Goal: Task Accomplishment & Management: Manage account settings

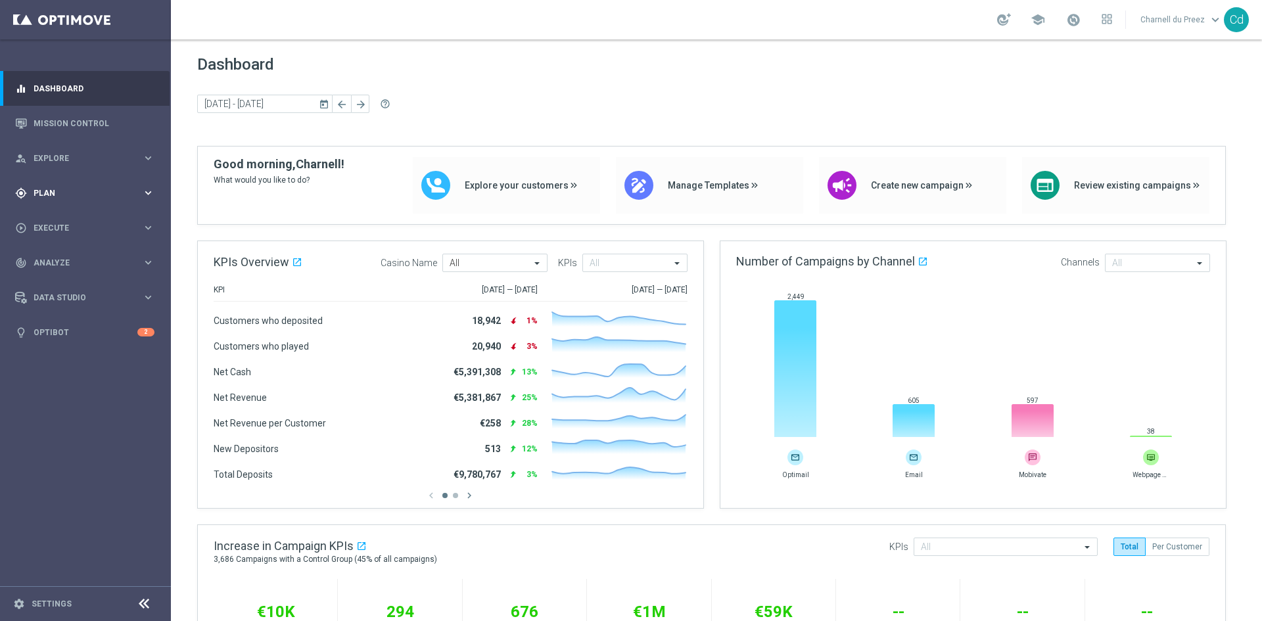
click at [49, 185] on div "gps_fixed Plan keyboard_arrow_right" at bounding box center [85, 192] width 170 height 35
click at [78, 262] on span "Templates" at bounding box center [82, 260] width 94 height 8
click at [62, 258] on span "Templates" at bounding box center [82, 260] width 94 height 8
drag, startPoint x: 59, startPoint y: 260, endPoint x: 112, endPoint y: 260, distance: 52.6
click at [59, 260] on span "Templates" at bounding box center [82, 260] width 94 height 8
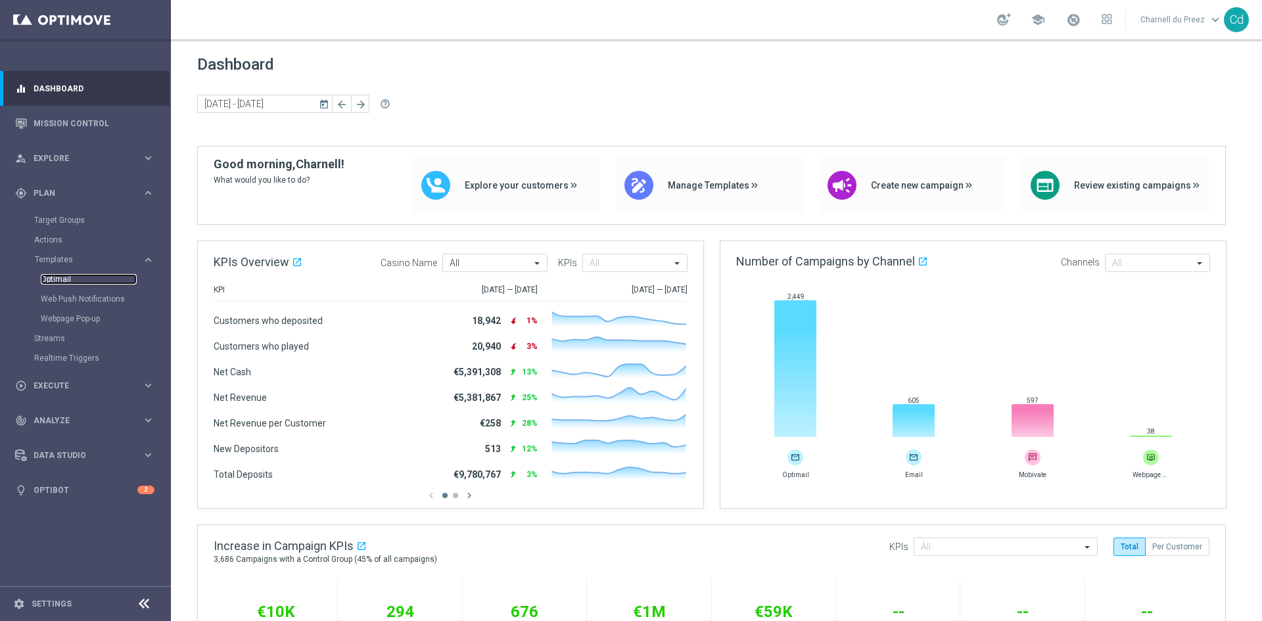
click at [60, 277] on link "Optimail" at bounding box center [89, 279] width 96 height 11
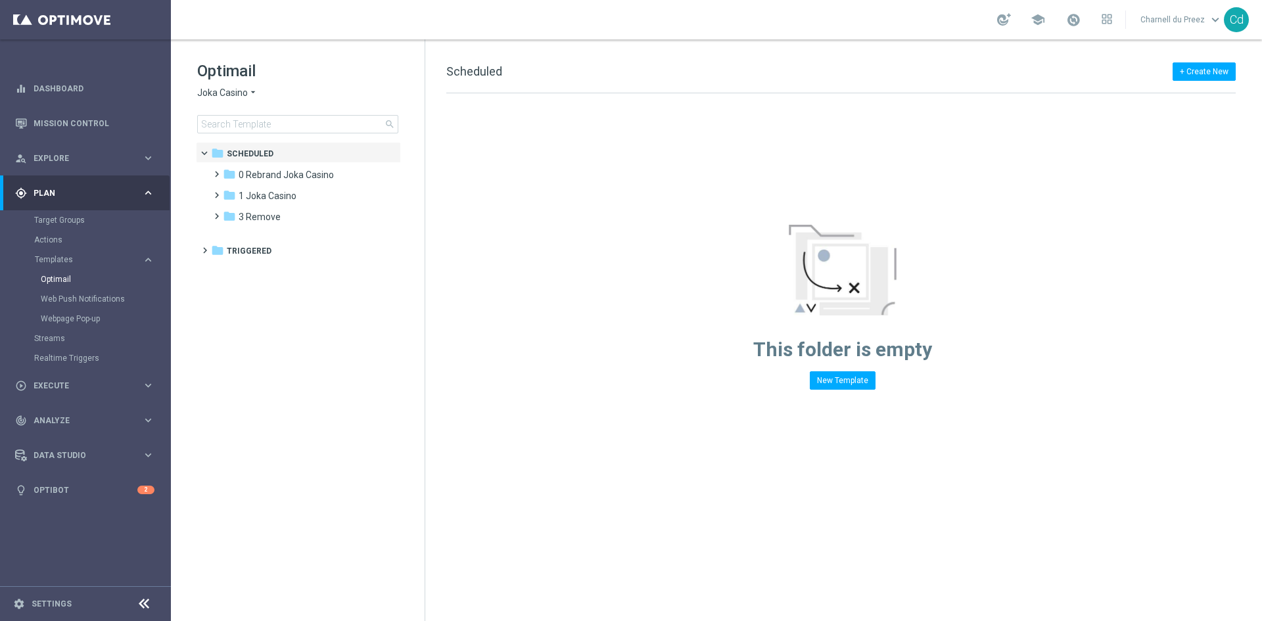
click at [226, 90] on span "Joka Casino" at bounding box center [222, 93] width 51 height 12
click at [257, 216] on div "Casino Joka" at bounding box center [247, 218] width 99 height 16
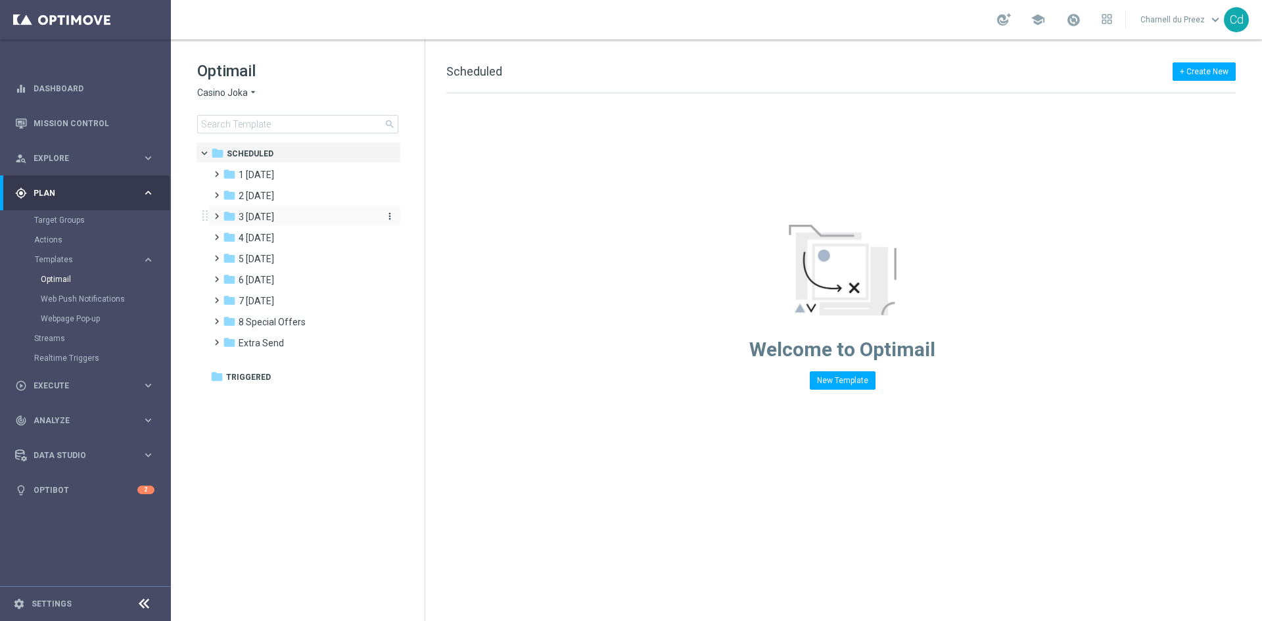
click at [248, 213] on span "3 [DATE]" at bounding box center [256, 217] width 35 height 12
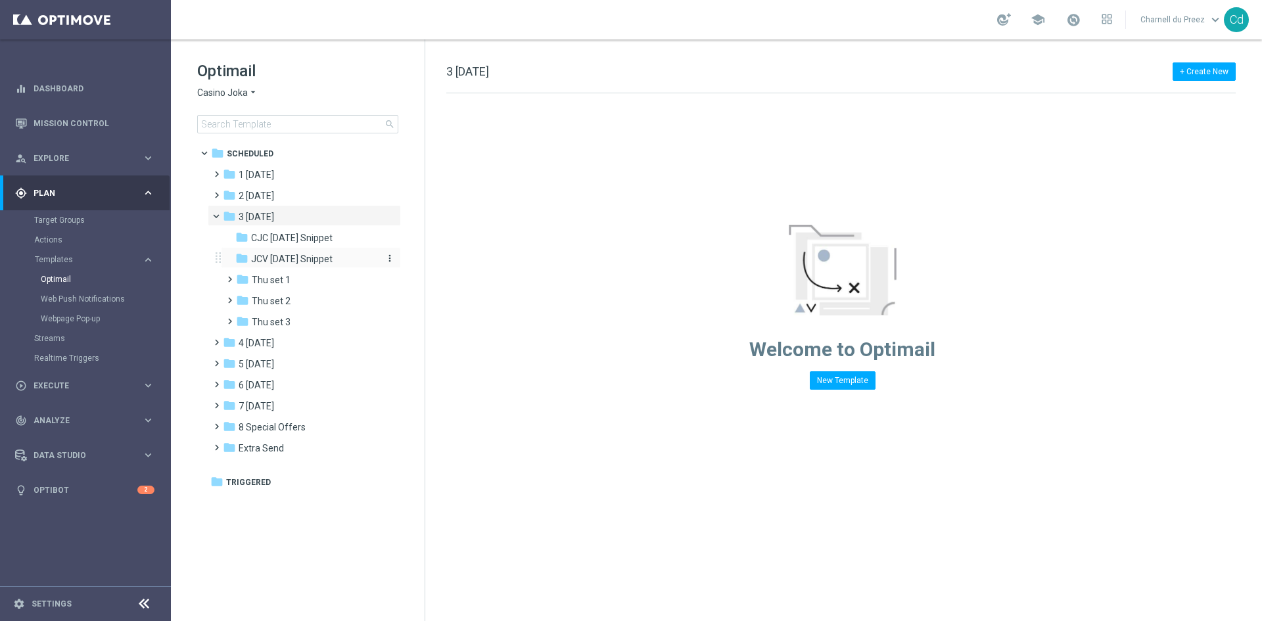
click at [304, 254] on span "JCV [DATE] Snippet" at bounding box center [291, 259] width 81 height 12
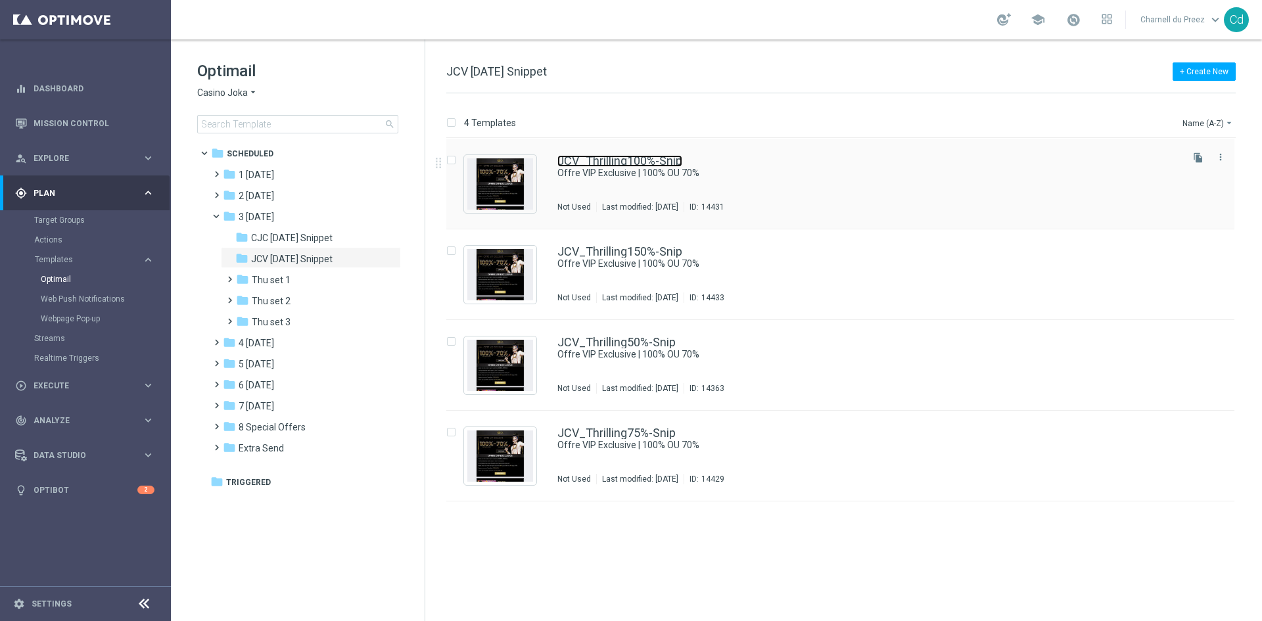
click at [655, 160] on link "JCV_Thrilling100%-Snip" at bounding box center [619, 161] width 125 height 12
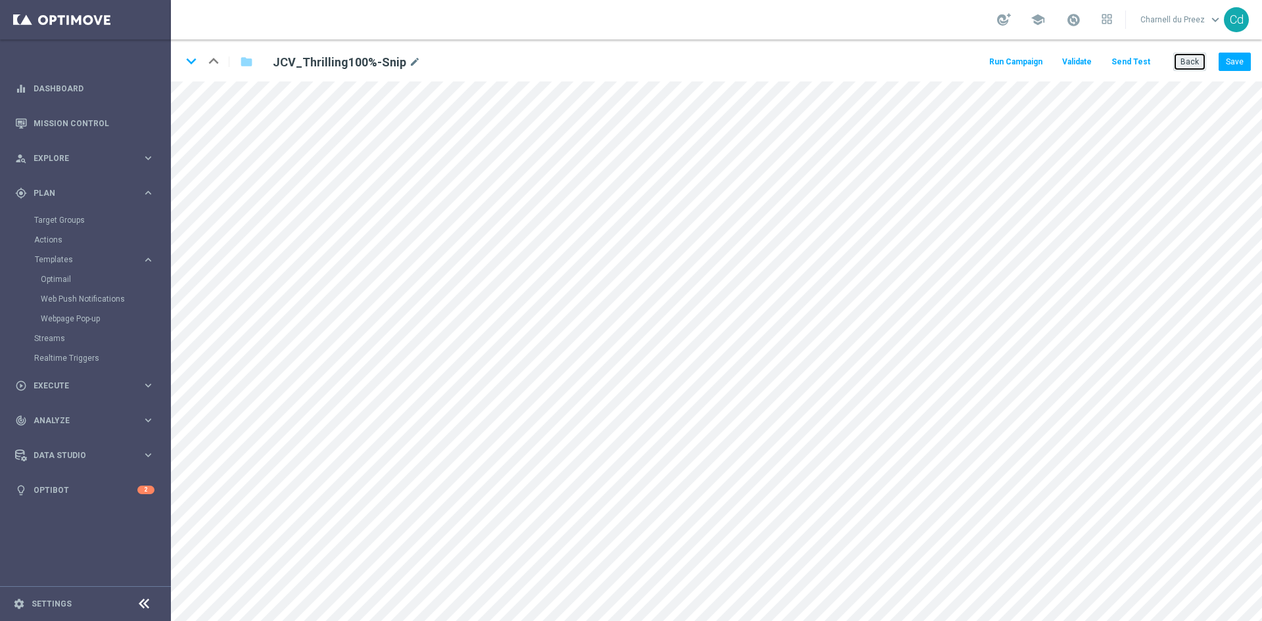
drag, startPoint x: 1186, startPoint y: 61, endPoint x: 947, endPoint y: 64, distance: 239.2
click at [1187, 61] on button "Back" at bounding box center [1189, 62] width 33 height 18
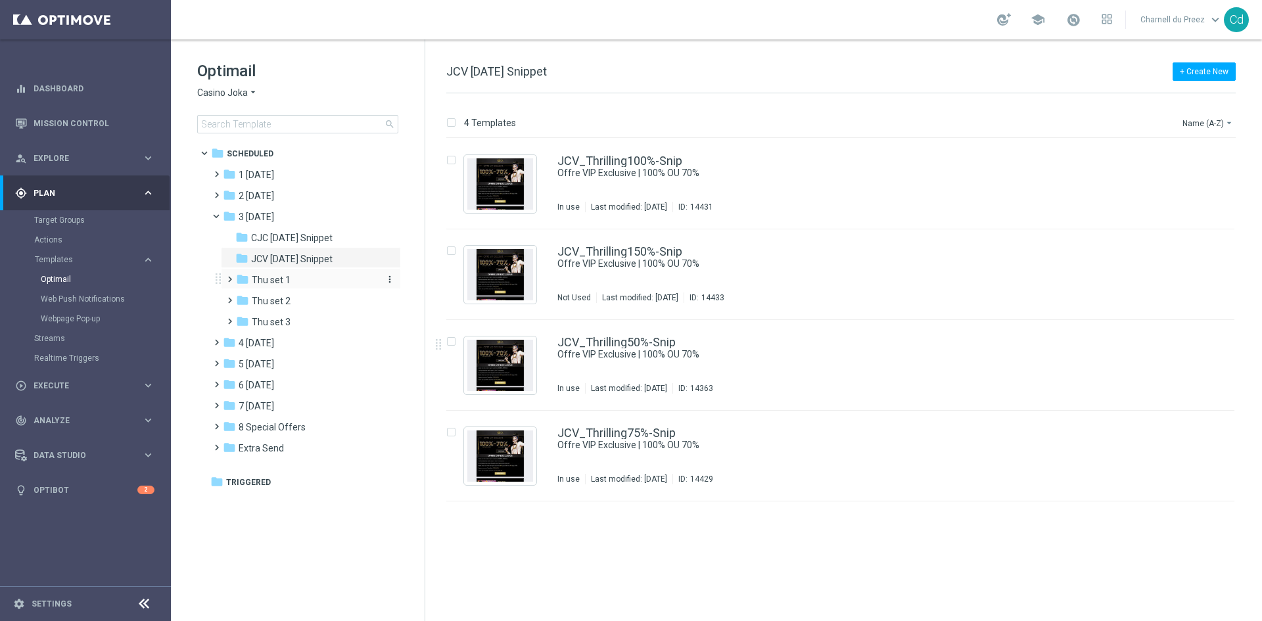
click at [275, 280] on span "Thu set 1" at bounding box center [271, 280] width 39 height 12
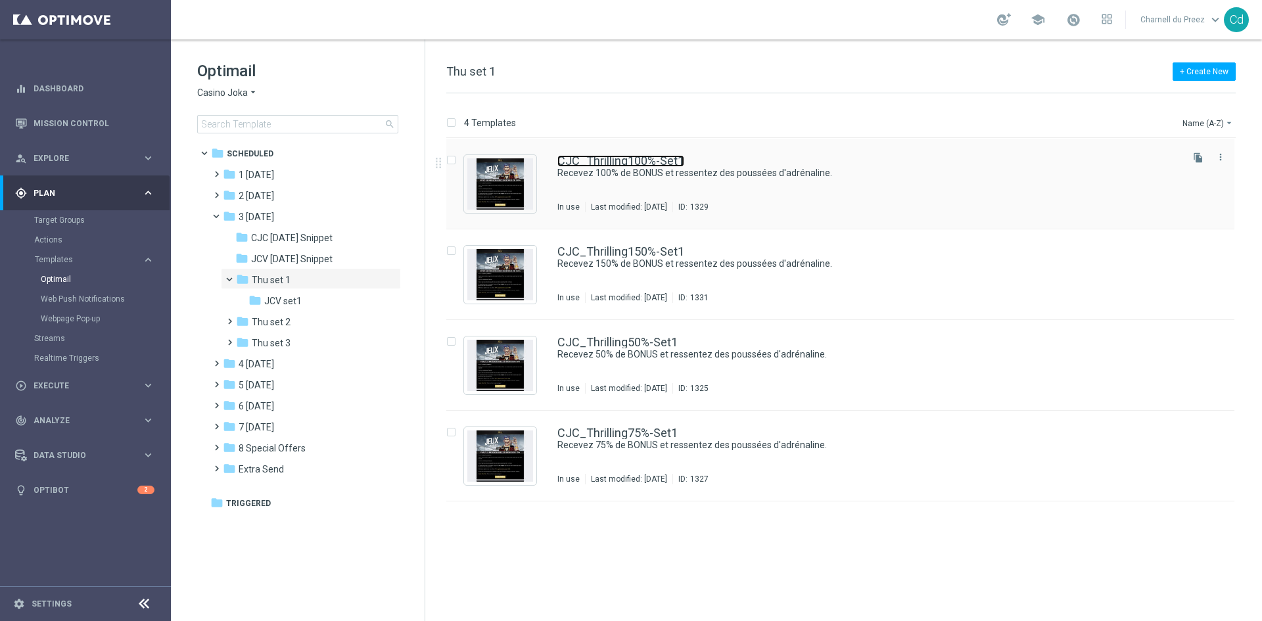
click at [628, 158] on link "CJC_Thrilling100%-Set1" at bounding box center [620, 161] width 127 height 12
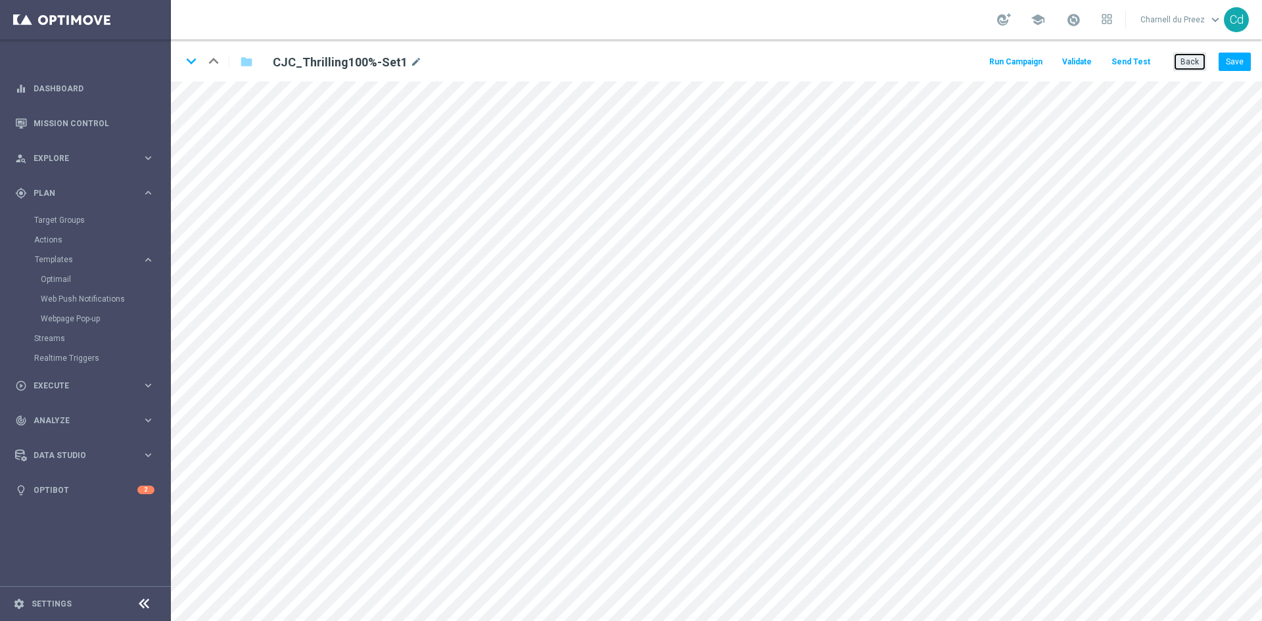
click at [1188, 66] on button "Back" at bounding box center [1189, 62] width 33 height 18
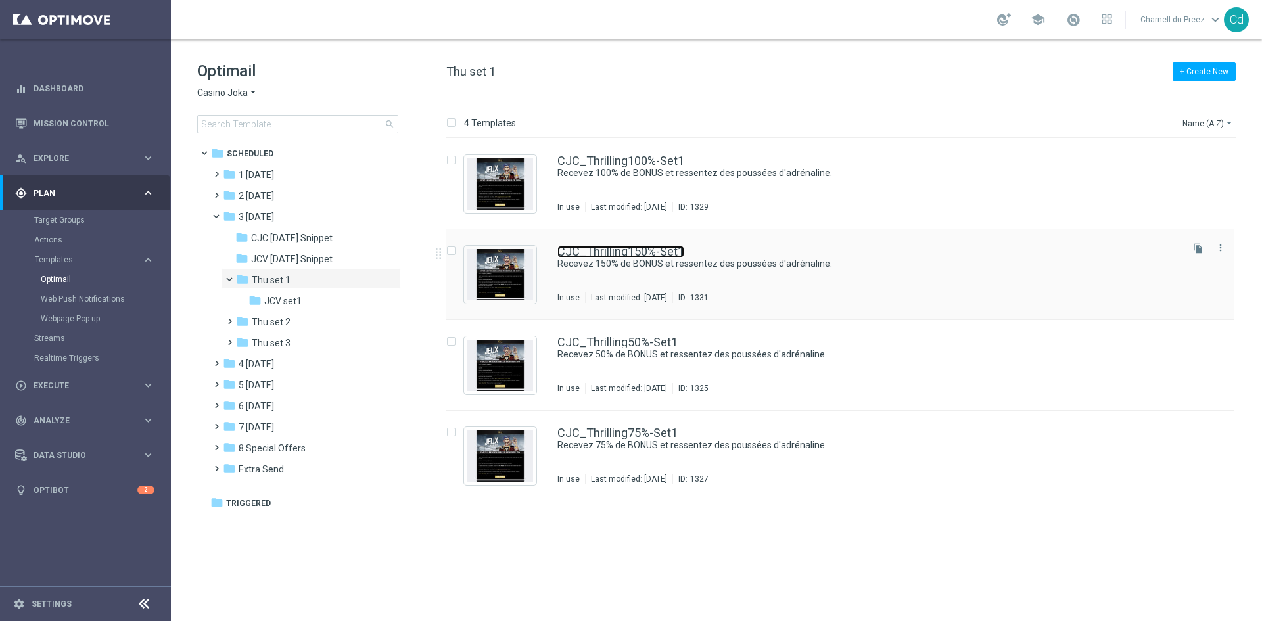
click at [628, 254] on link "CJC_Thrilling150%-Set1" at bounding box center [620, 252] width 127 height 12
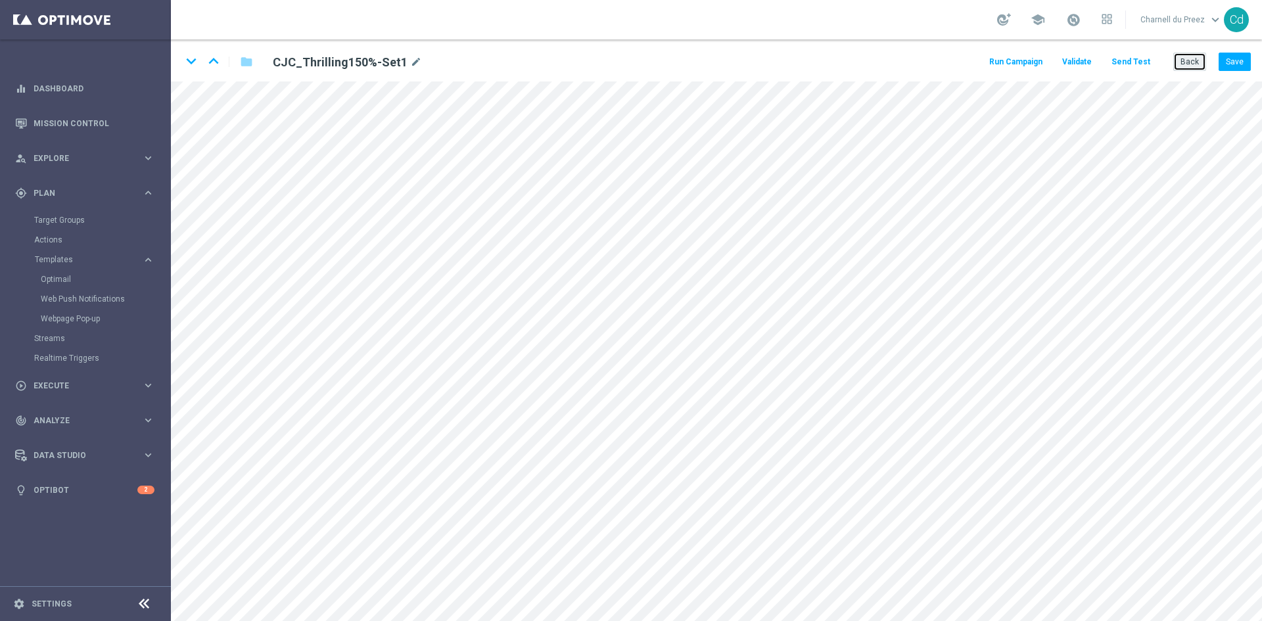
drag, startPoint x: 1190, startPoint y: 66, endPoint x: 1021, endPoint y: 66, distance: 168.9
click at [1190, 66] on button "Back" at bounding box center [1189, 62] width 33 height 18
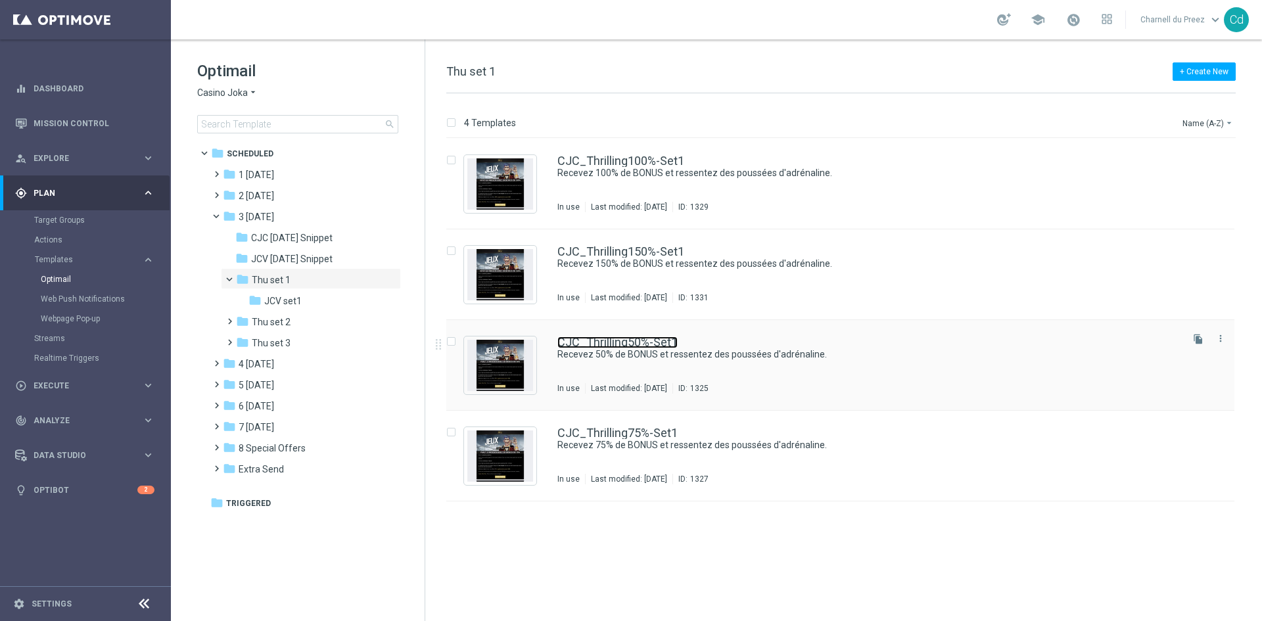
click at [637, 344] on link "CJC_Thrilling50%-Set1" at bounding box center [617, 342] width 120 height 12
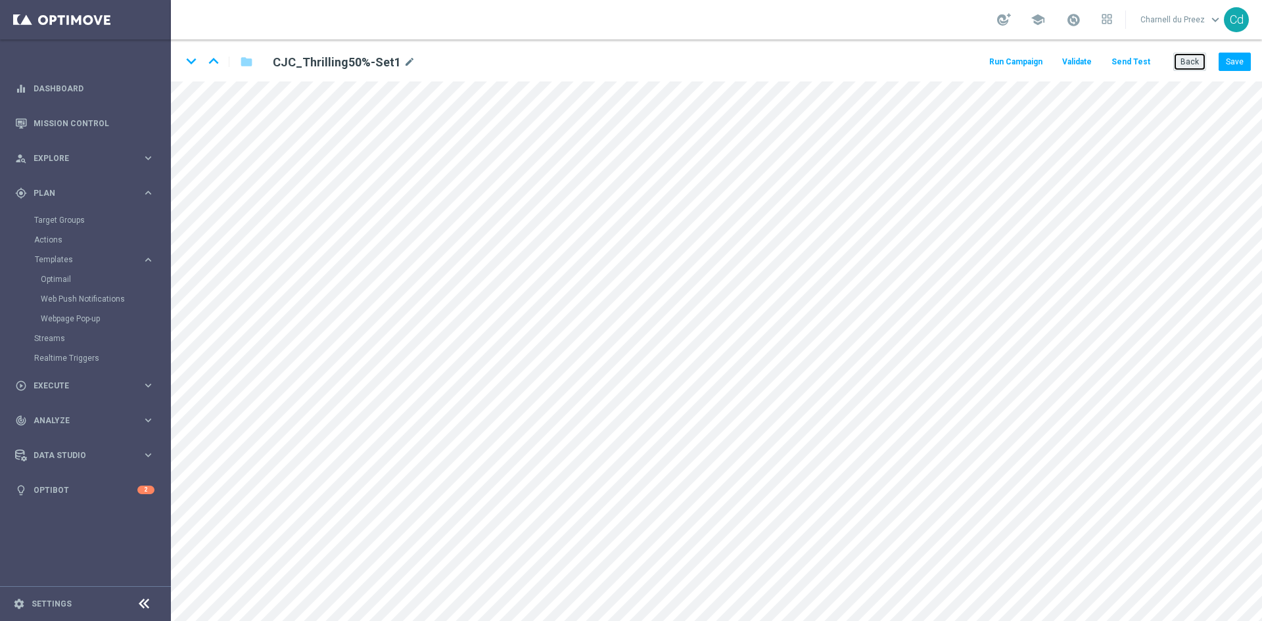
click at [1184, 64] on button "Back" at bounding box center [1189, 62] width 33 height 18
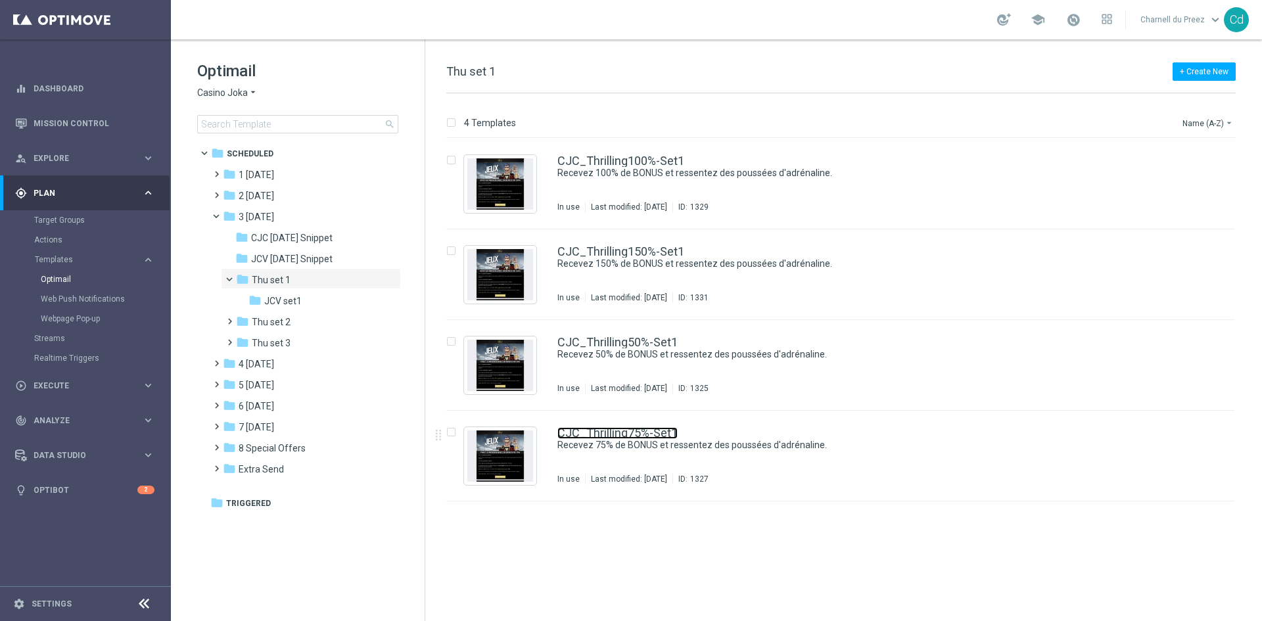
drag, startPoint x: 639, startPoint y: 430, endPoint x: 662, endPoint y: 428, distance: 23.8
click at [639, 430] on link "CJC_Thrilling75%-Set1" at bounding box center [617, 433] width 120 height 12
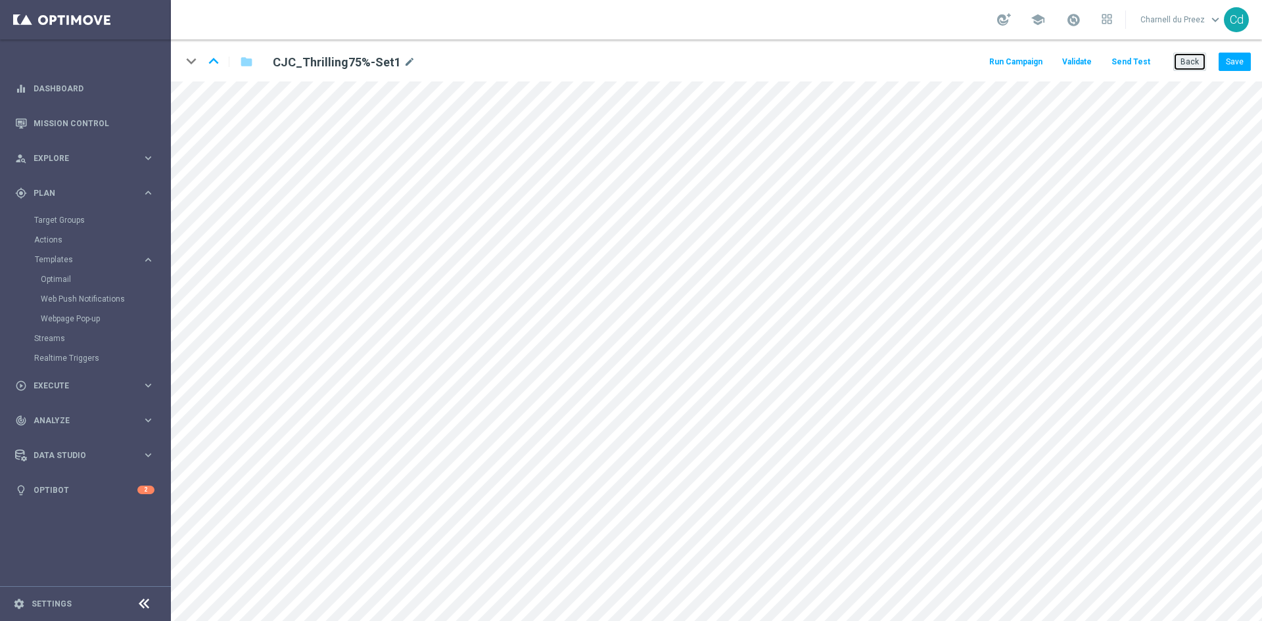
click at [1188, 57] on button "Back" at bounding box center [1189, 62] width 33 height 18
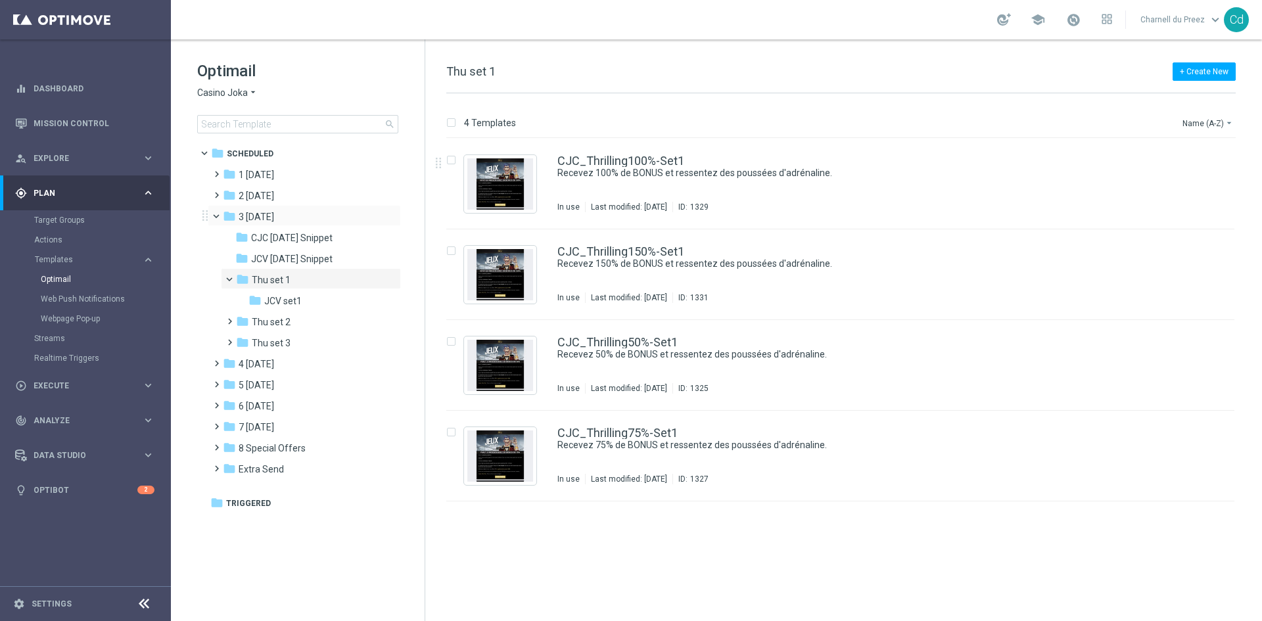
click at [219, 216] on span at bounding box center [221, 213] width 5 height 6
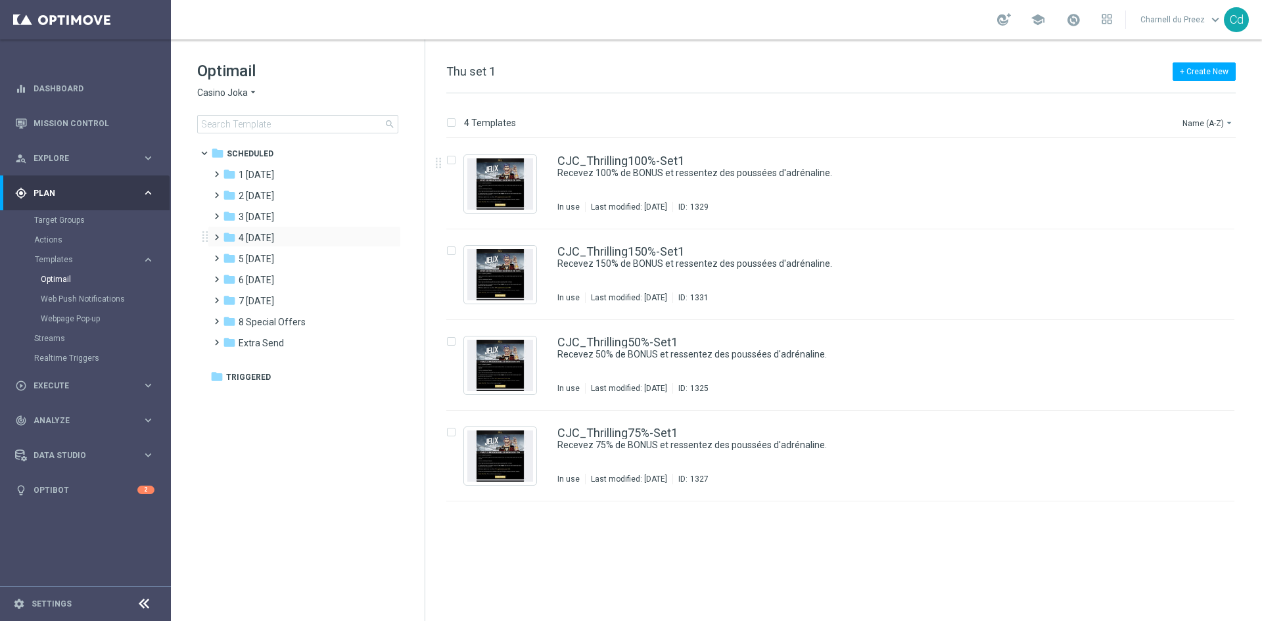
click at [217, 234] on span at bounding box center [214, 231] width 6 height 5
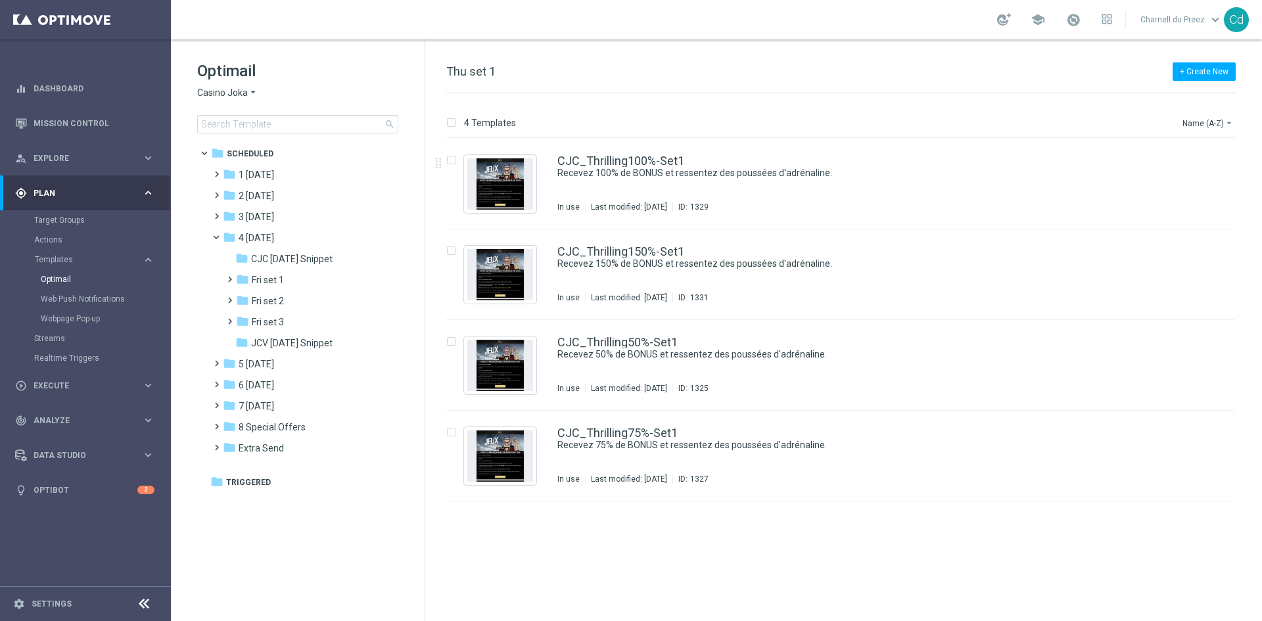
click at [291, 258] on span "CJC [DATE] Snippet" at bounding box center [291, 259] width 81 height 12
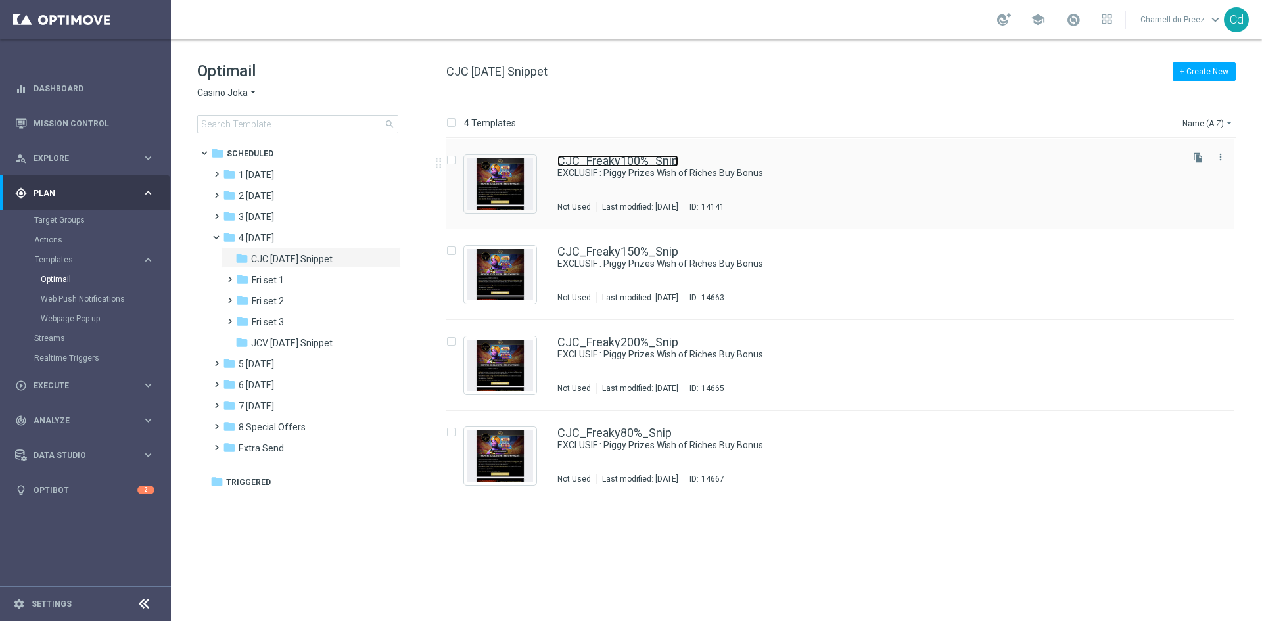
click at [651, 157] on link "CJC_Freaky100%_Snip" at bounding box center [617, 161] width 121 height 12
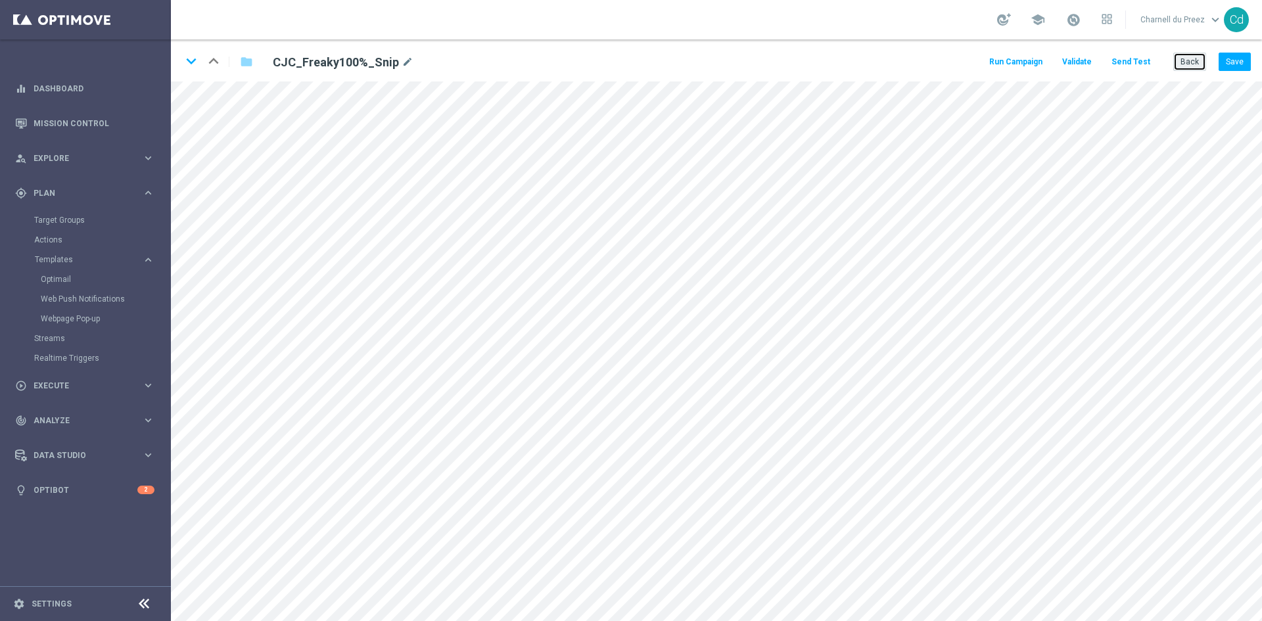
click at [1194, 60] on button "Back" at bounding box center [1189, 62] width 33 height 18
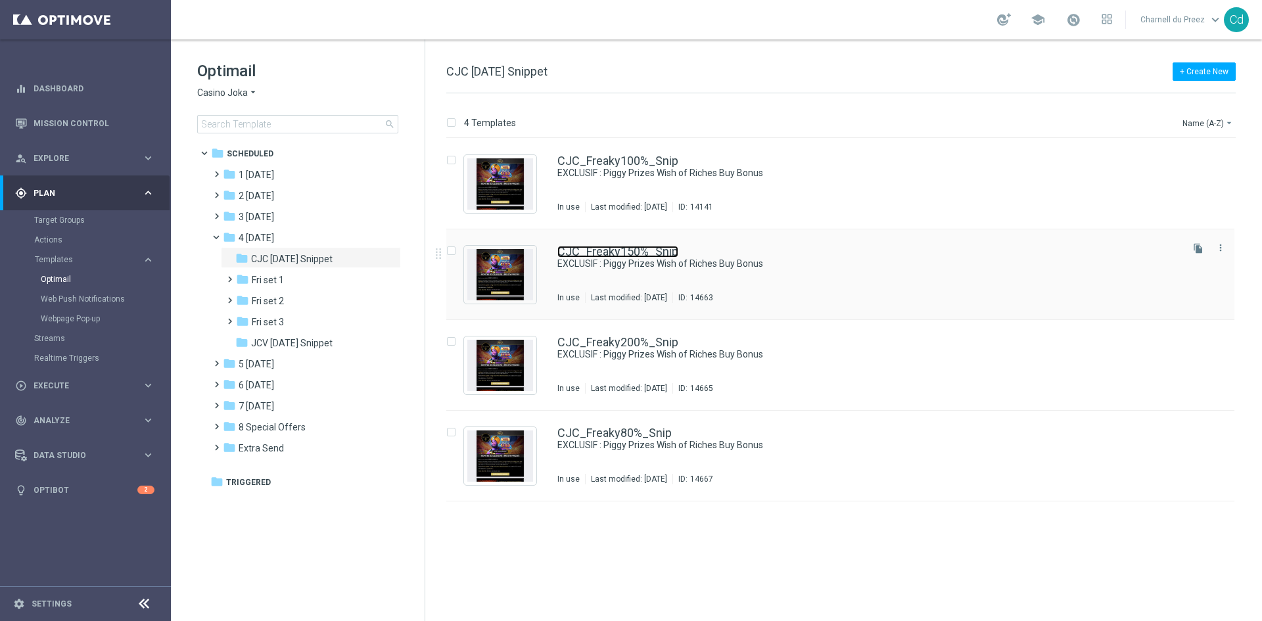
click at [648, 255] on link "CJC_Freaky150%_Snip" at bounding box center [617, 252] width 121 height 12
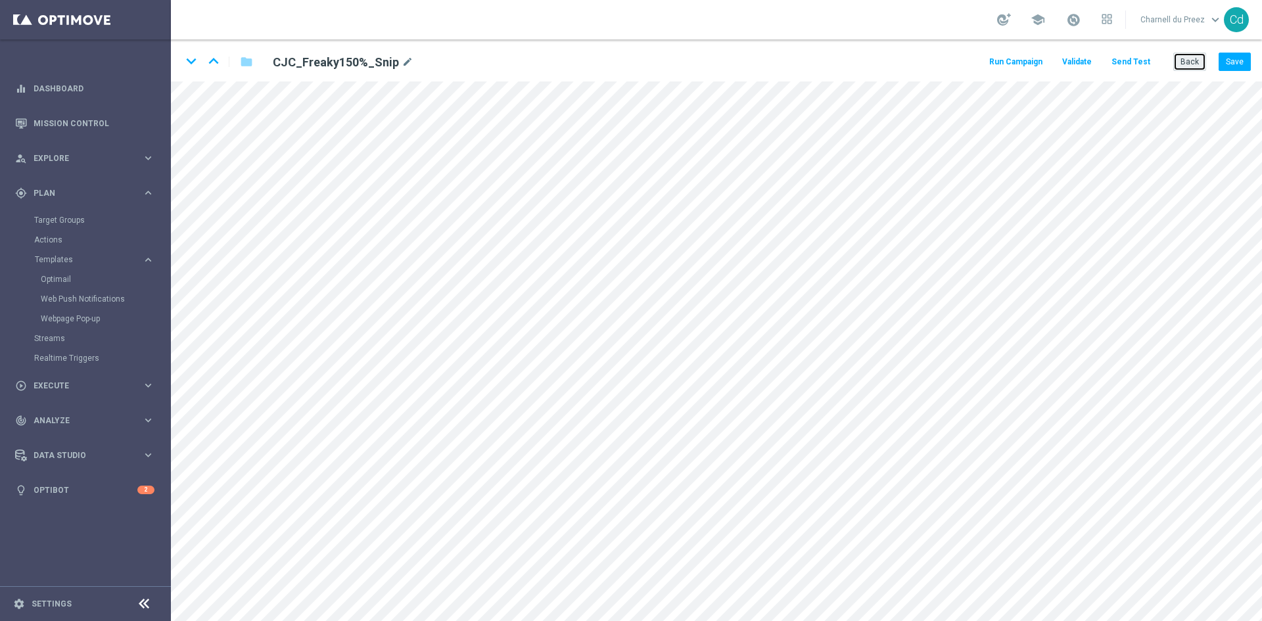
click at [1192, 63] on button "Back" at bounding box center [1189, 62] width 33 height 18
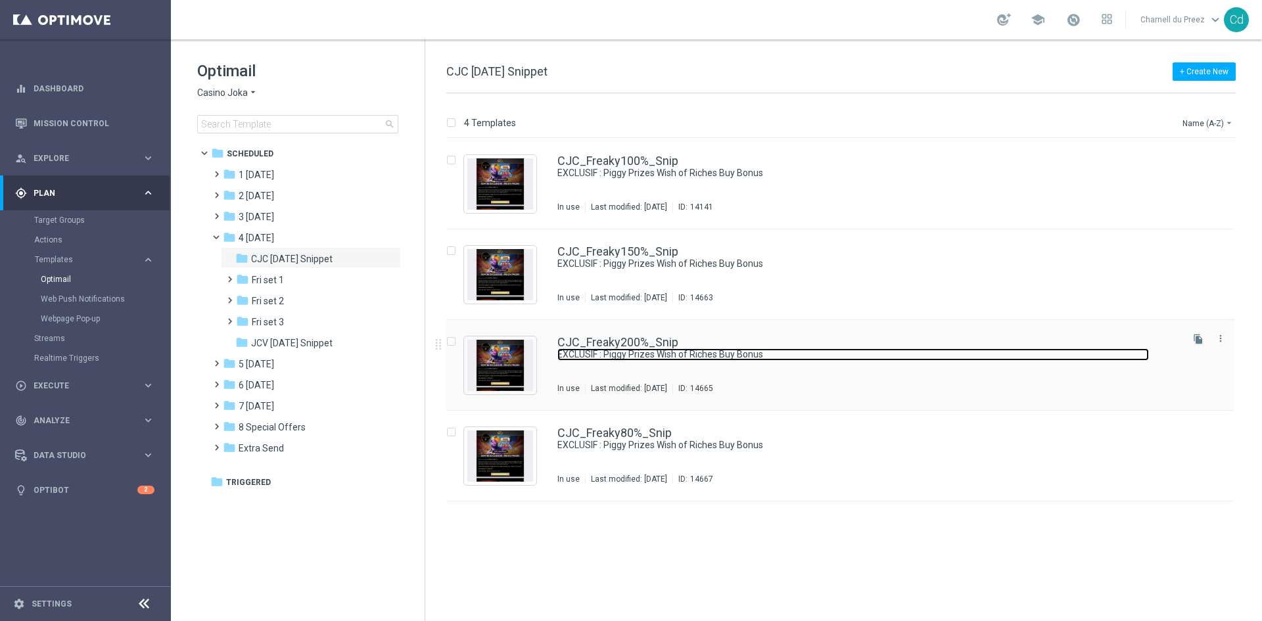
click at [658, 348] on link "EXCLUSIF : Piggy Prizes Wish of Riches Buy Bonus" at bounding box center [852, 354] width 591 height 12
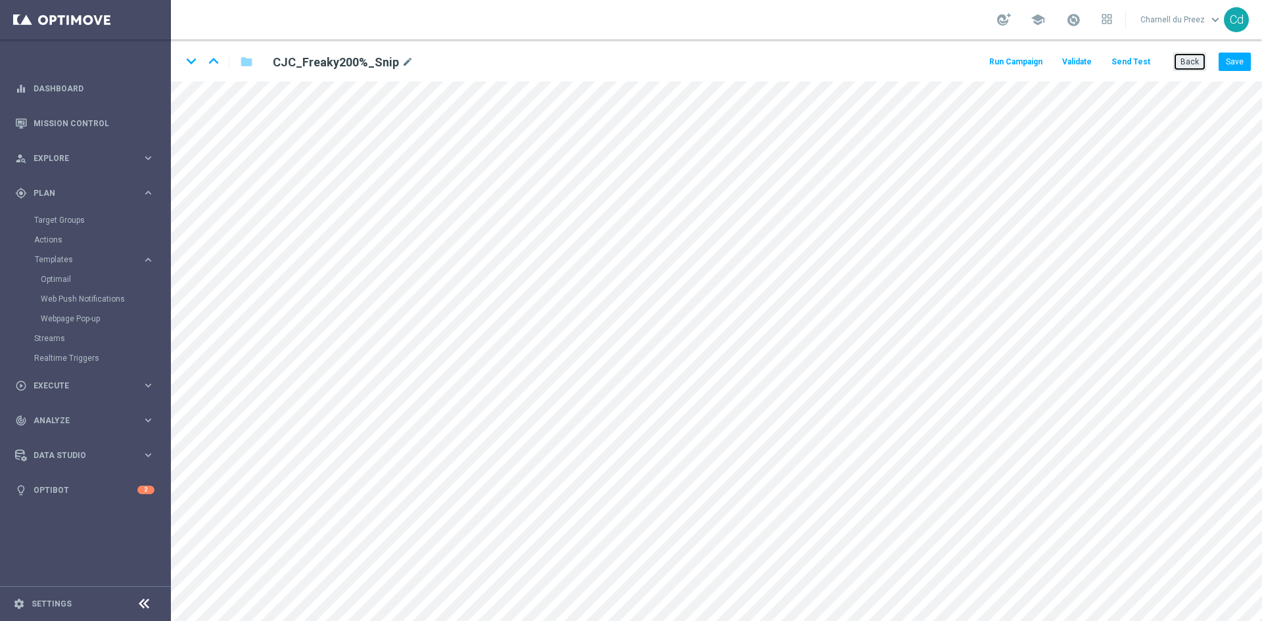
click at [1195, 62] on button "Back" at bounding box center [1189, 62] width 33 height 18
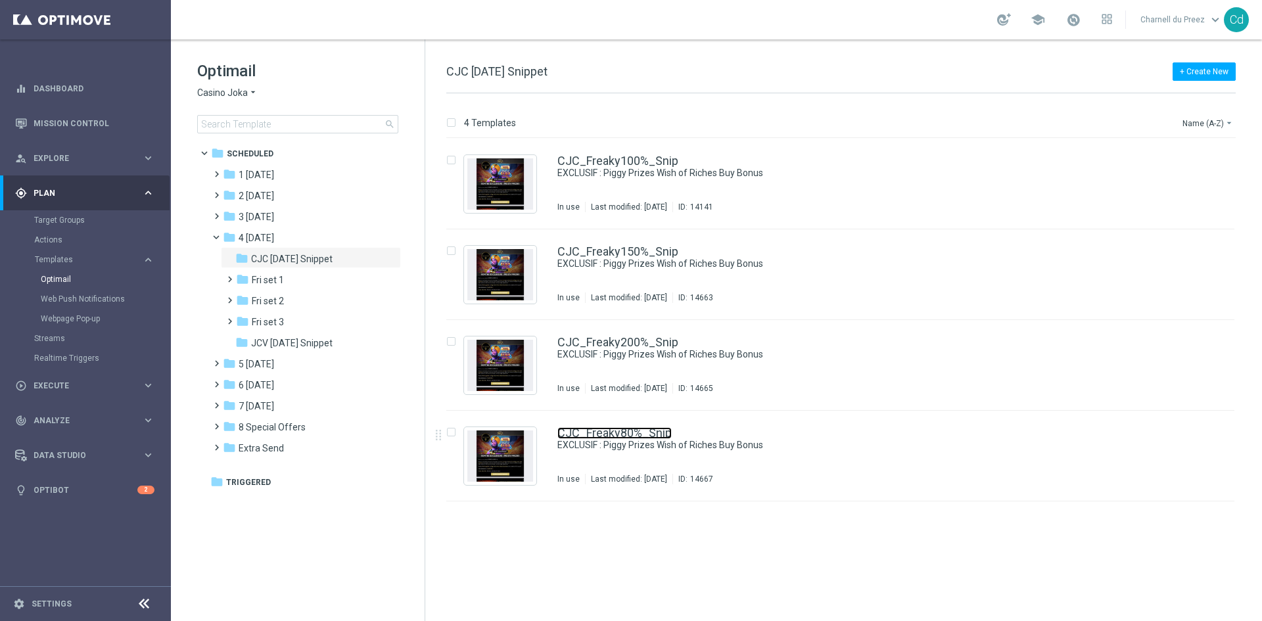
drag, startPoint x: 648, startPoint y: 432, endPoint x: 699, endPoint y: 432, distance: 51.3
click at [648, 432] on link "CJC_Freaky80%_Snip" at bounding box center [614, 433] width 114 height 12
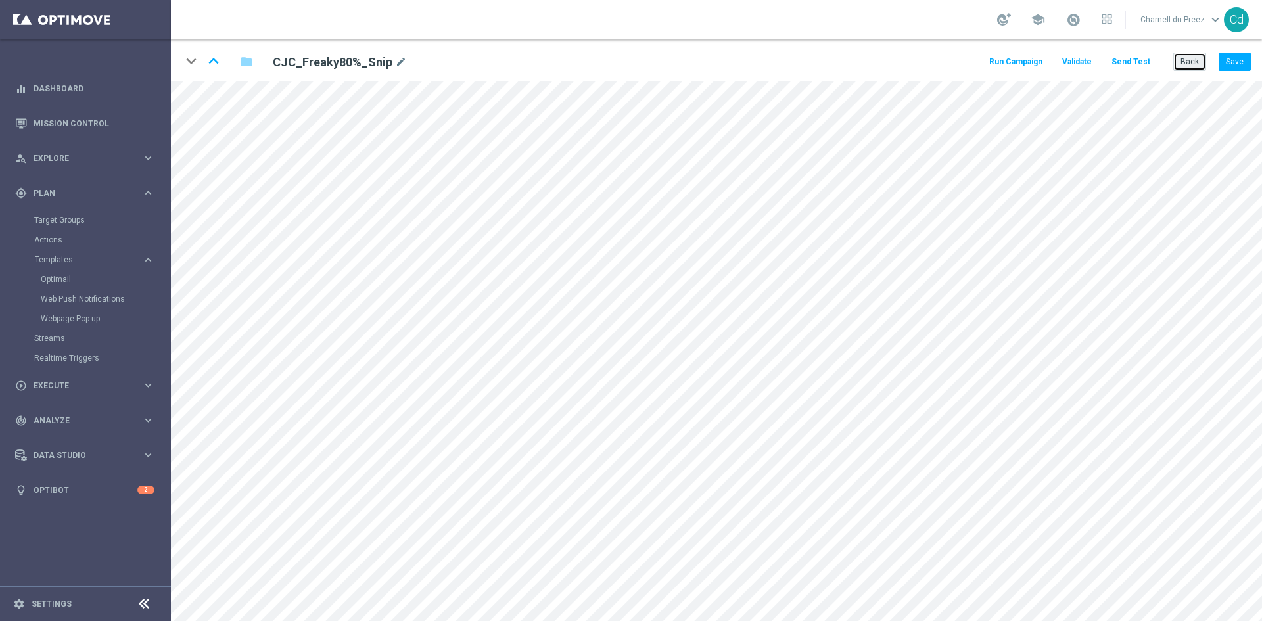
click at [1188, 62] on button "Back" at bounding box center [1189, 62] width 33 height 18
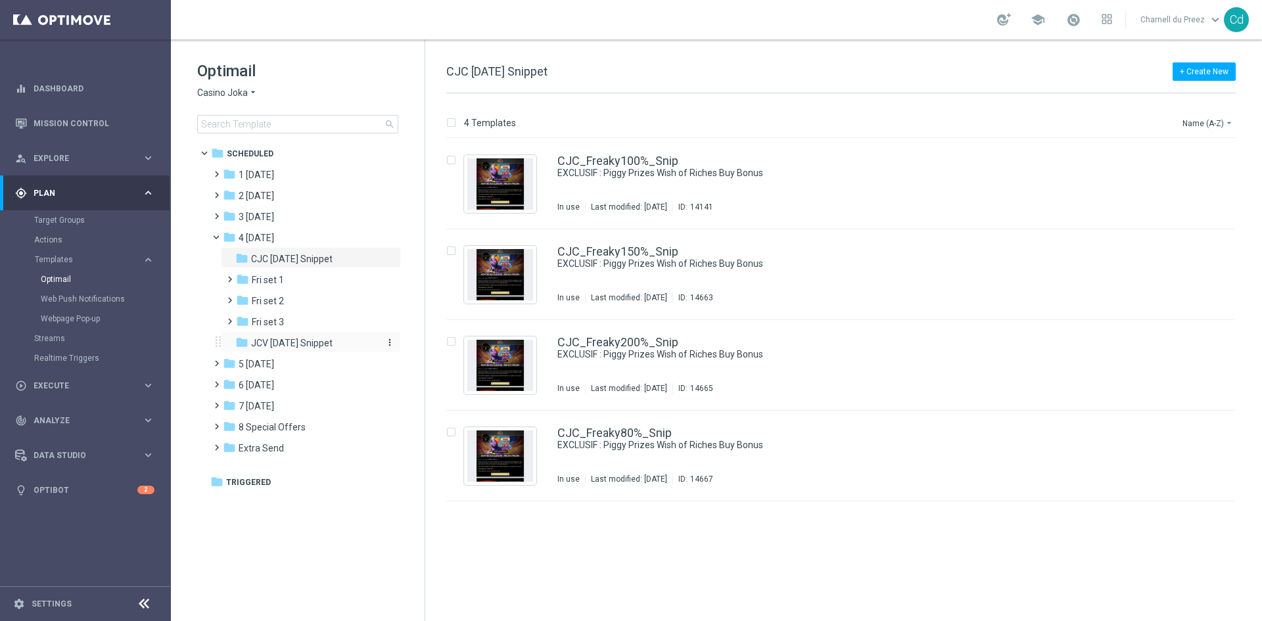
click at [316, 338] on span "JCV [DATE] Snippet" at bounding box center [291, 343] width 81 height 12
click at [614, 153] on div "JCV_Freaky100%_Snip EXCLUSIF : Piggy Prizes Wish of Riches Buy Bonus Not Used L…" at bounding box center [840, 184] width 788 height 91
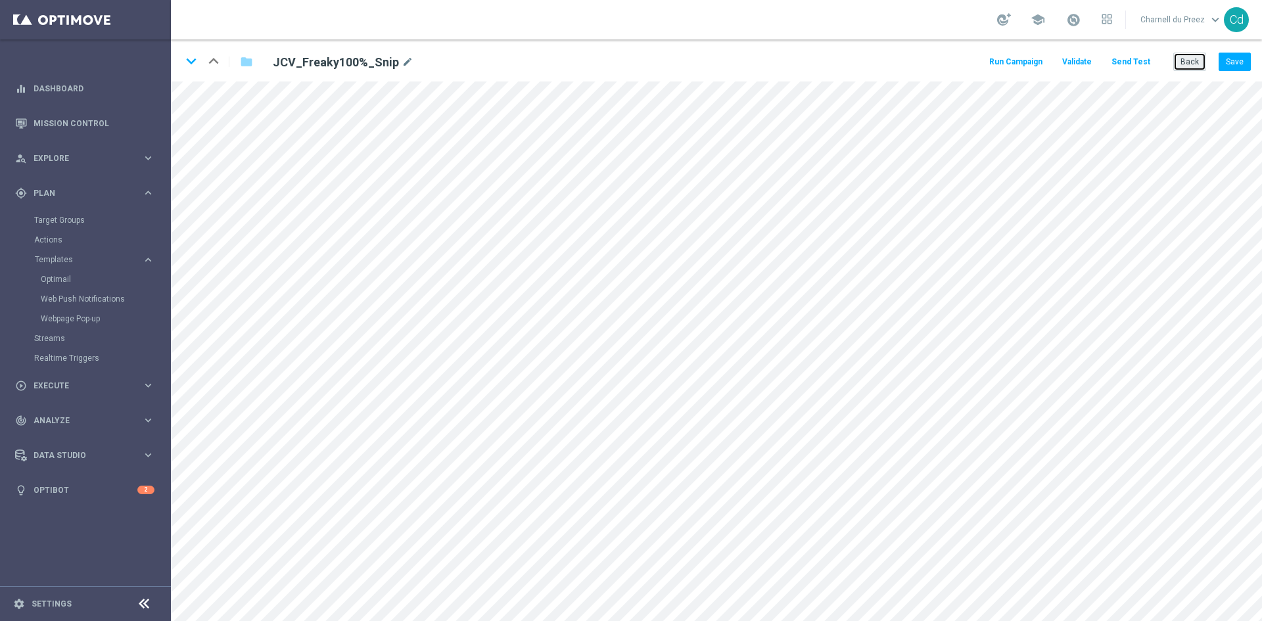
click at [1194, 63] on button "Back" at bounding box center [1189, 62] width 33 height 18
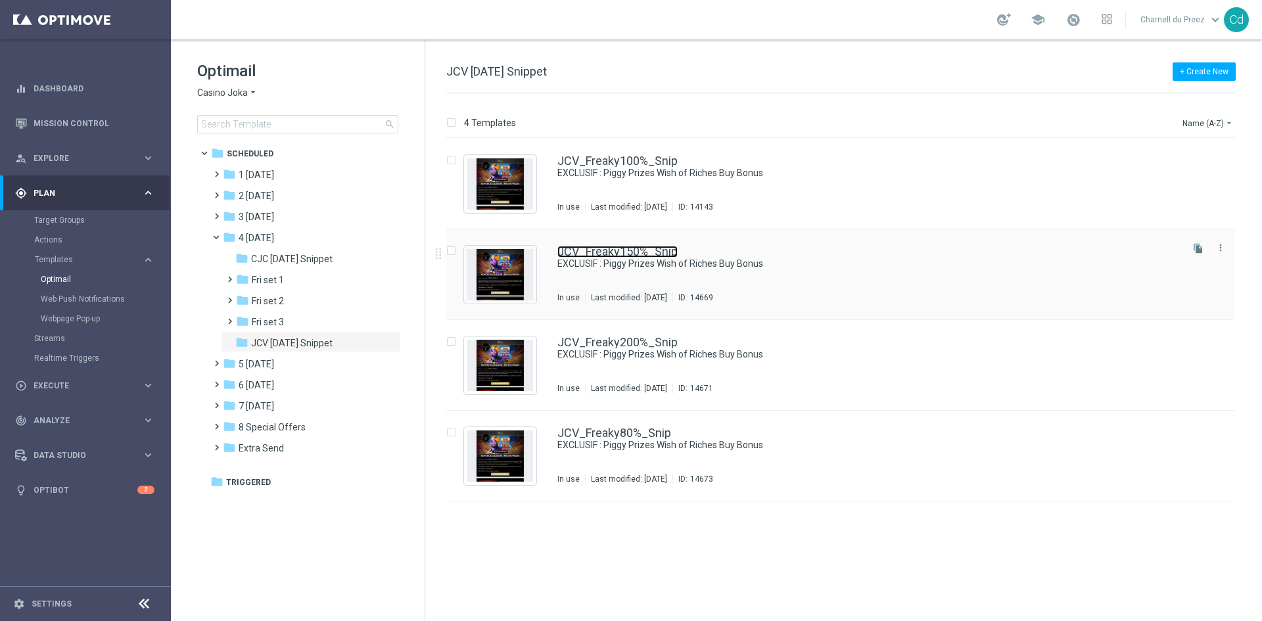
click at [645, 253] on link "JCV_Freaky150%_Snip" at bounding box center [617, 252] width 120 height 12
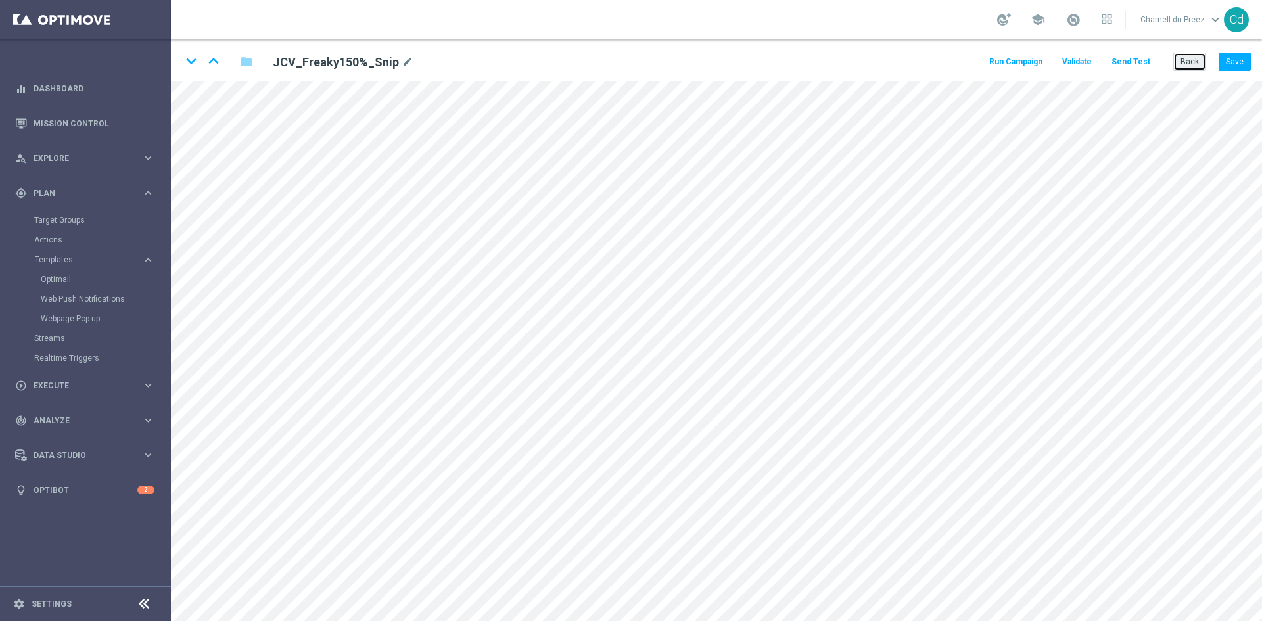
click at [1188, 65] on button "Back" at bounding box center [1189, 62] width 33 height 18
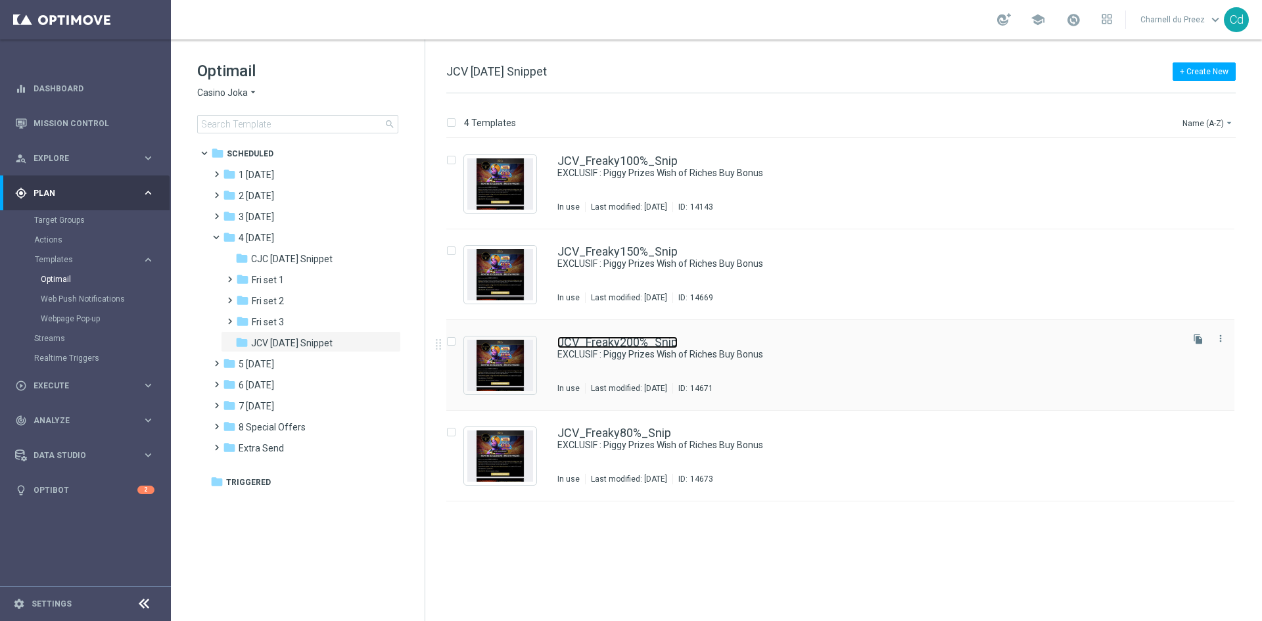
click at [647, 344] on link "JCV_Freaky200%_Snip" at bounding box center [617, 342] width 120 height 12
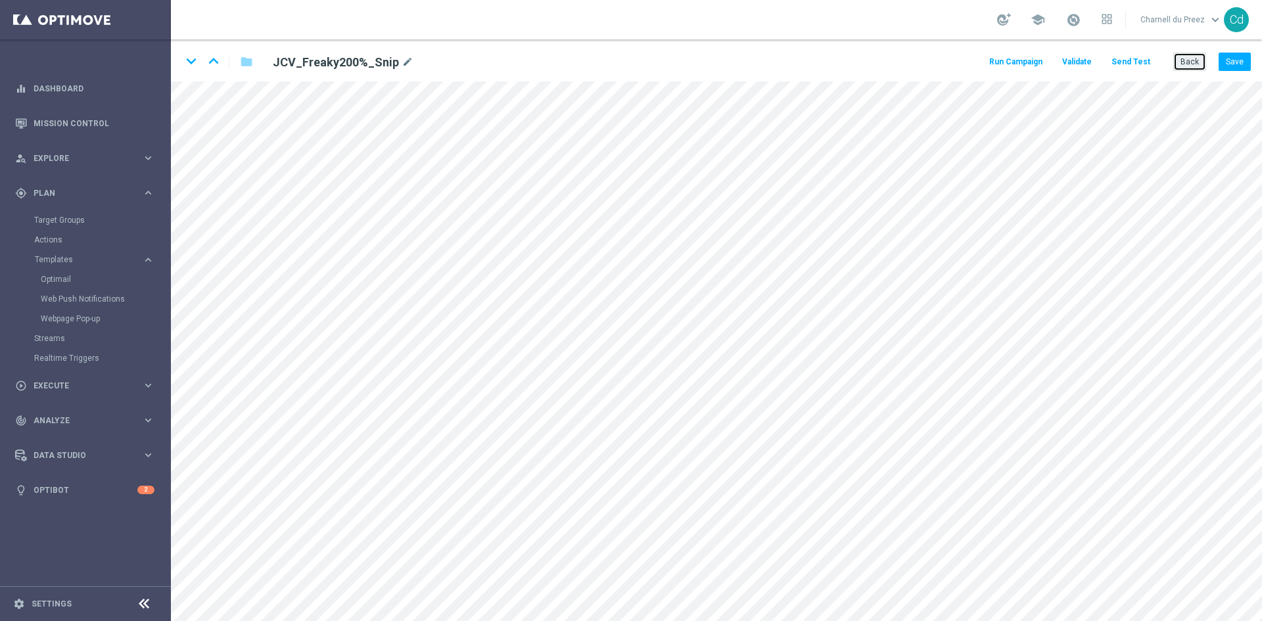
click at [1190, 64] on button "Back" at bounding box center [1189, 62] width 33 height 18
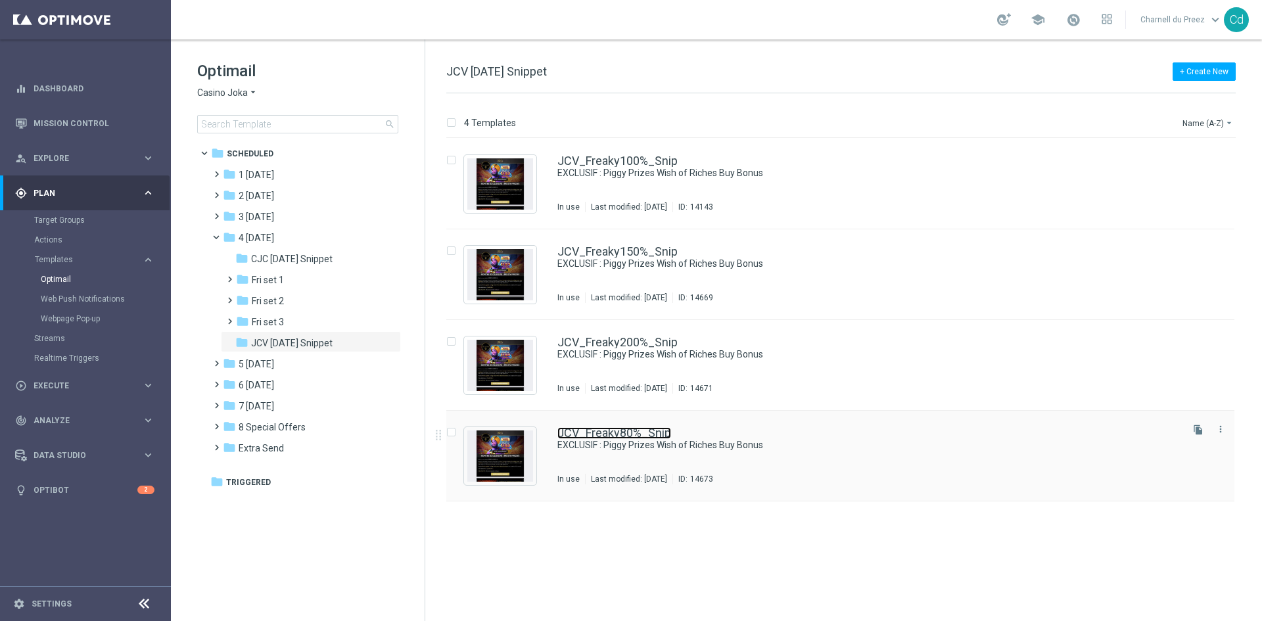
click at [612, 432] on link "JCV_Freaky80%_Snip" at bounding box center [614, 433] width 114 height 12
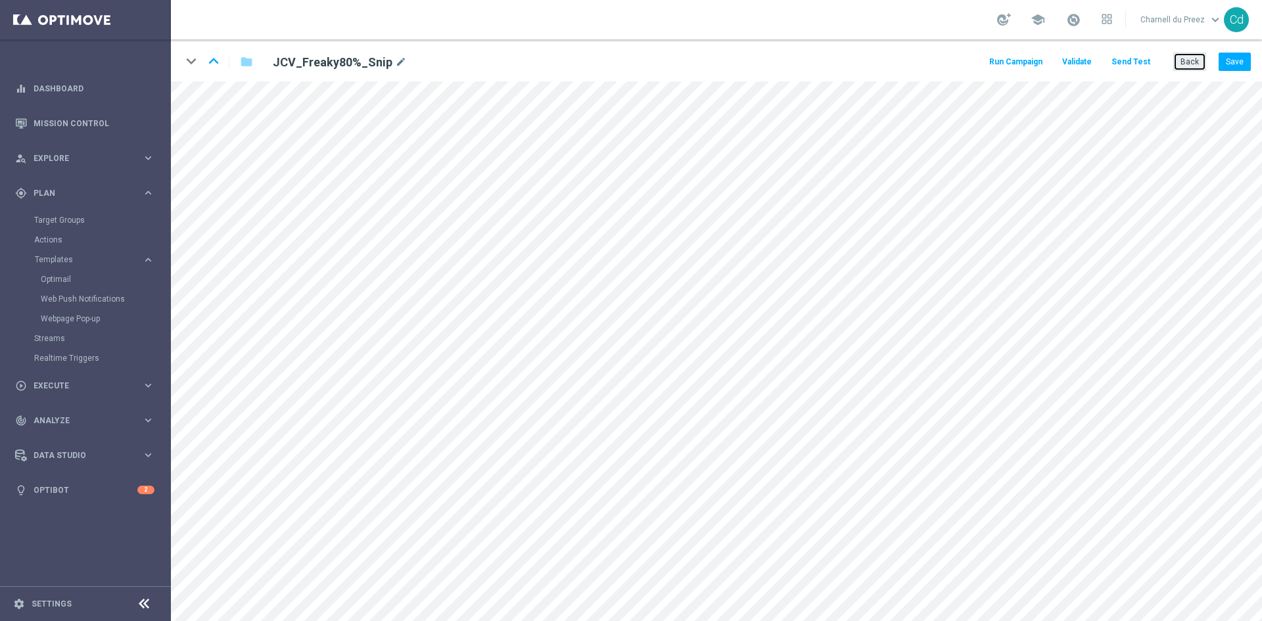
click at [1190, 62] on button "Back" at bounding box center [1189, 62] width 33 height 18
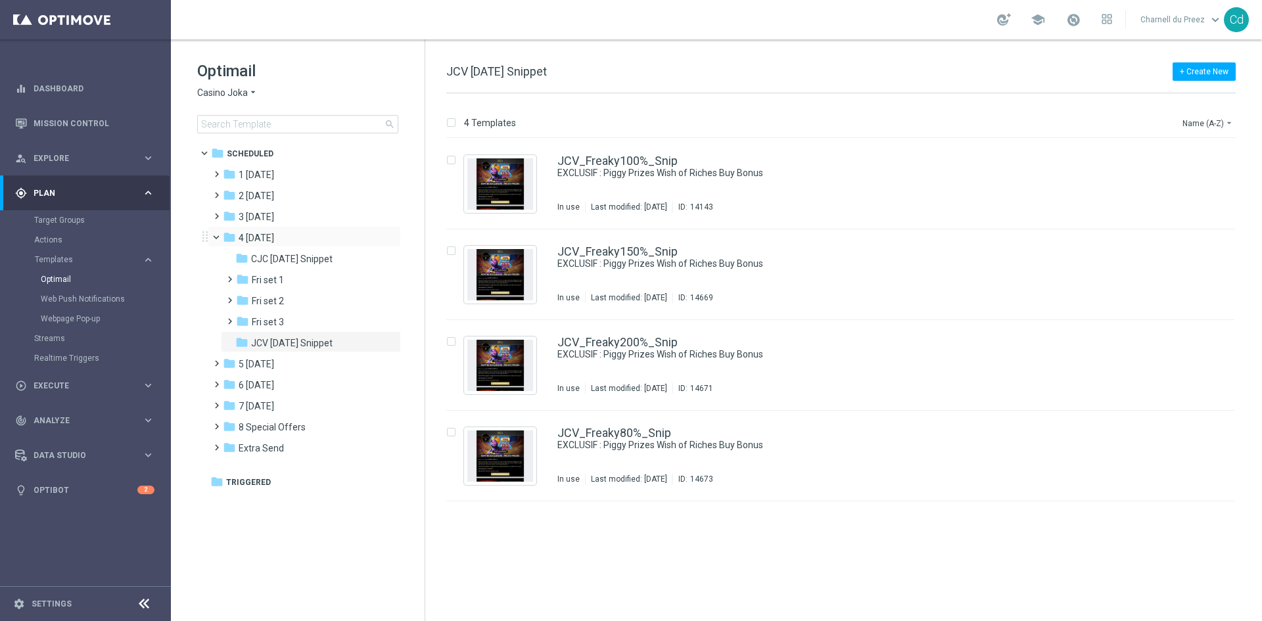
click at [219, 237] on span at bounding box center [221, 234] width 5 height 6
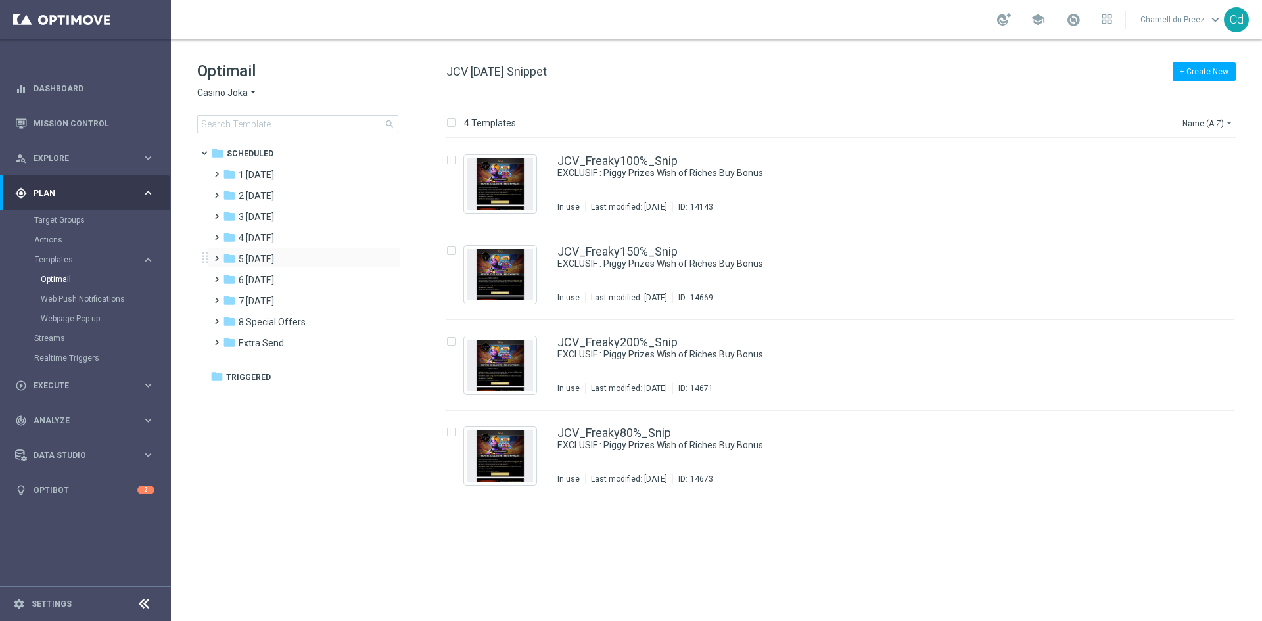
click at [212, 255] on span at bounding box center [214, 252] width 6 height 5
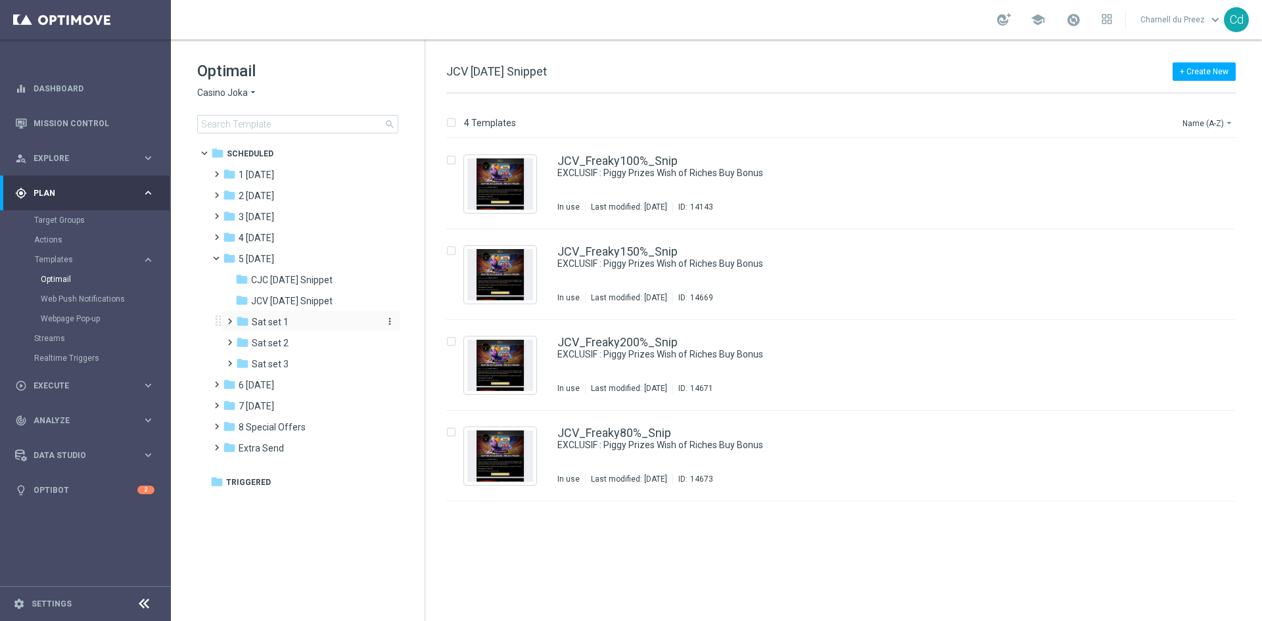
click at [277, 321] on span "Sat set 1" at bounding box center [270, 322] width 37 height 12
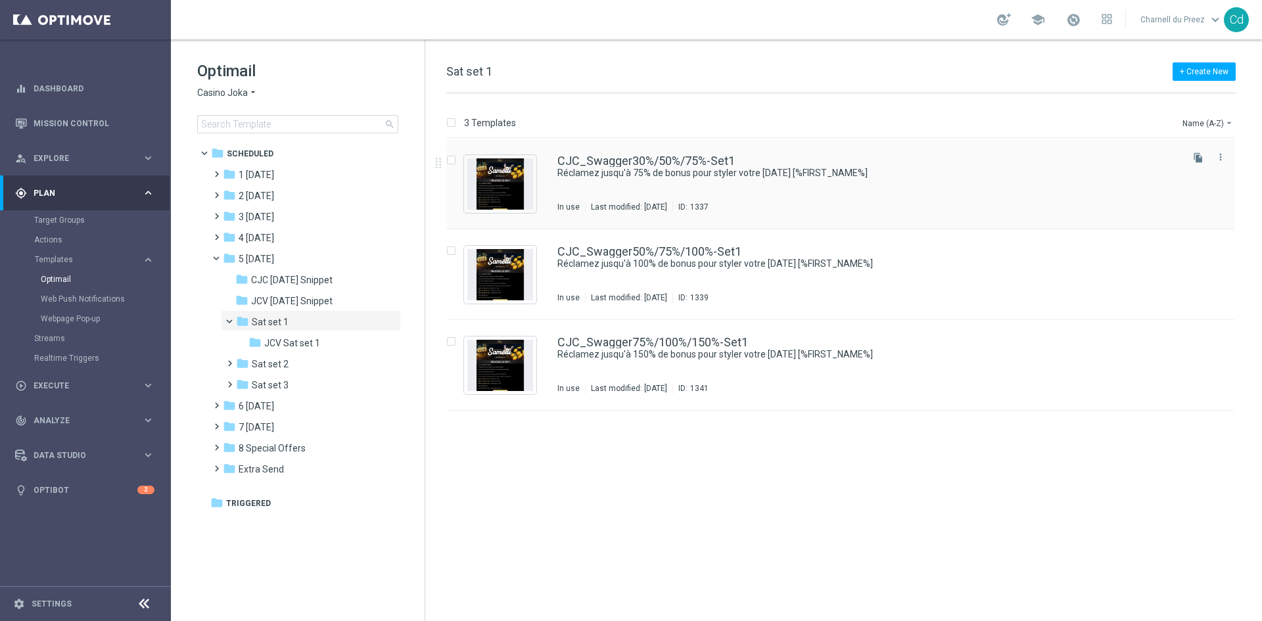
click at [691, 153] on div "CJC_Swagger30%/50%/75%-Set1 Réclamez jusqu'à 75% de bonus pour styler votre [DA…" at bounding box center [840, 184] width 788 height 91
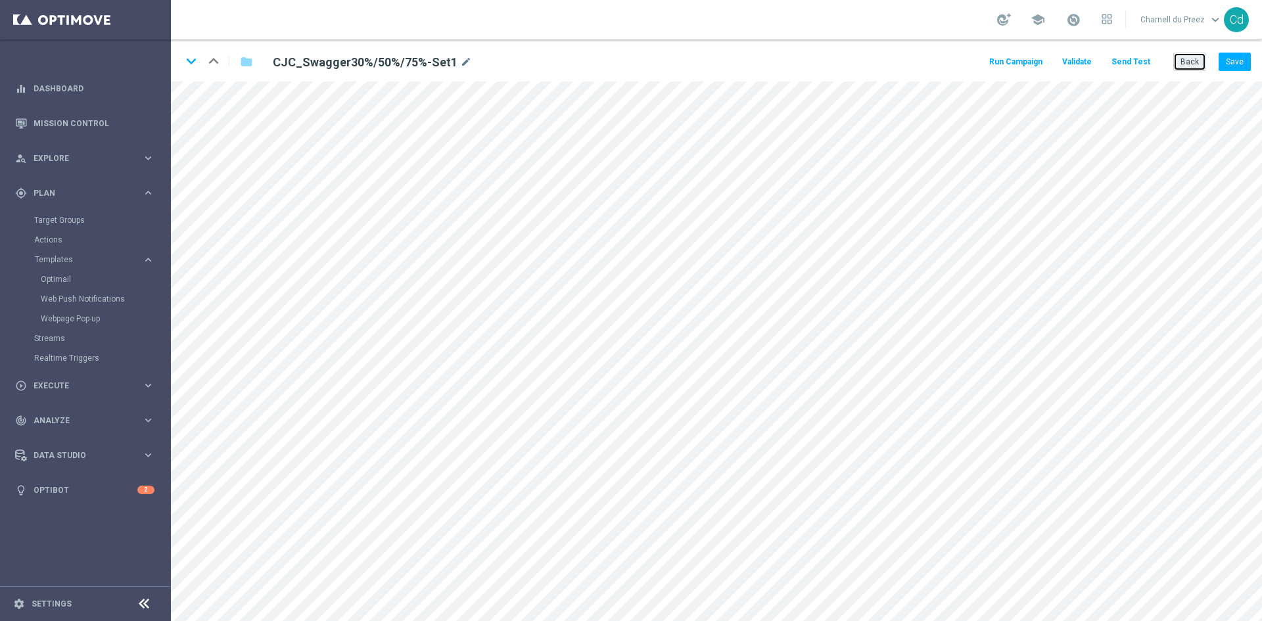
click at [1193, 61] on button "Back" at bounding box center [1189, 62] width 33 height 18
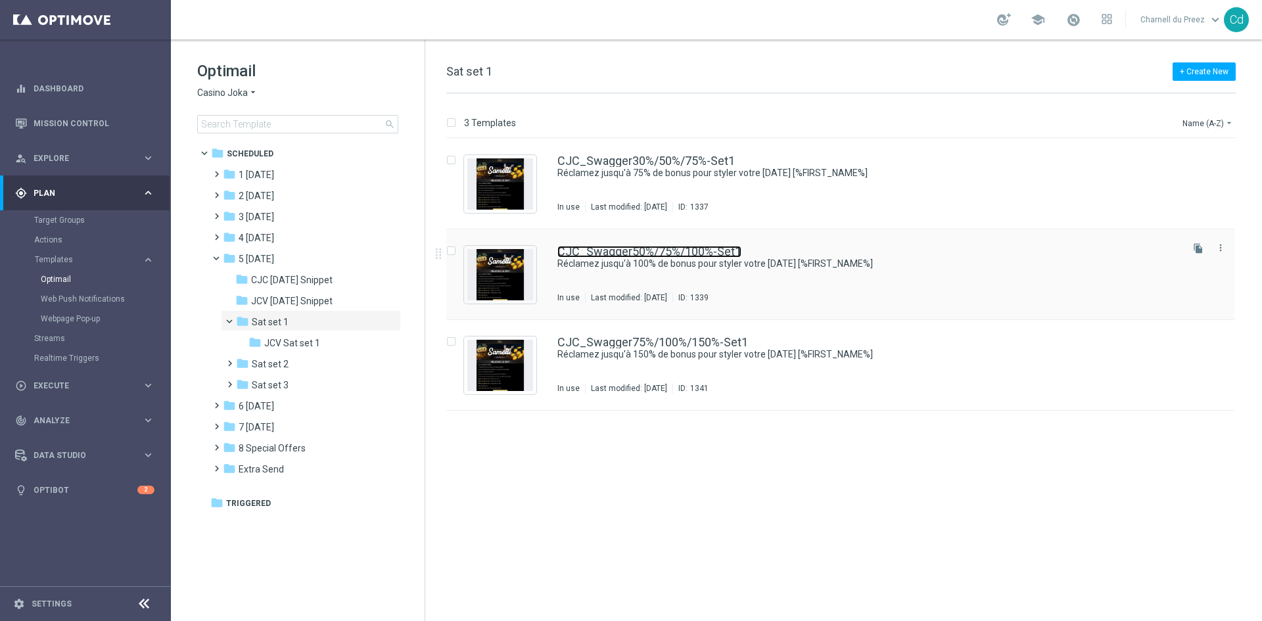
click at [700, 255] on link "CJC_Swagger50%/75%/100%-Set1" at bounding box center [649, 252] width 184 height 12
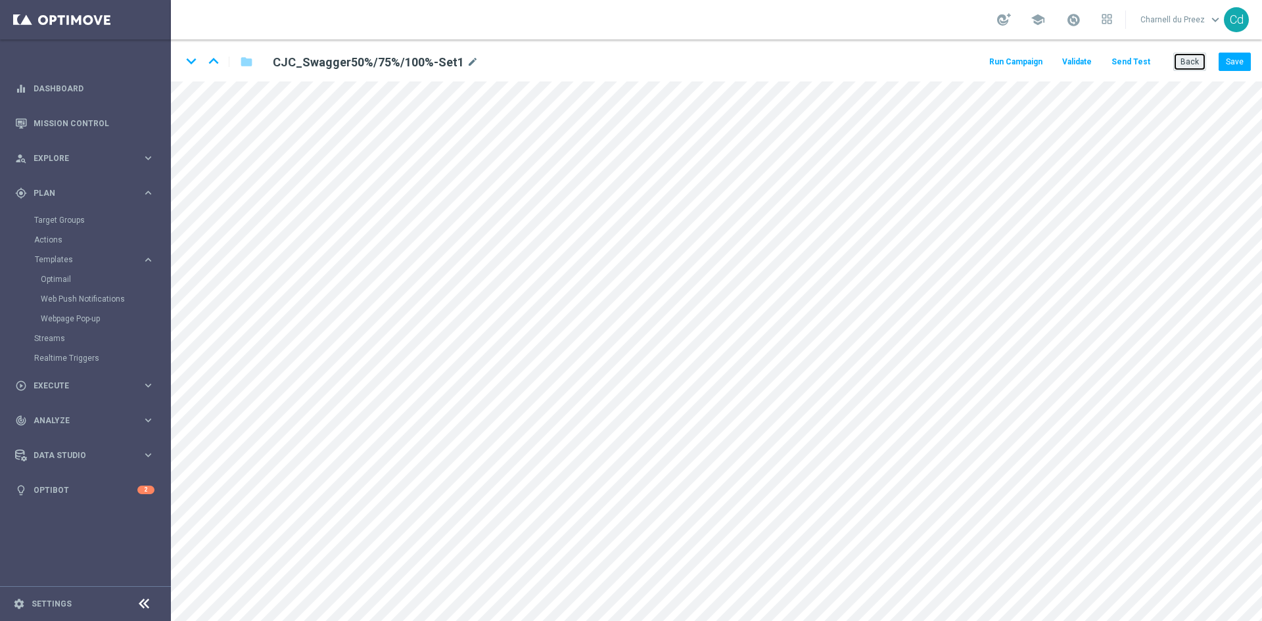
click at [1192, 63] on button "Back" at bounding box center [1189, 62] width 33 height 18
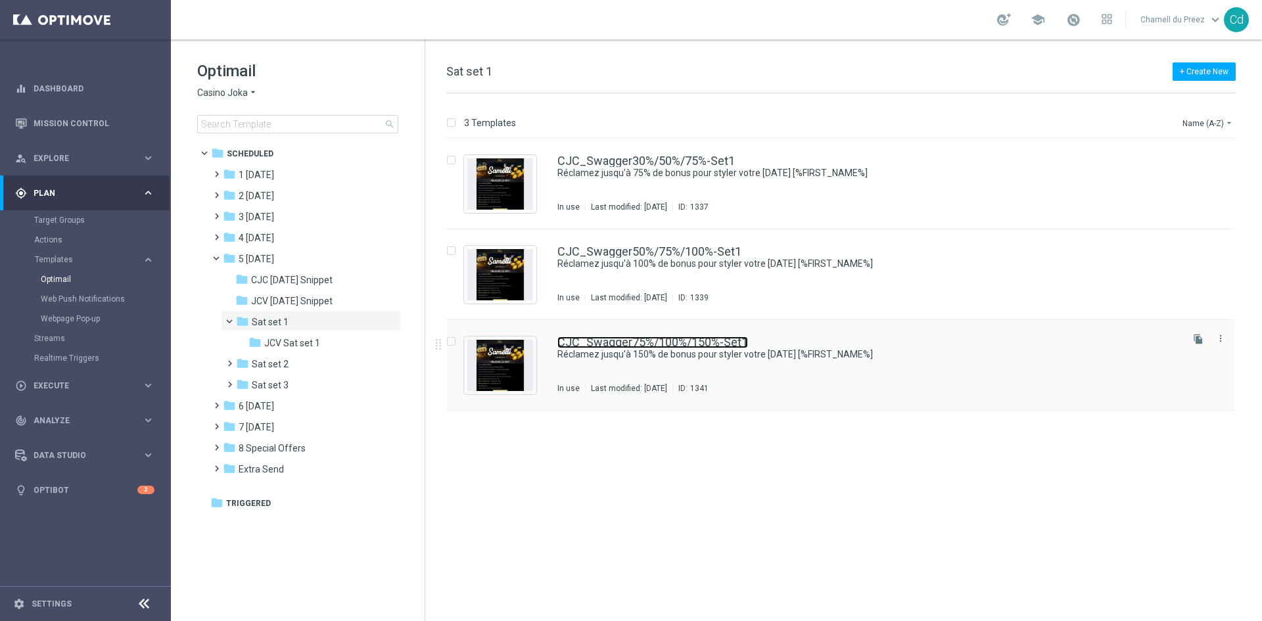
click at [727, 340] on link "CJC_Swagger75%/100%/150%-Set1" at bounding box center [652, 342] width 191 height 12
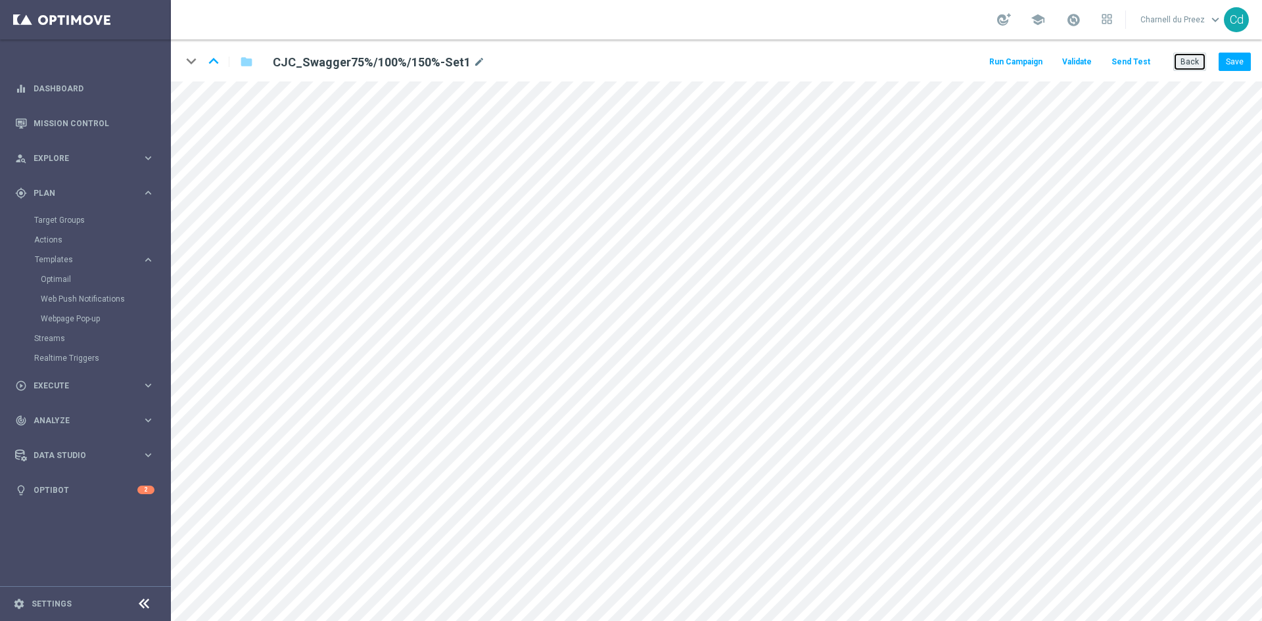
click at [1189, 63] on button "Back" at bounding box center [1189, 62] width 33 height 18
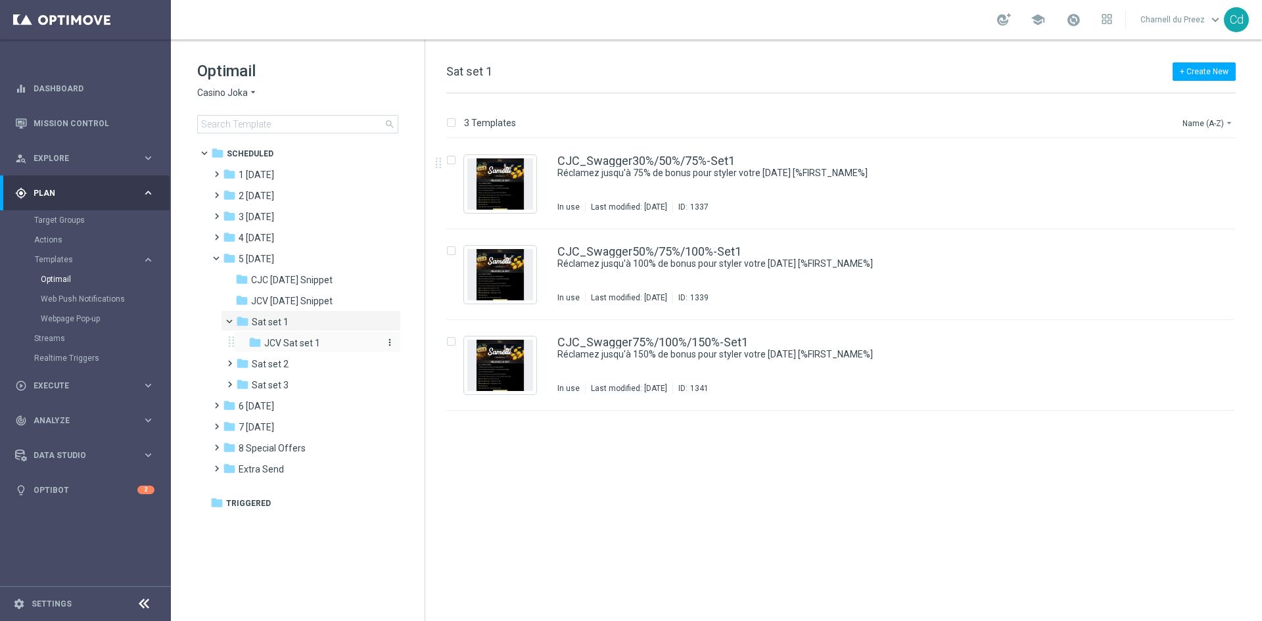
click at [303, 348] on span "JCV Sat set 1" at bounding box center [292, 343] width 56 height 12
click at [688, 161] on link "JCV_Swagger30%/50%/75%-Set1" at bounding box center [645, 161] width 177 height 12
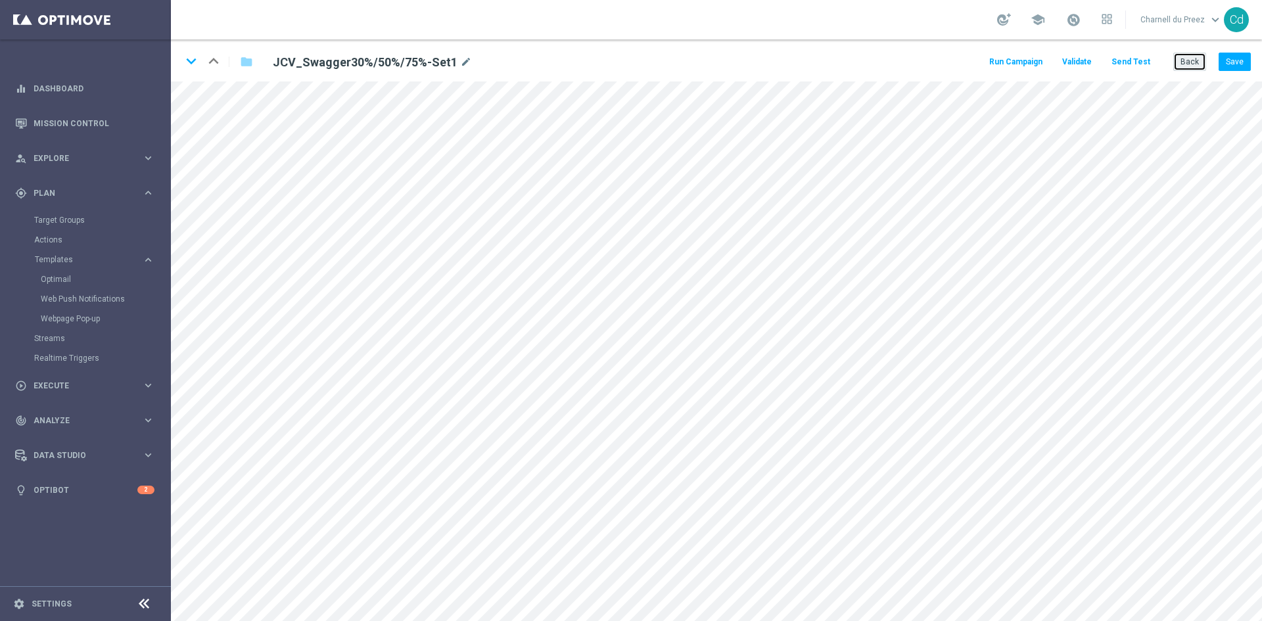
click at [1190, 67] on button "Back" at bounding box center [1189, 62] width 33 height 18
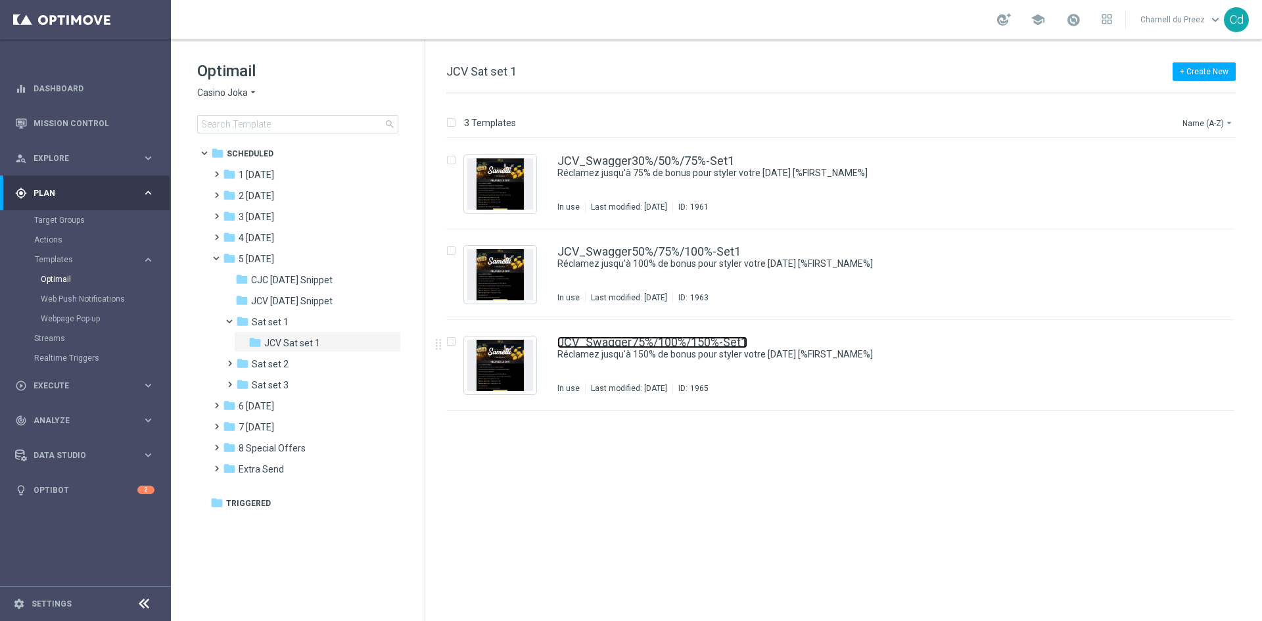
drag, startPoint x: 724, startPoint y: 344, endPoint x: 781, endPoint y: 344, distance: 57.2
click at [724, 344] on link "JCV_Swagger75%/100%/150%-Set1" at bounding box center [652, 342] width 190 height 12
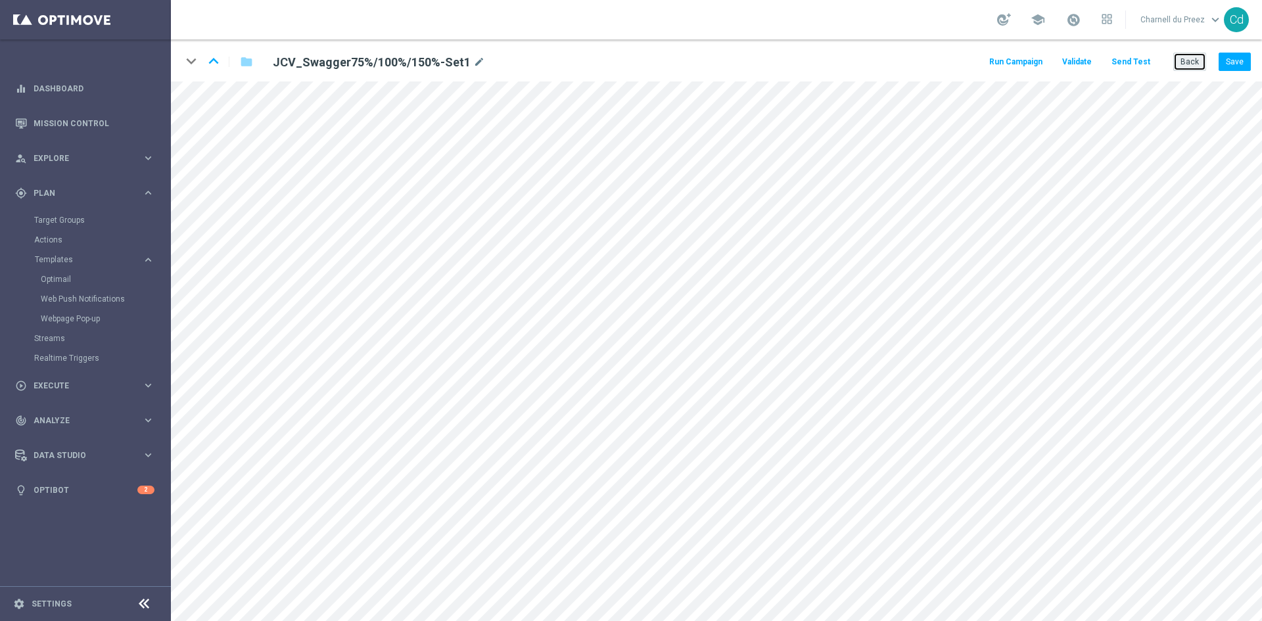
click at [1187, 61] on button "Back" at bounding box center [1189, 62] width 33 height 18
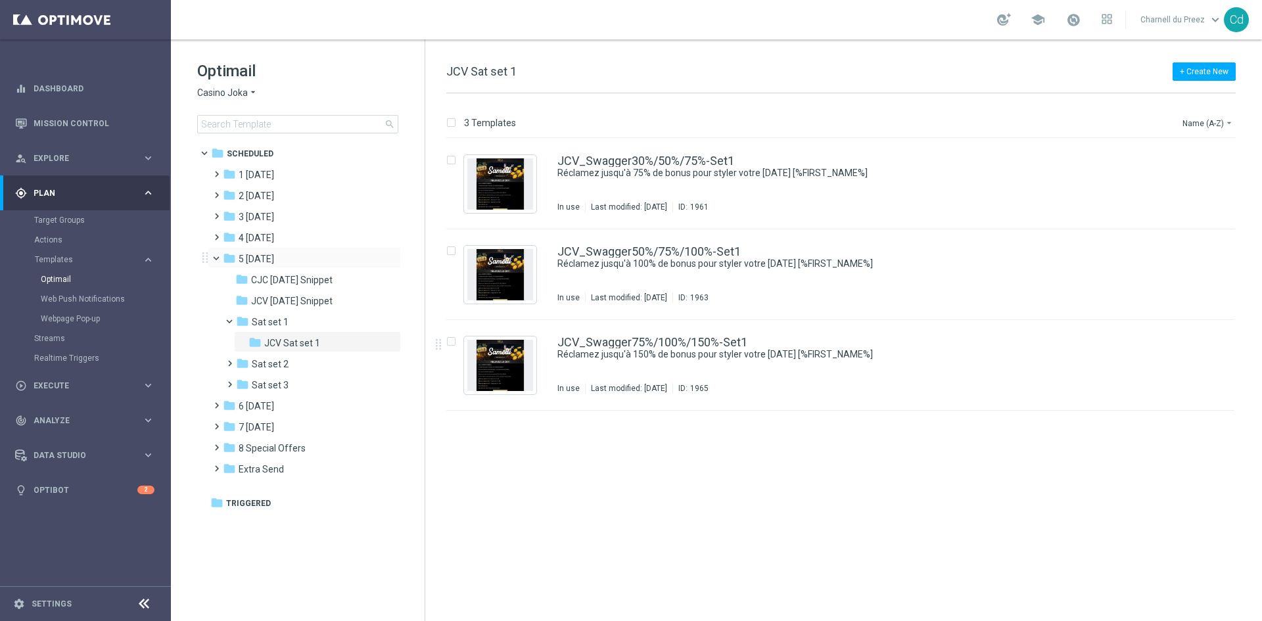
click at [219, 258] on span at bounding box center [221, 255] width 5 height 6
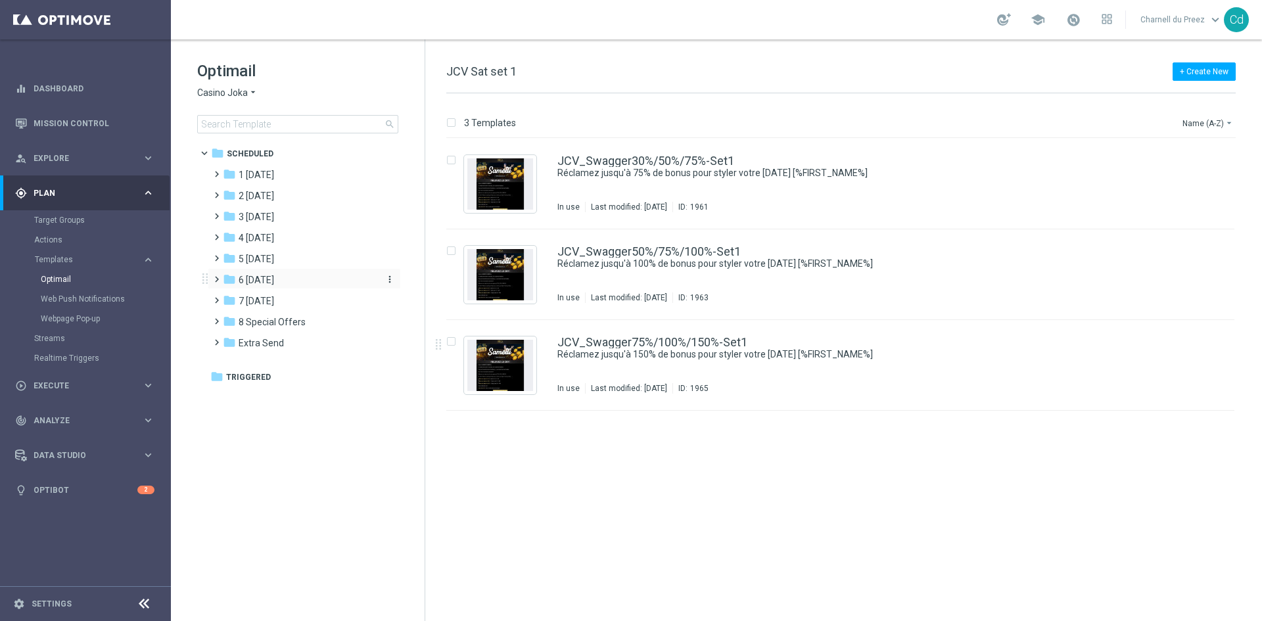
click at [292, 283] on div "folder 6 [DATE]" at bounding box center [298, 280] width 151 height 15
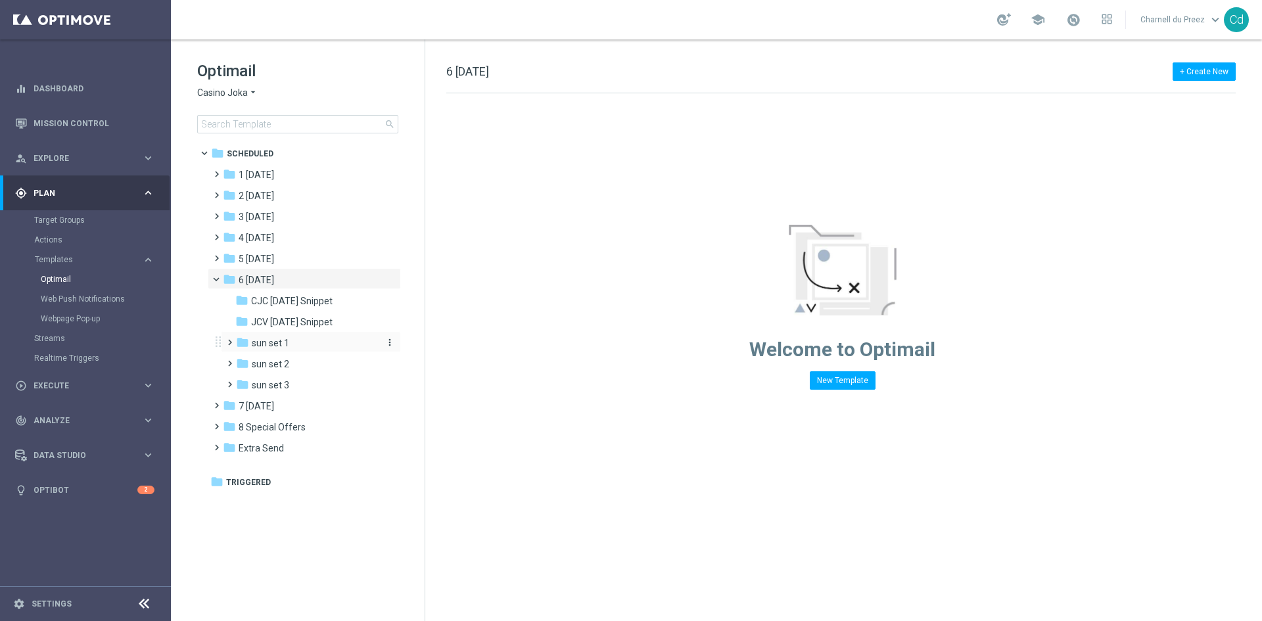
click at [288, 341] on span "sun set 1" at bounding box center [270, 343] width 37 height 12
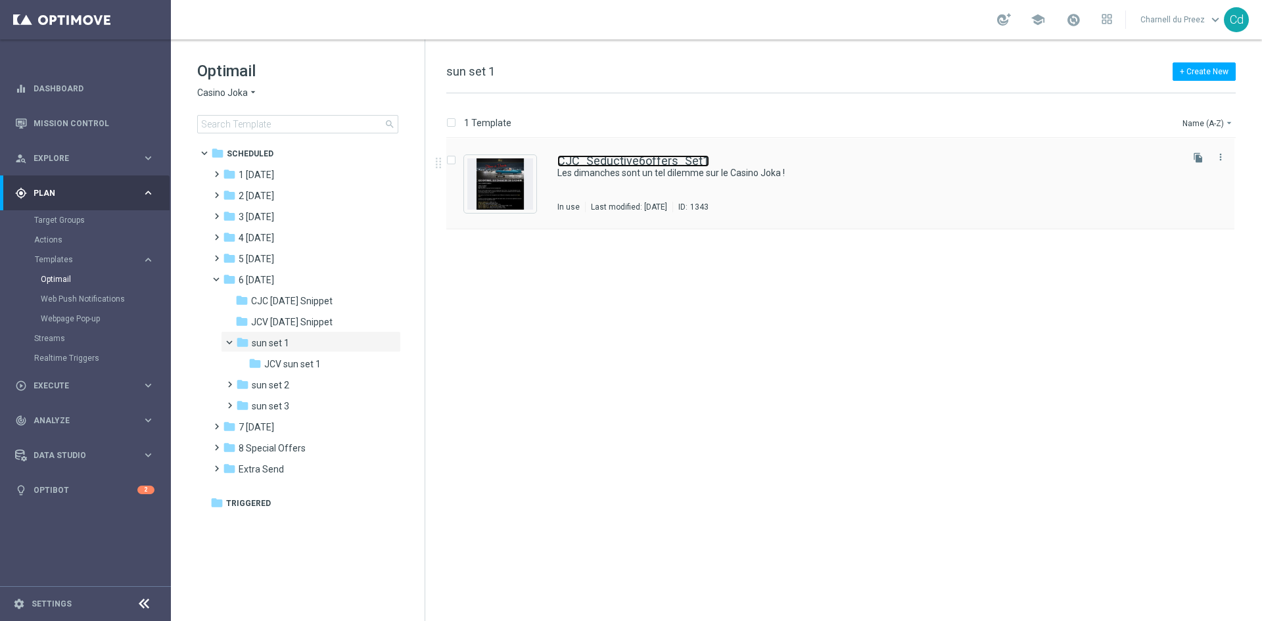
click at [666, 161] on link "CJC_Seductive6offers_Set1" at bounding box center [633, 161] width 152 height 12
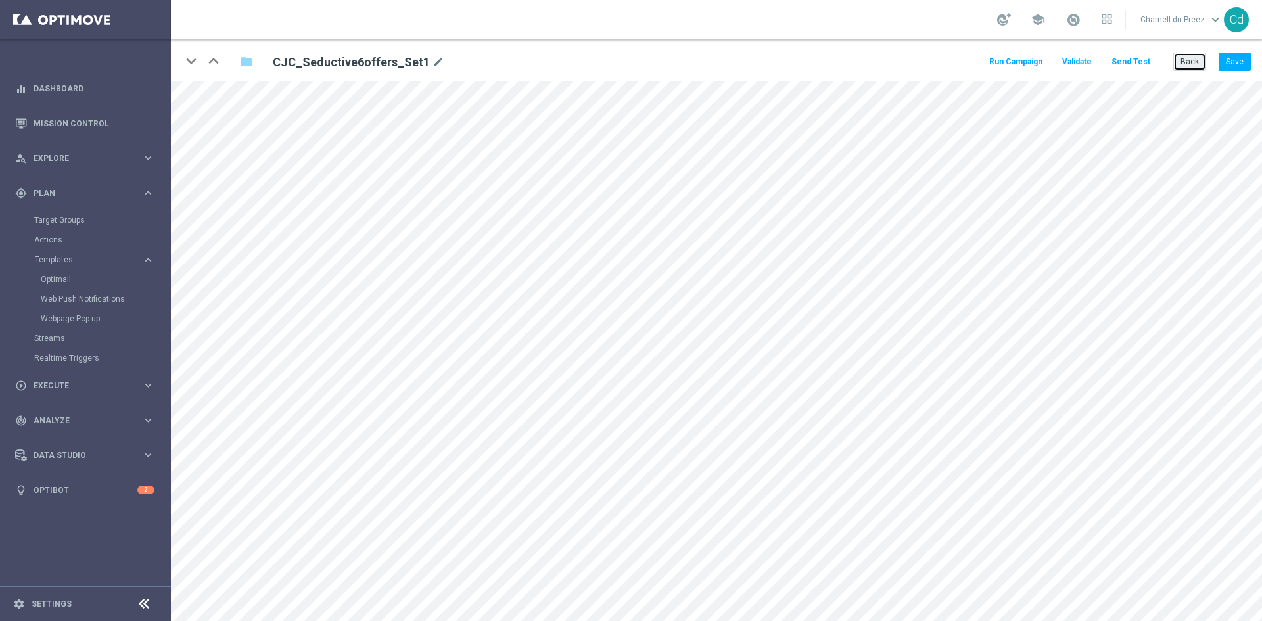
click at [1195, 61] on button "Back" at bounding box center [1189, 62] width 33 height 18
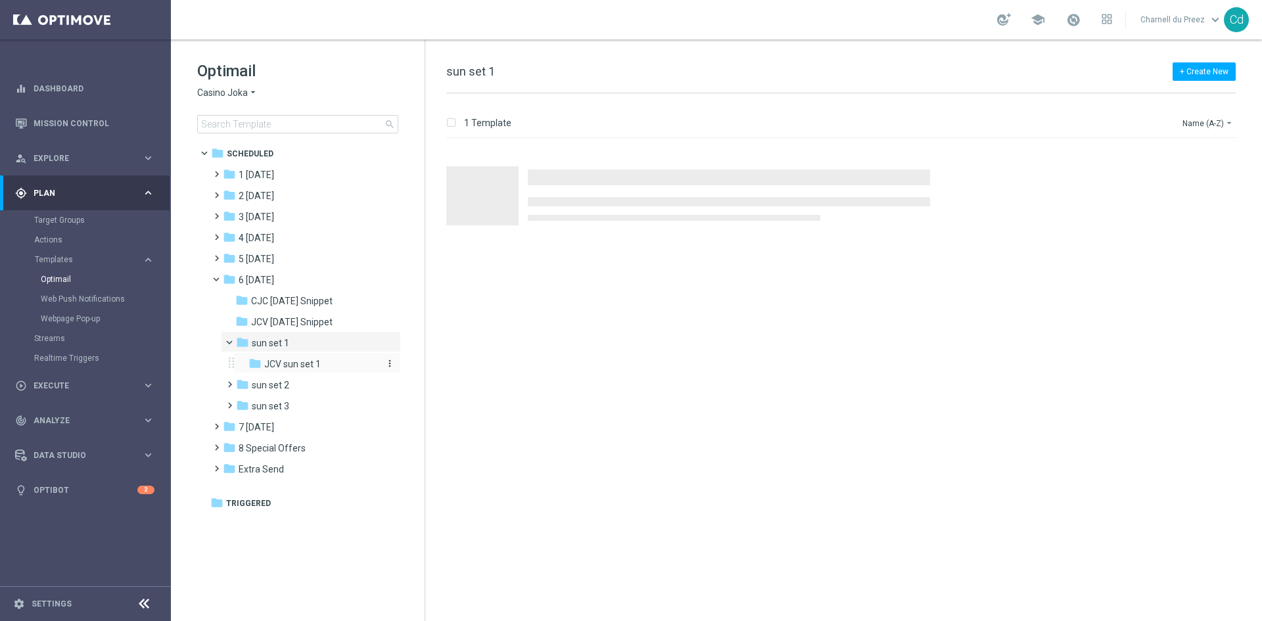
click at [313, 365] on span "JCV sun set 1" at bounding box center [292, 364] width 57 height 12
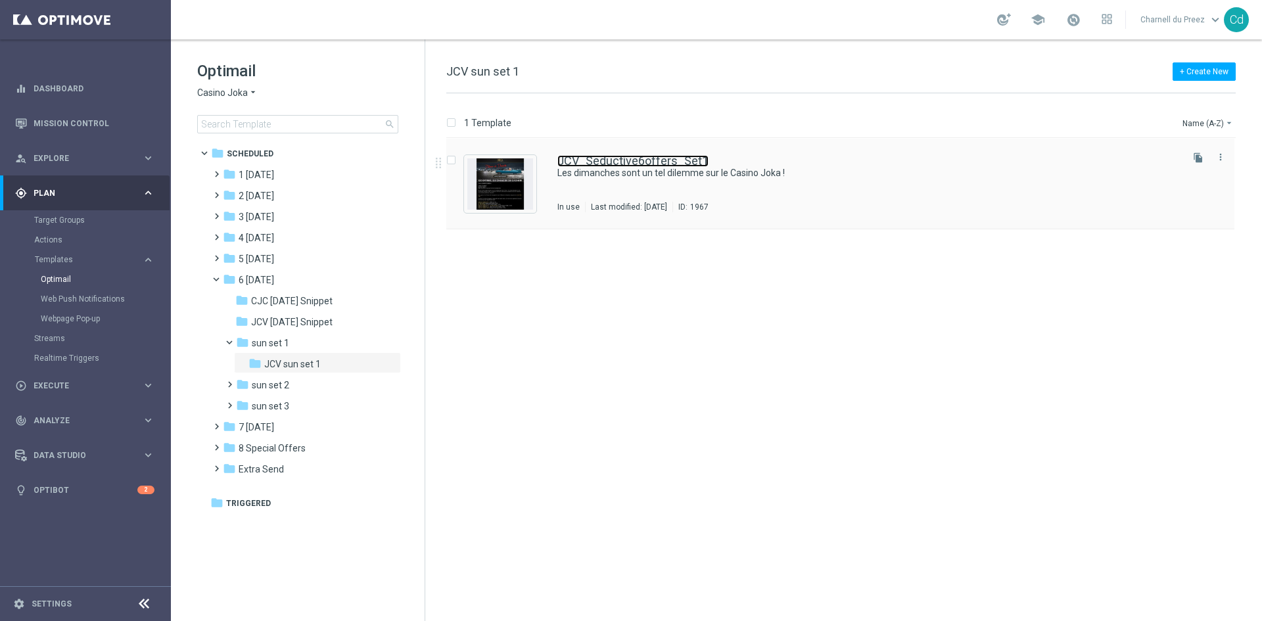
click at [657, 161] on link "JCV_Seductive6offers_Set1" at bounding box center [632, 161] width 151 height 12
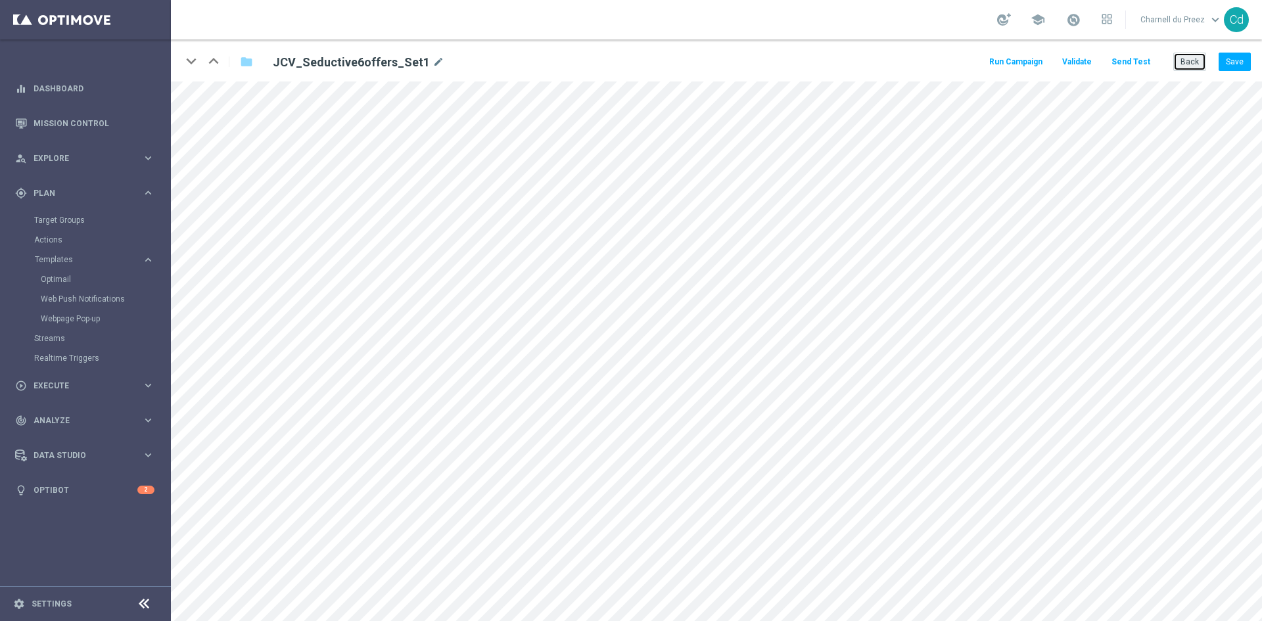
click at [1197, 58] on button "Back" at bounding box center [1189, 62] width 33 height 18
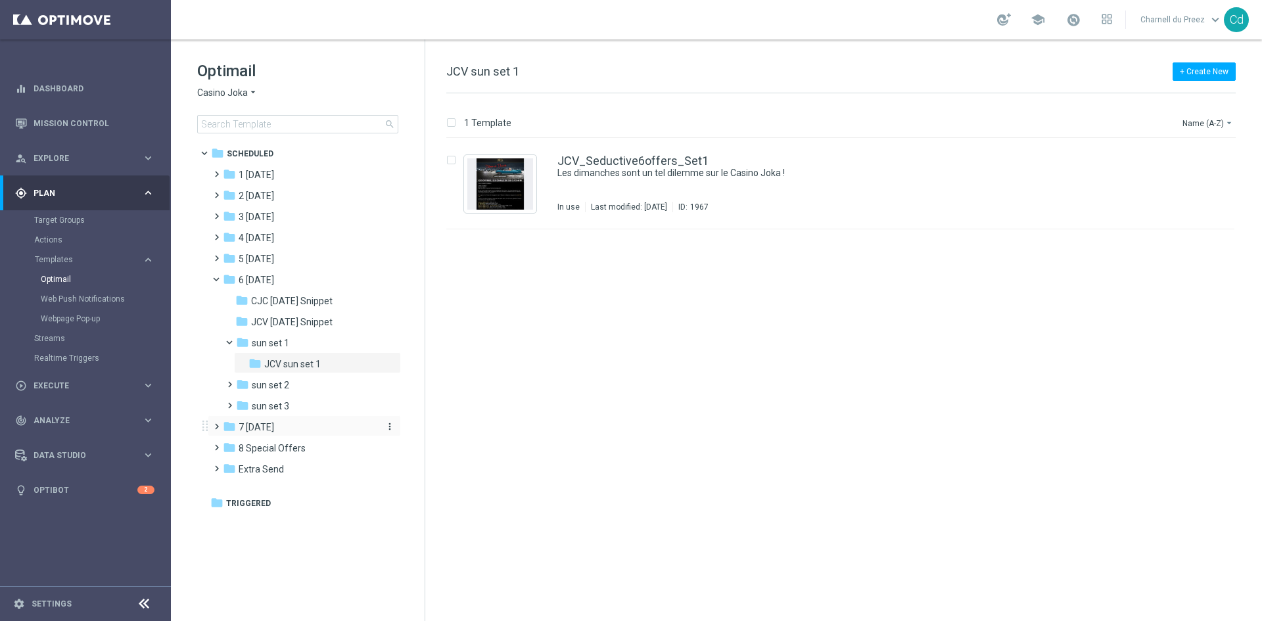
drag, startPoint x: 215, startPoint y: 280, endPoint x: 232, endPoint y: 295, distance: 22.8
click at [219, 279] on span at bounding box center [221, 276] width 5 height 6
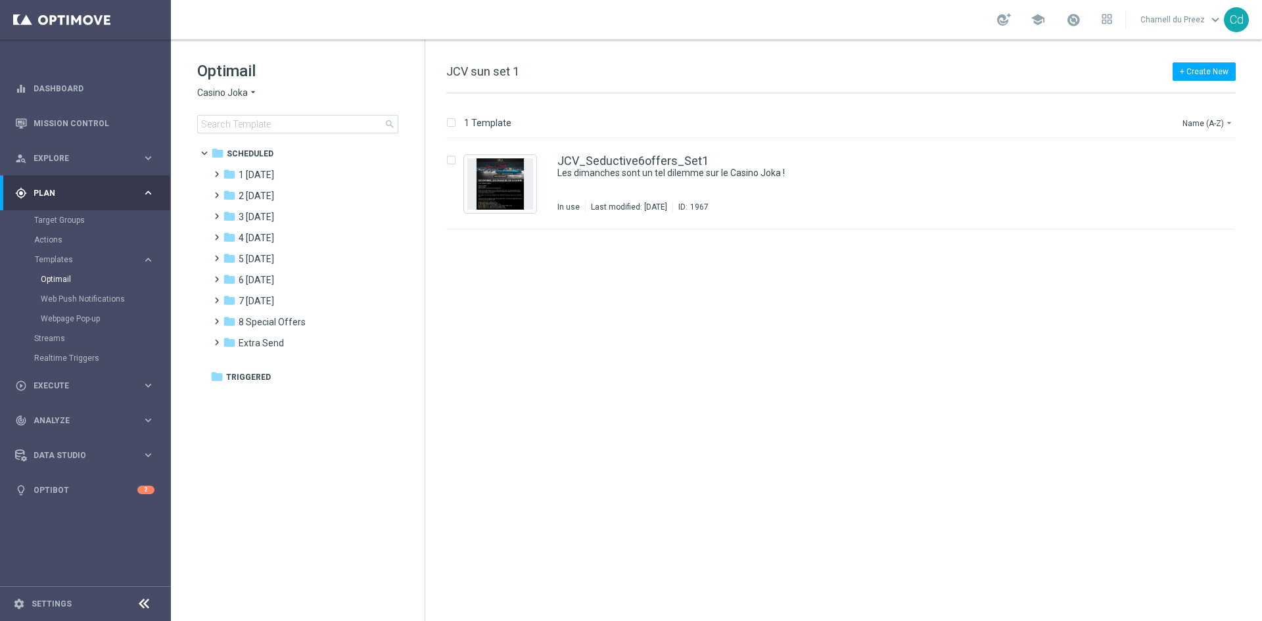
click at [224, 93] on span "Casino Joka" at bounding box center [222, 93] width 51 height 12
click at [282, 204] on div "Le Roi [PERSON_NAME]" at bounding box center [247, 203] width 99 height 16
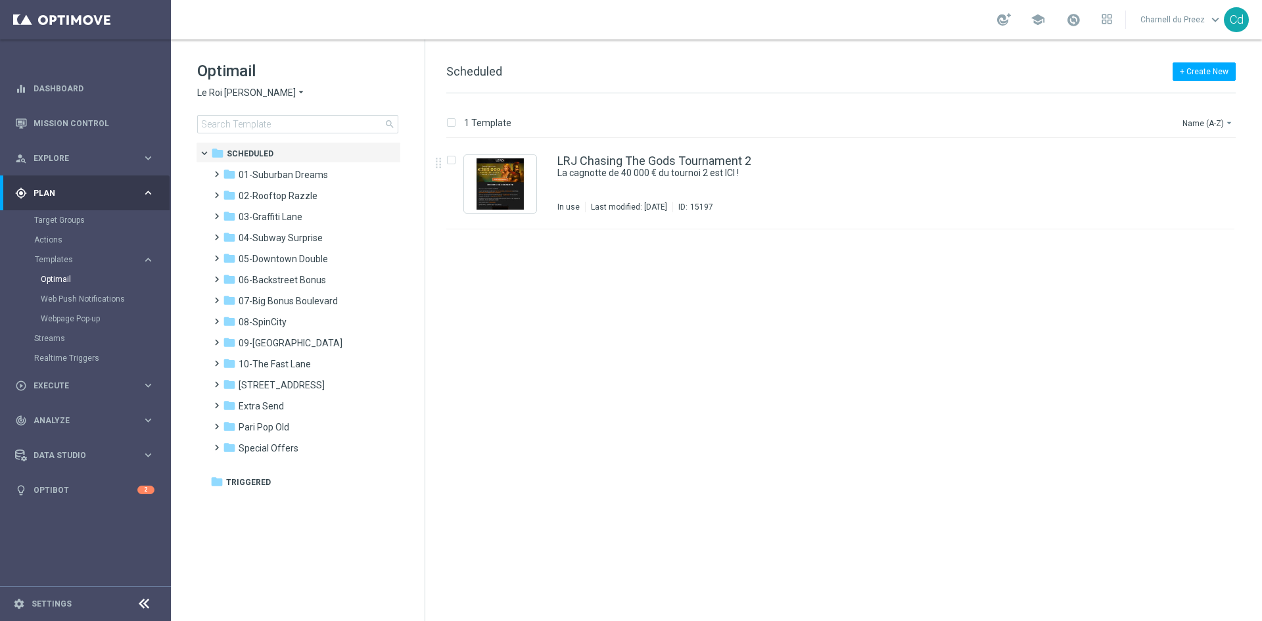
drag, startPoint x: 219, startPoint y: 90, endPoint x: 223, endPoint y: 99, distance: 9.7
click at [219, 90] on span "Le Roi [PERSON_NAME]" at bounding box center [246, 93] width 99 height 12
click at [253, 216] on div "Casino Joka" at bounding box center [247, 218] width 99 height 16
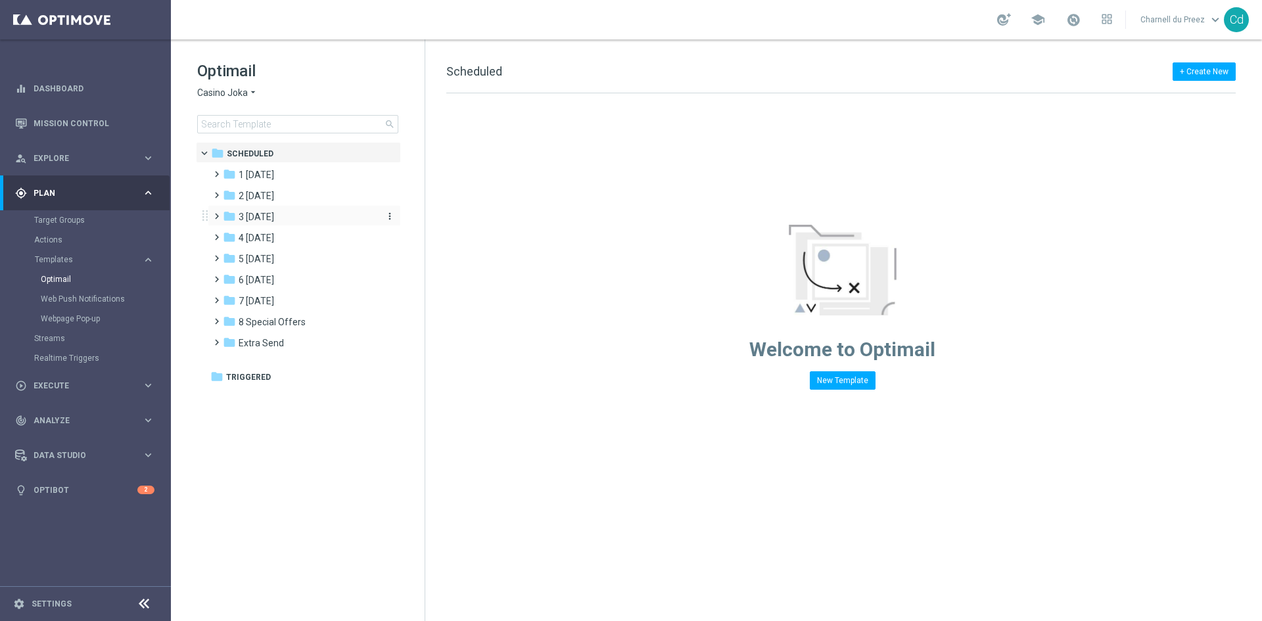
click at [267, 218] on span "3 [DATE]" at bounding box center [256, 217] width 35 height 12
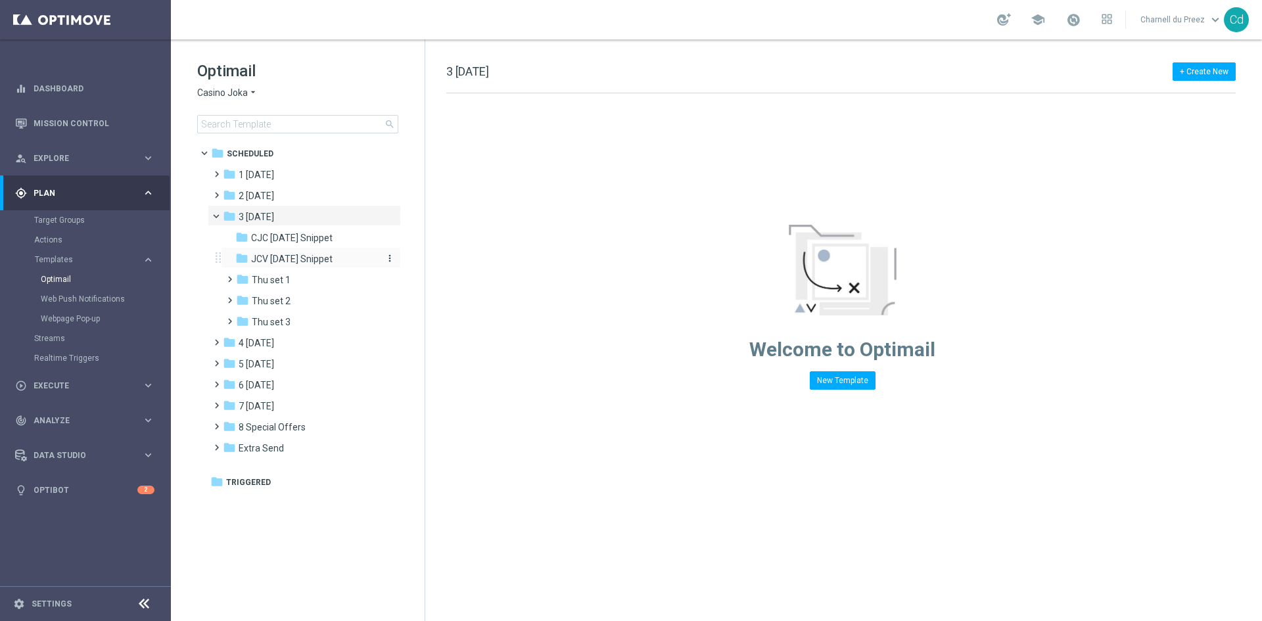
click at [296, 256] on span "JCV [DATE] Snippet" at bounding box center [291, 259] width 81 height 12
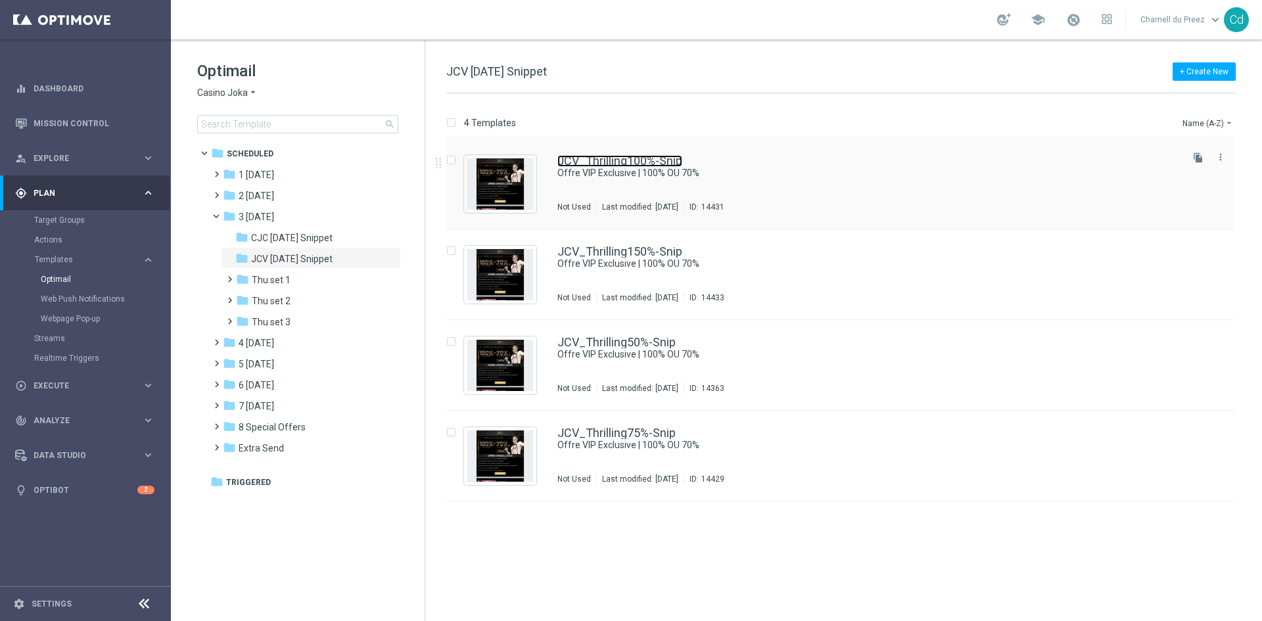
click at [639, 163] on link "JCV_Thrilling100%-Snip" at bounding box center [619, 161] width 125 height 12
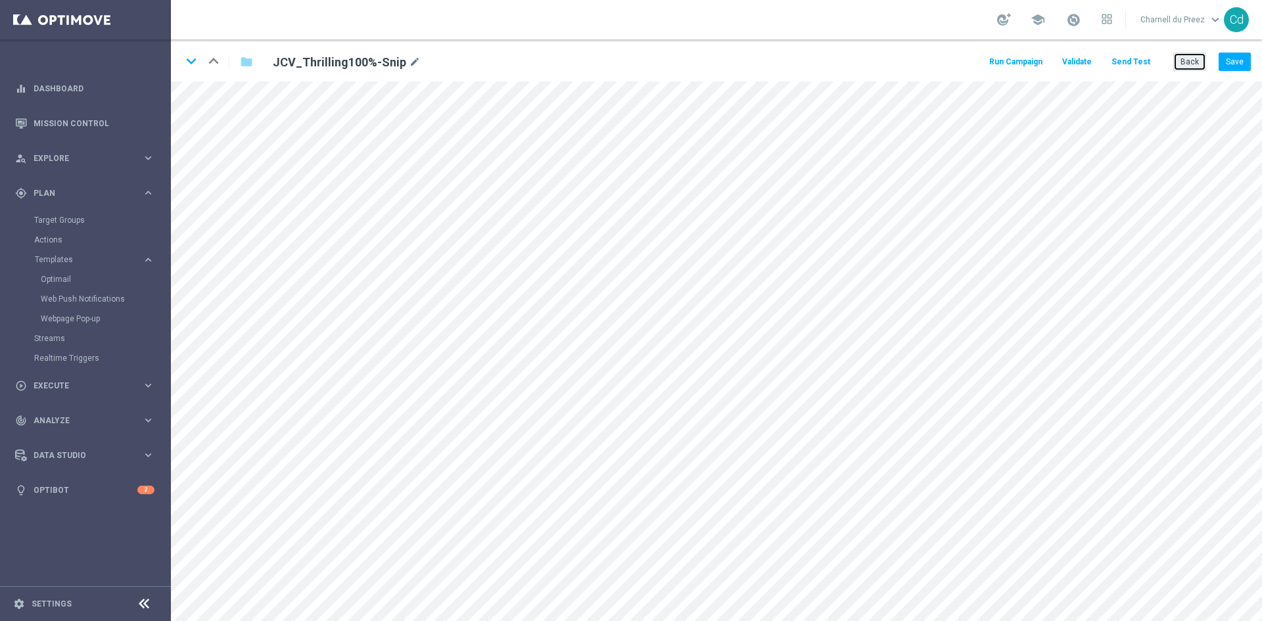
click at [1189, 64] on button "Back" at bounding box center [1189, 62] width 33 height 18
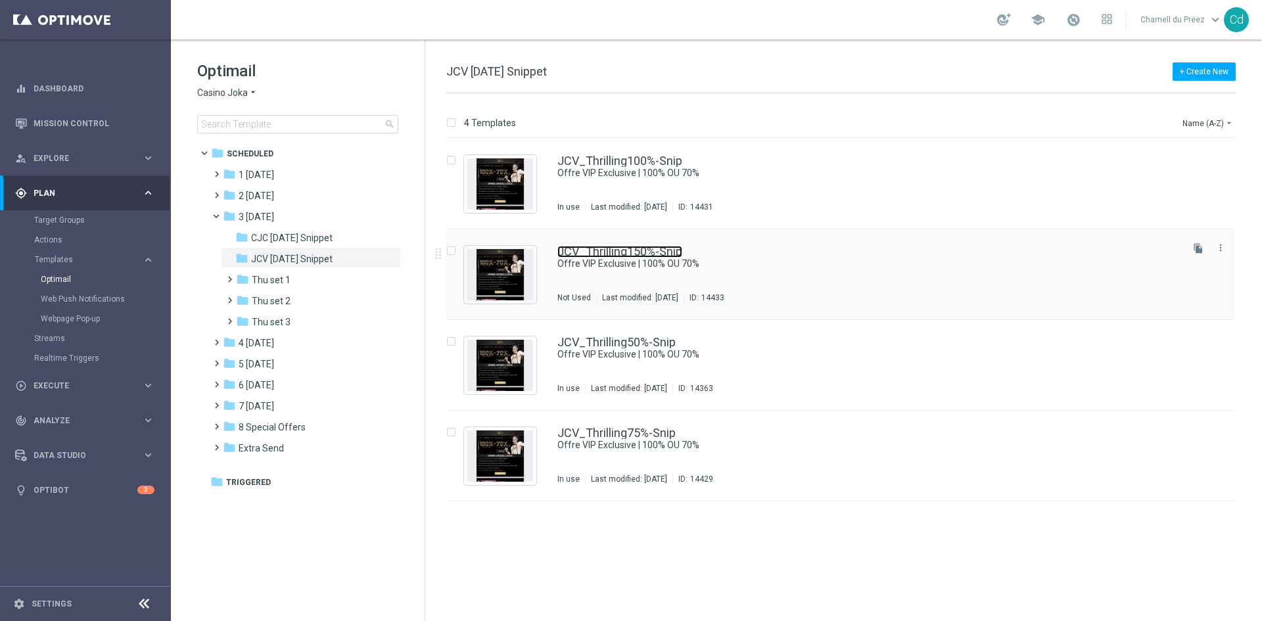
click at [639, 248] on link "JCV_Thrilling150%-Snip" at bounding box center [619, 252] width 125 height 12
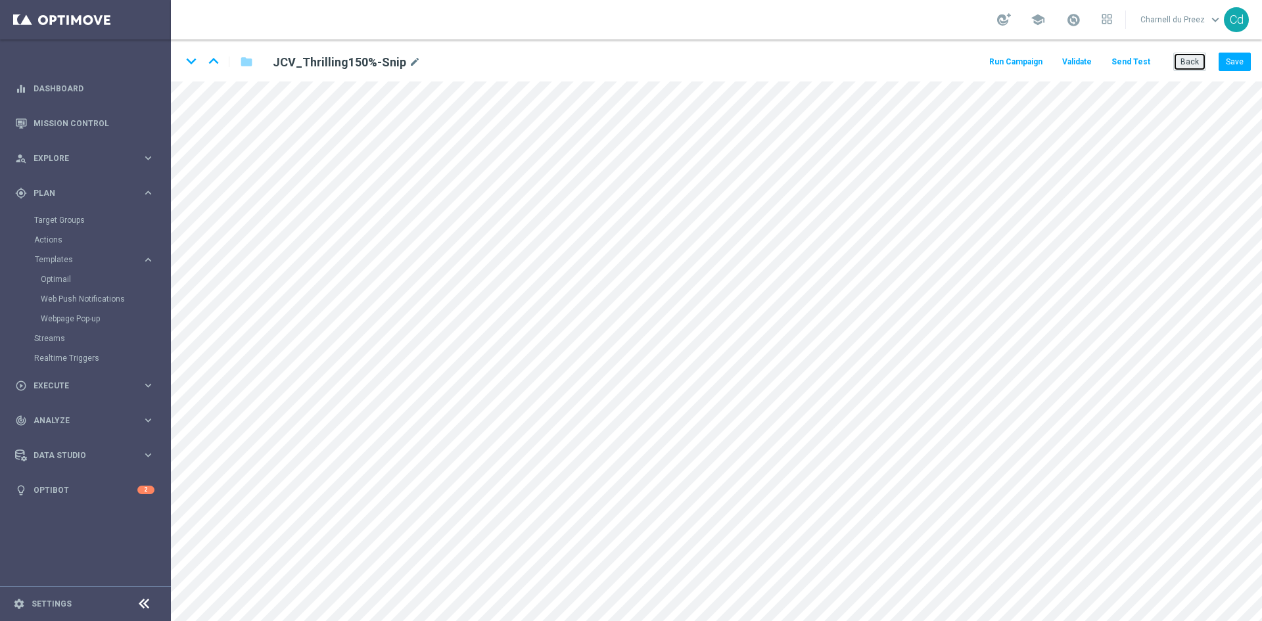
click at [1198, 64] on button "Back" at bounding box center [1189, 62] width 33 height 18
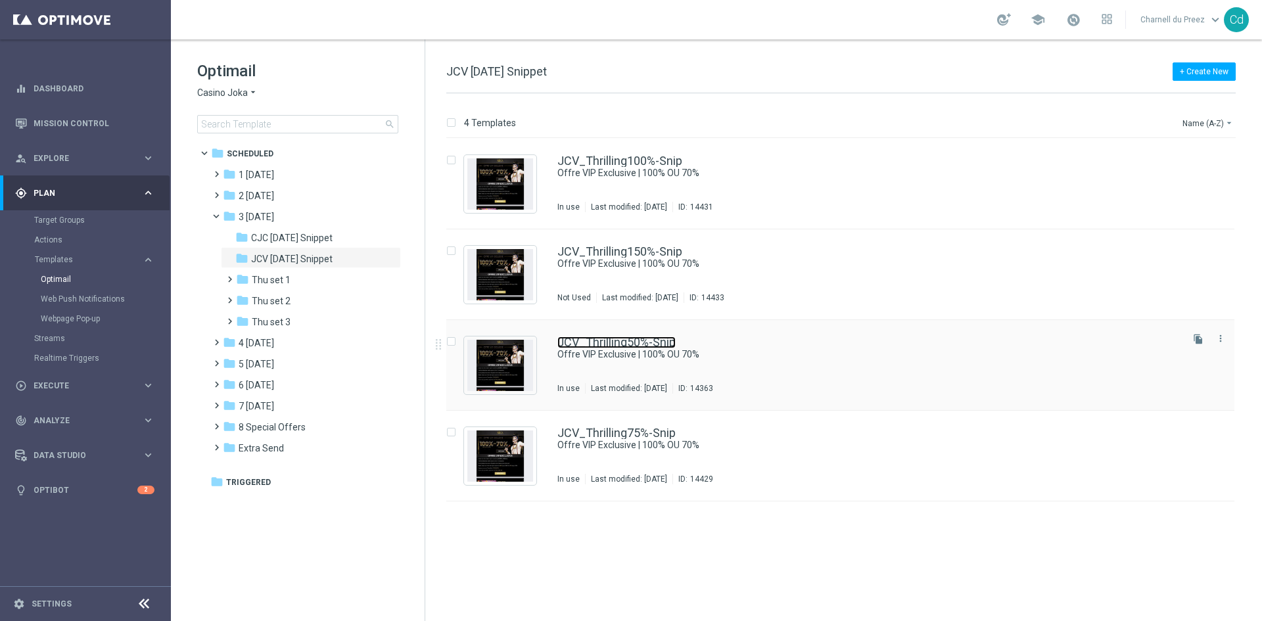
click at [649, 346] on link "JCV_Thrilling50%-Snip" at bounding box center [616, 342] width 118 height 12
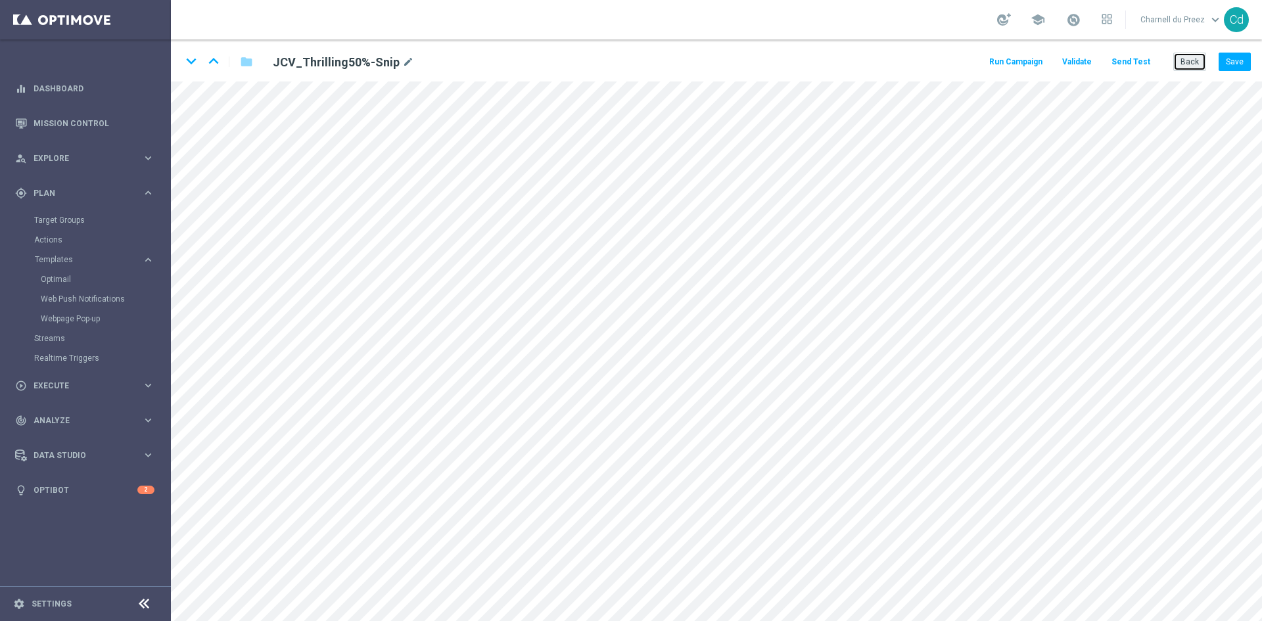
click at [1190, 60] on button "Back" at bounding box center [1189, 62] width 33 height 18
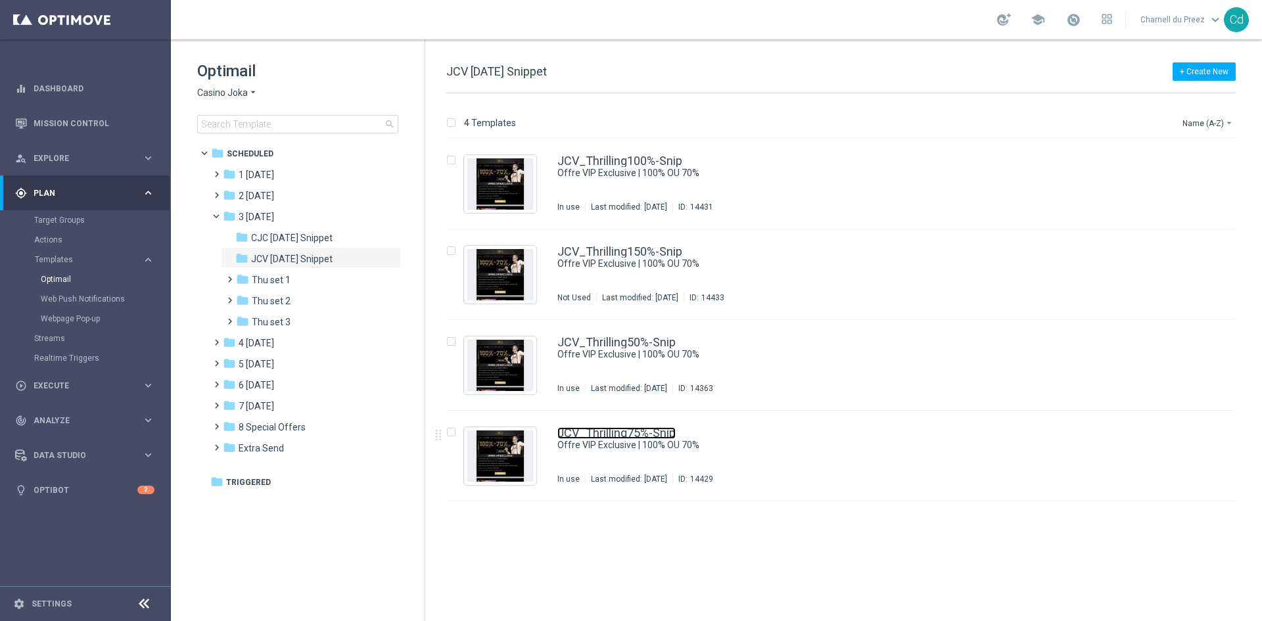
drag, startPoint x: 662, startPoint y: 428, endPoint x: 692, endPoint y: 427, distance: 30.3
click at [662, 428] on link "JCV_Thrilling75%-Snip" at bounding box center [616, 433] width 118 height 12
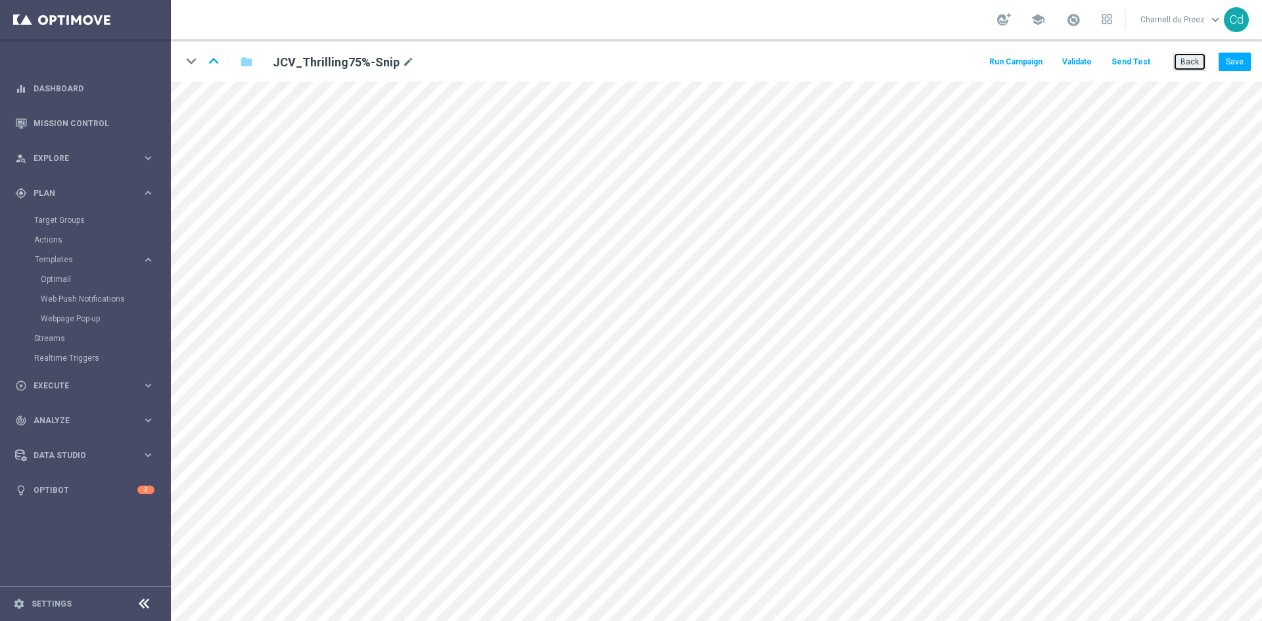
click at [1195, 63] on button "Back" at bounding box center [1189, 62] width 33 height 18
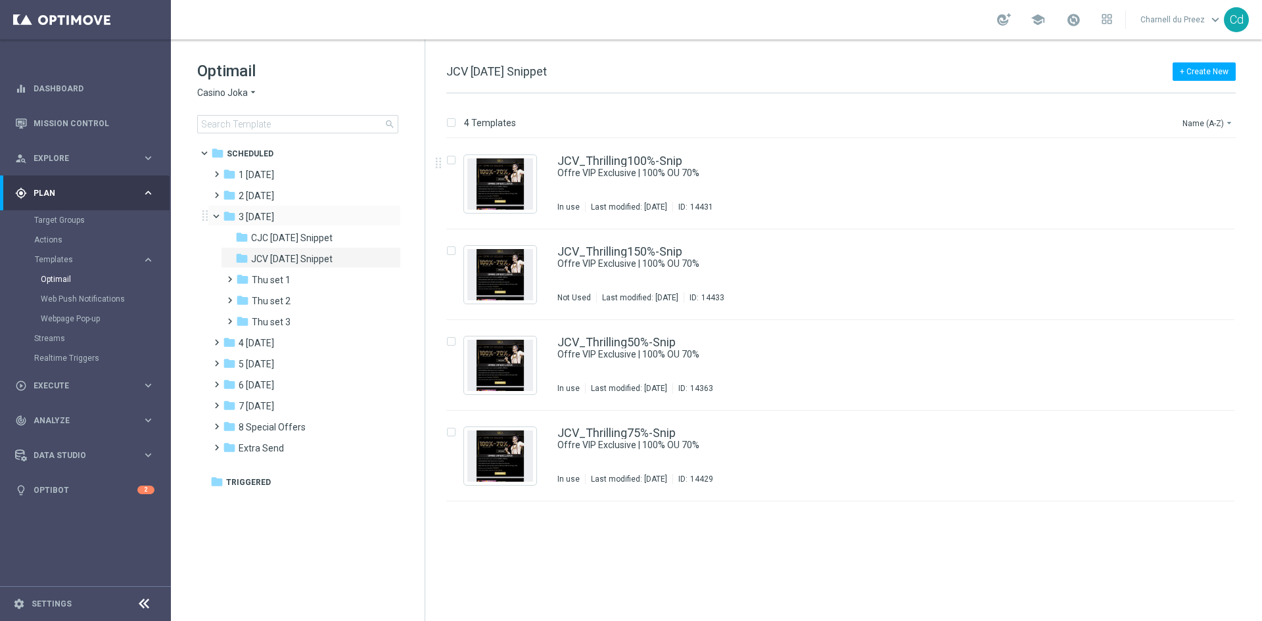
click at [219, 216] on span at bounding box center [221, 213] width 5 height 6
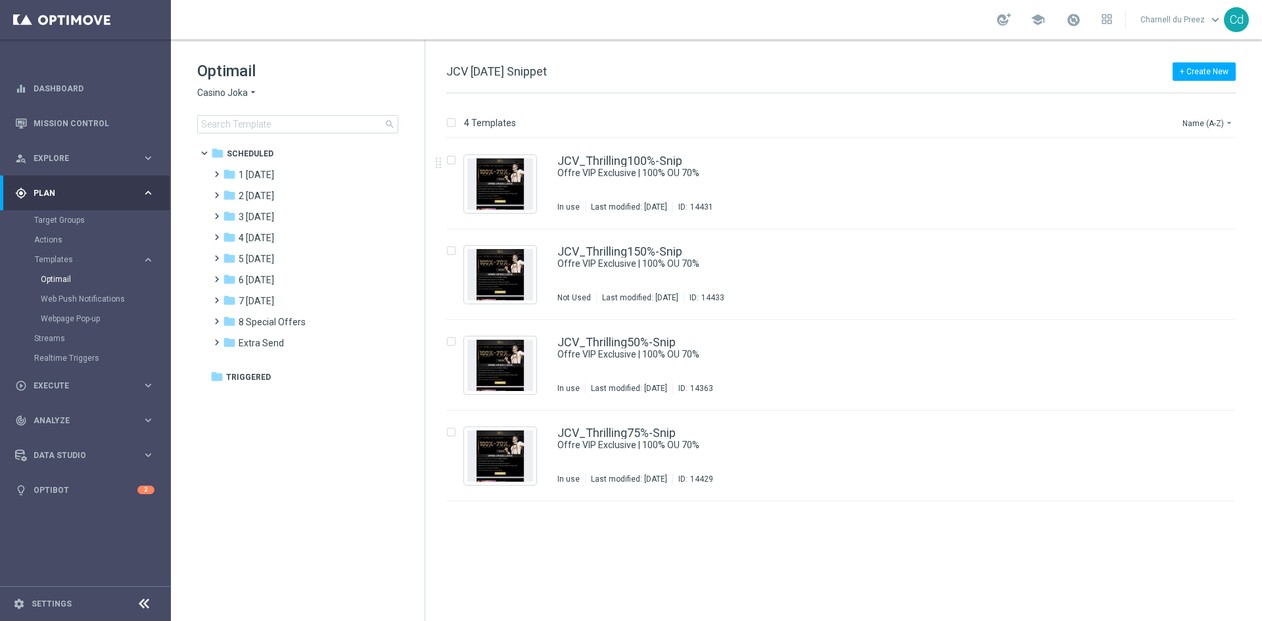
click at [228, 97] on span "Casino Joka" at bounding box center [222, 93] width 51 height 12
click at [0, 0] on span "Le Roi [PERSON_NAME]" at bounding box center [0, 0] width 0 height 0
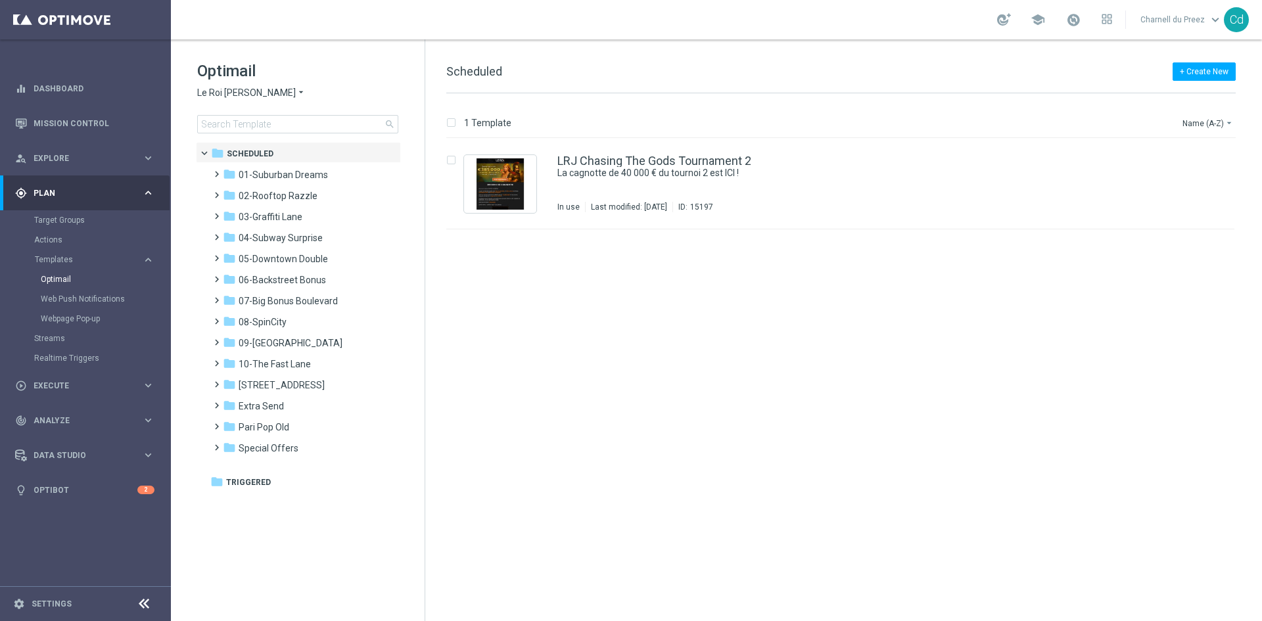
drag, startPoint x: 288, startPoint y: 277, endPoint x: 143, endPoint y: 271, distance: 146.0
click at [288, 277] on span "06-Backstreet Bonus" at bounding box center [282, 280] width 87 height 12
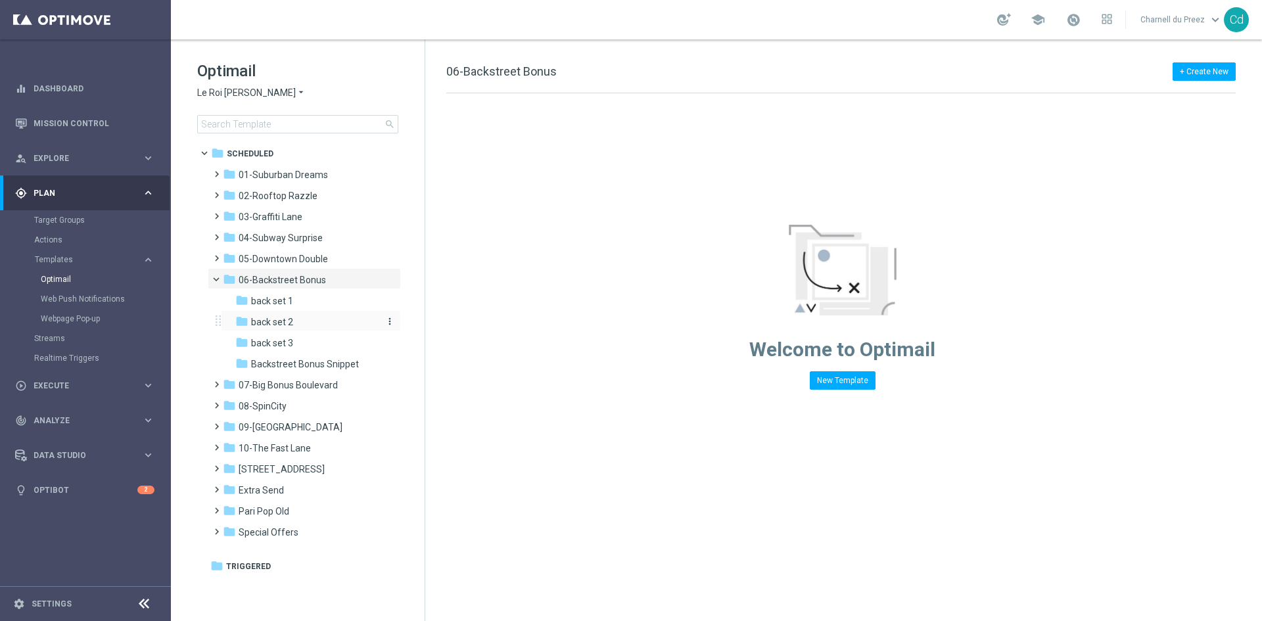
click at [279, 322] on span "back set 2" at bounding box center [272, 322] width 42 height 12
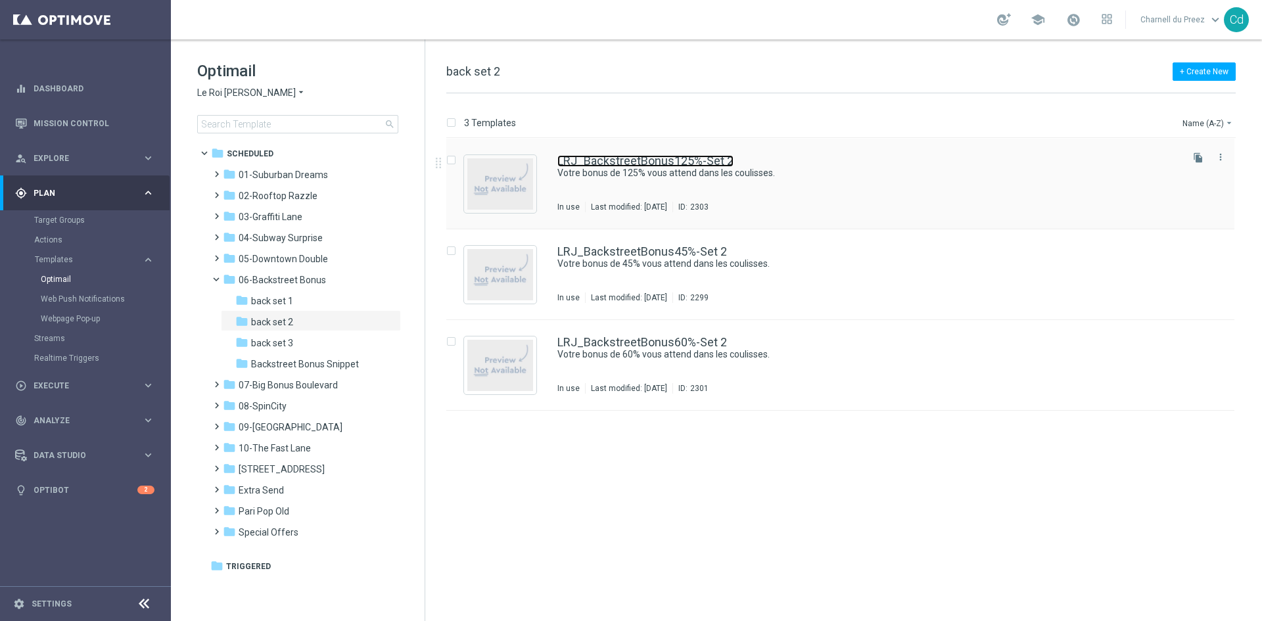
click at [648, 160] on link "LRJ_BackstreetBonus125%-Set 2" at bounding box center [645, 161] width 176 height 12
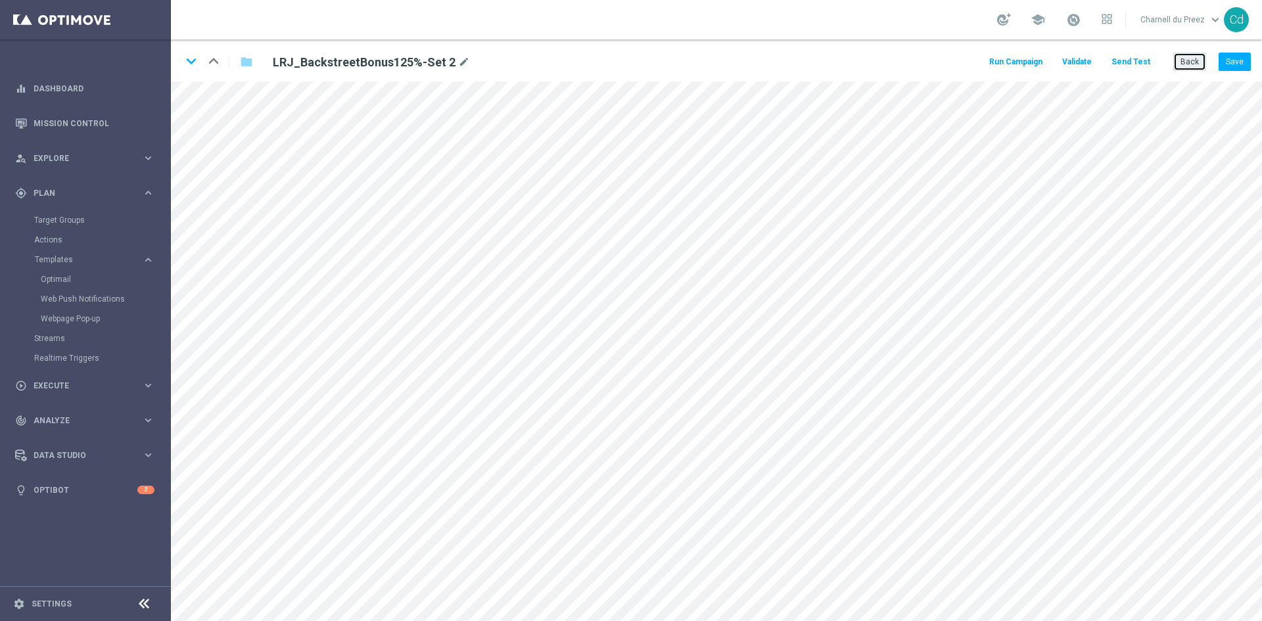
click at [1193, 67] on button "Back" at bounding box center [1189, 62] width 33 height 18
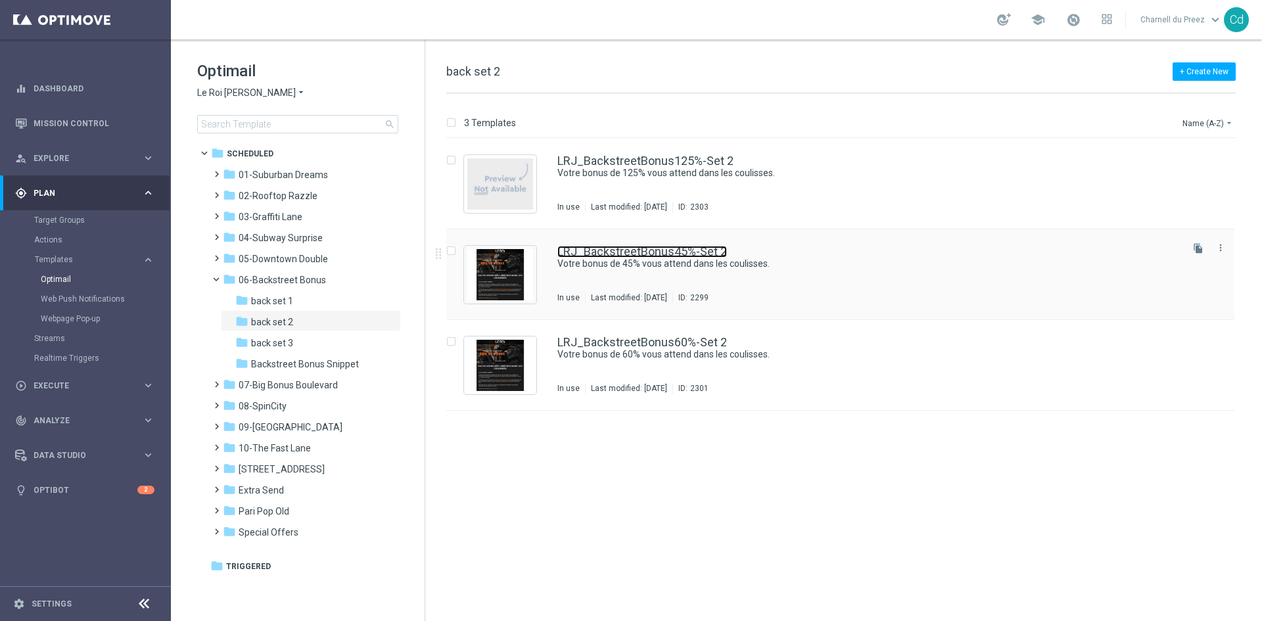
click at [633, 254] on link "LRJ_BackstreetBonus45%-Set 2" at bounding box center [642, 252] width 170 height 12
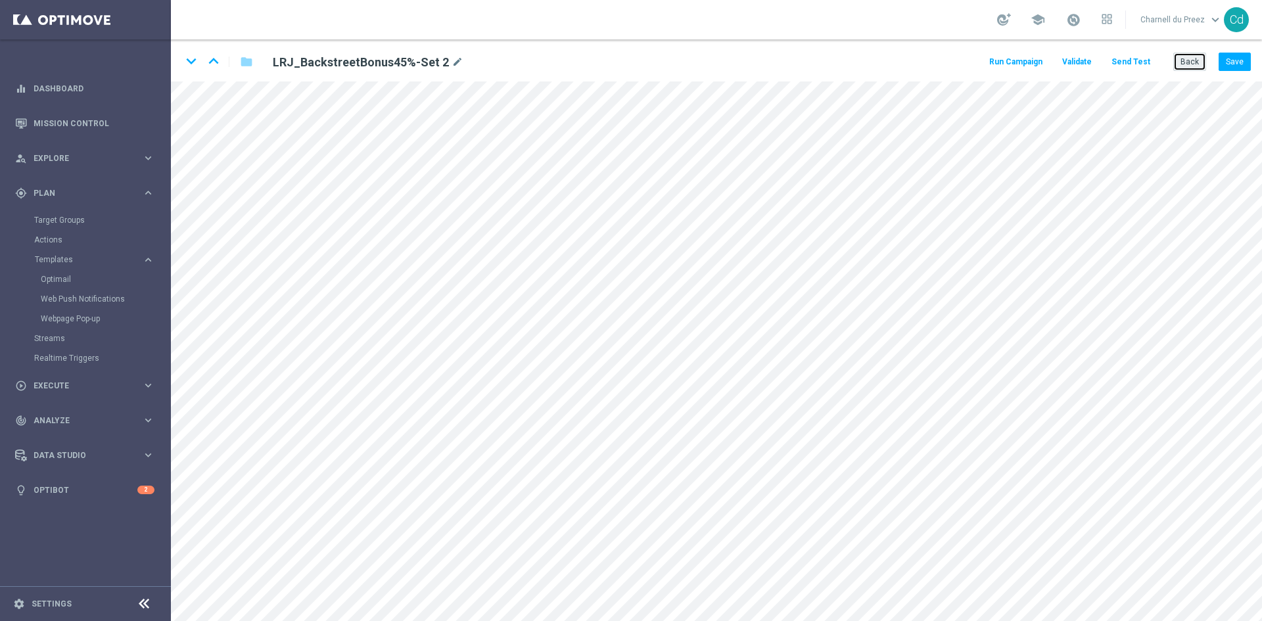
click at [1196, 58] on button "Back" at bounding box center [1189, 62] width 33 height 18
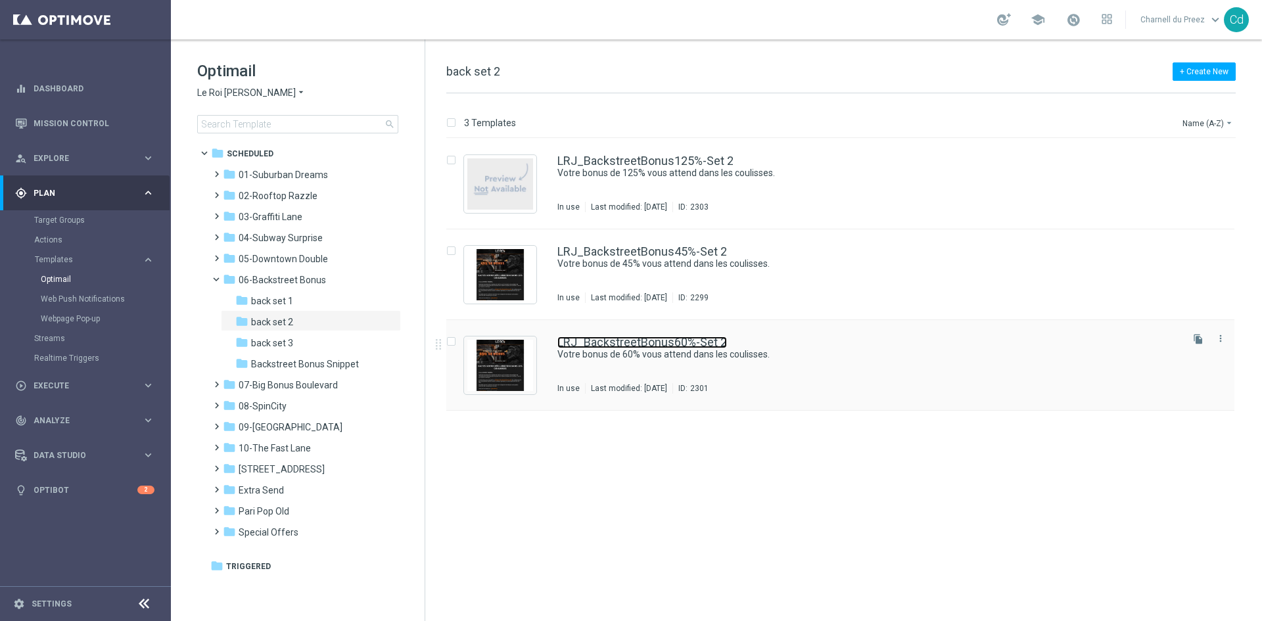
click at [705, 340] on link "LRJ_BackstreetBonus60%-Set 2" at bounding box center [642, 342] width 170 height 12
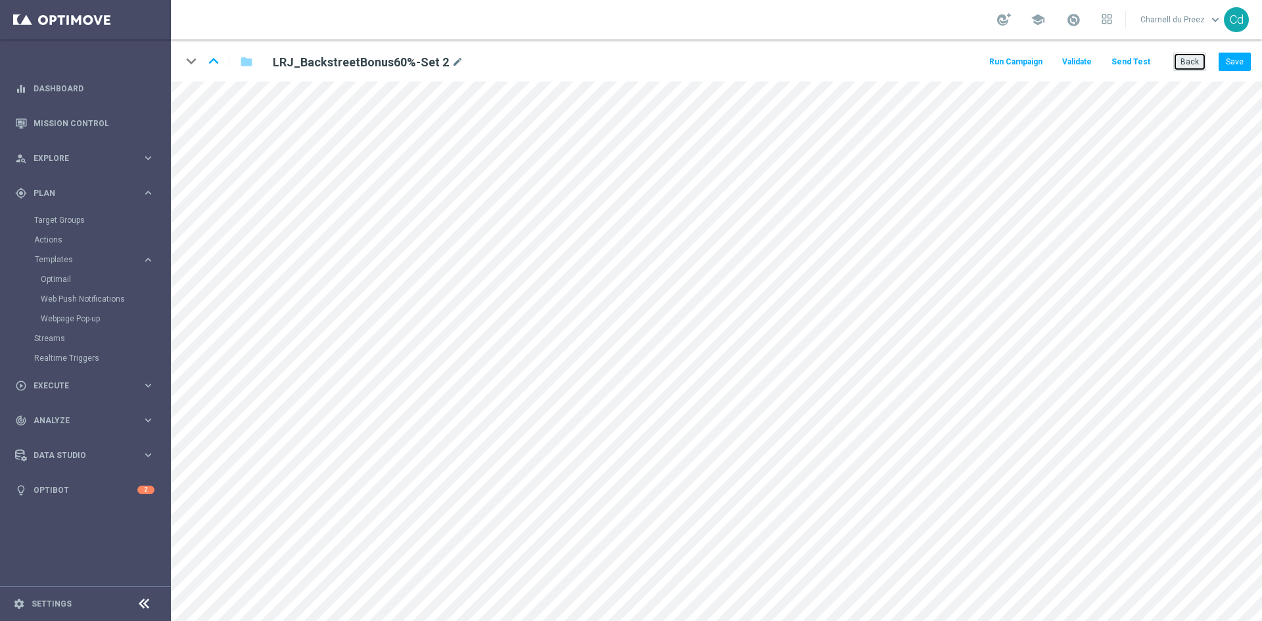
drag, startPoint x: 1197, startPoint y: 64, endPoint x: 1169, endPoint y: 64, distance: 28.3
click at [1197, 64] on button "Back" at bounding box center [1189, 62] width 33 height 18
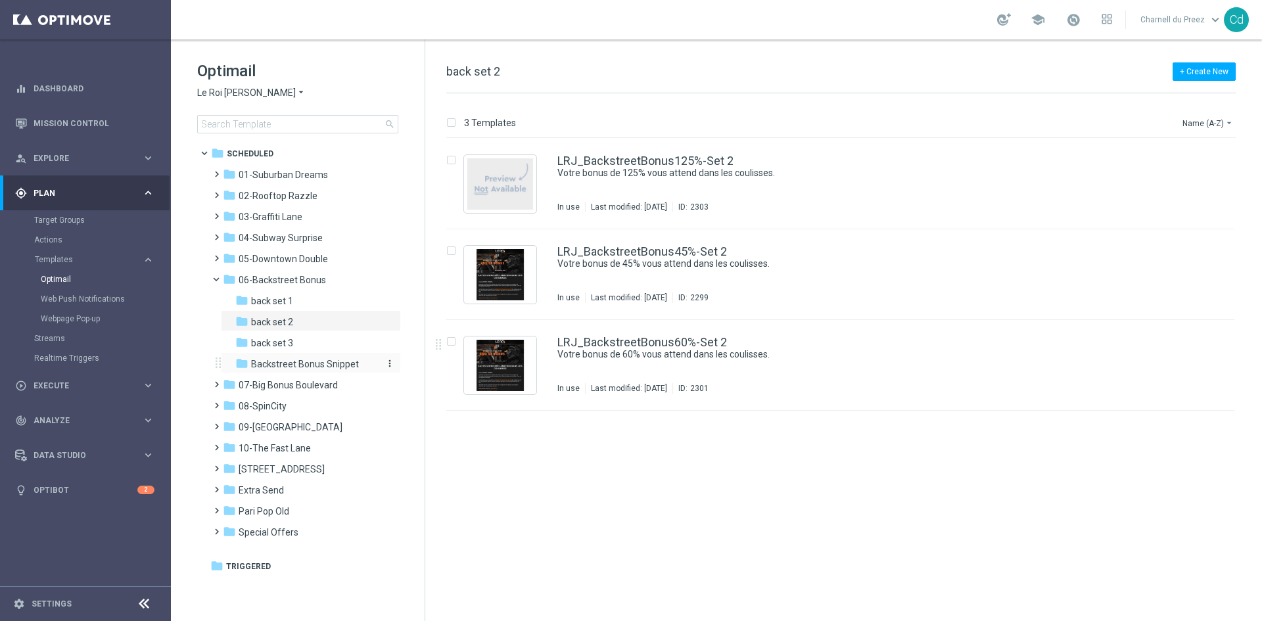
click at [311, 359] on span "Backstreet Bonus Snippet" at bounding box center [305, 364] width 108 height 12
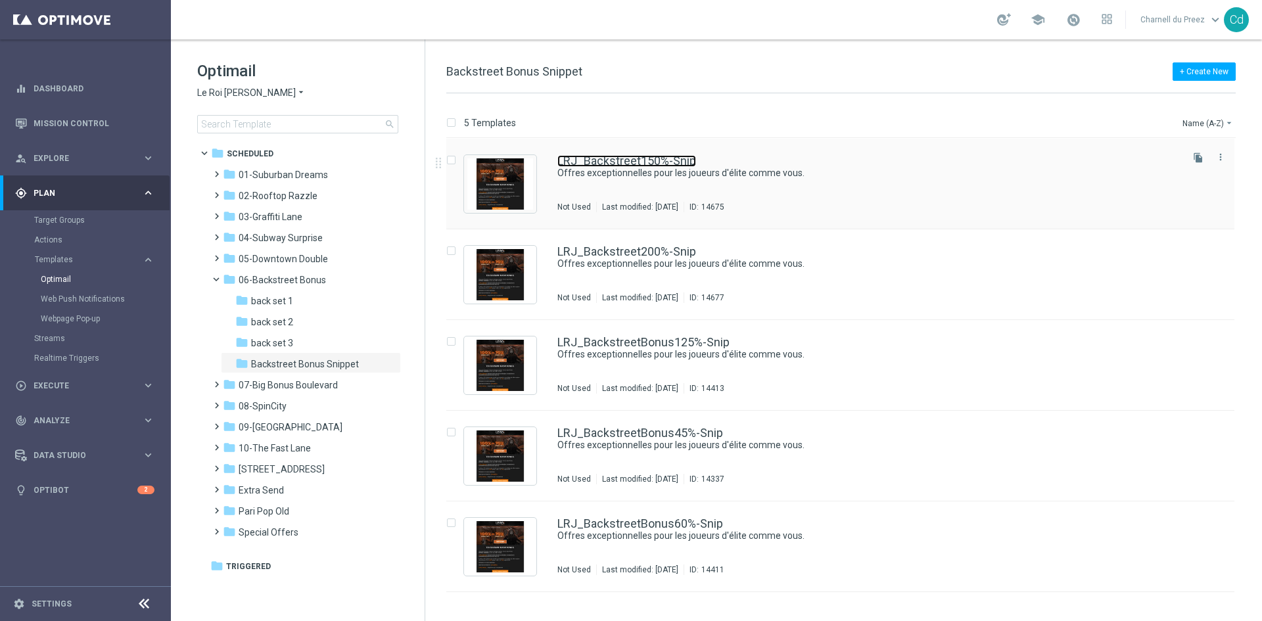
click at [631, 158] on link "LRJ_Backstreet150%-Snip" at bounding box center [626, 161] width 139 height 12
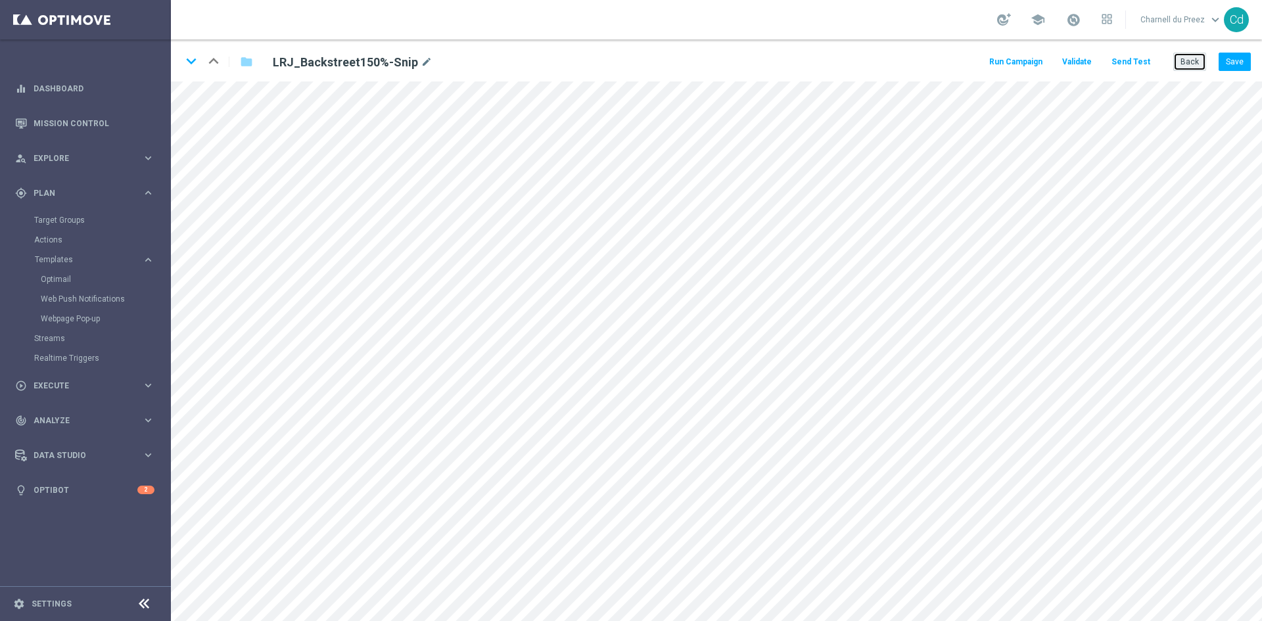
click at [1197, 62] on button "Back" at bounding box center [1189, 62] width 33 height 18
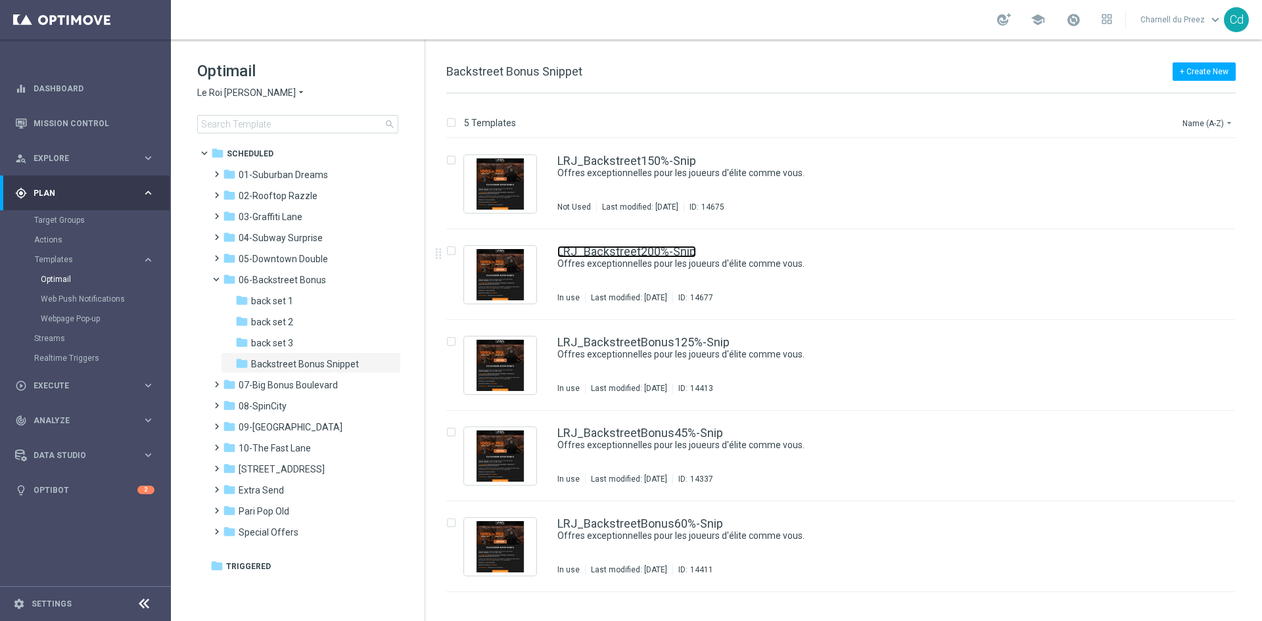
drag, startPoint x: 666, startPoint y: 247, endPoint x: 705, endPoint y: 252, distance: 39.7
click at [666, 247] on link "LRJ_Backstreet200%-Snip" at bounding box center [626, 252] width 139 height 12
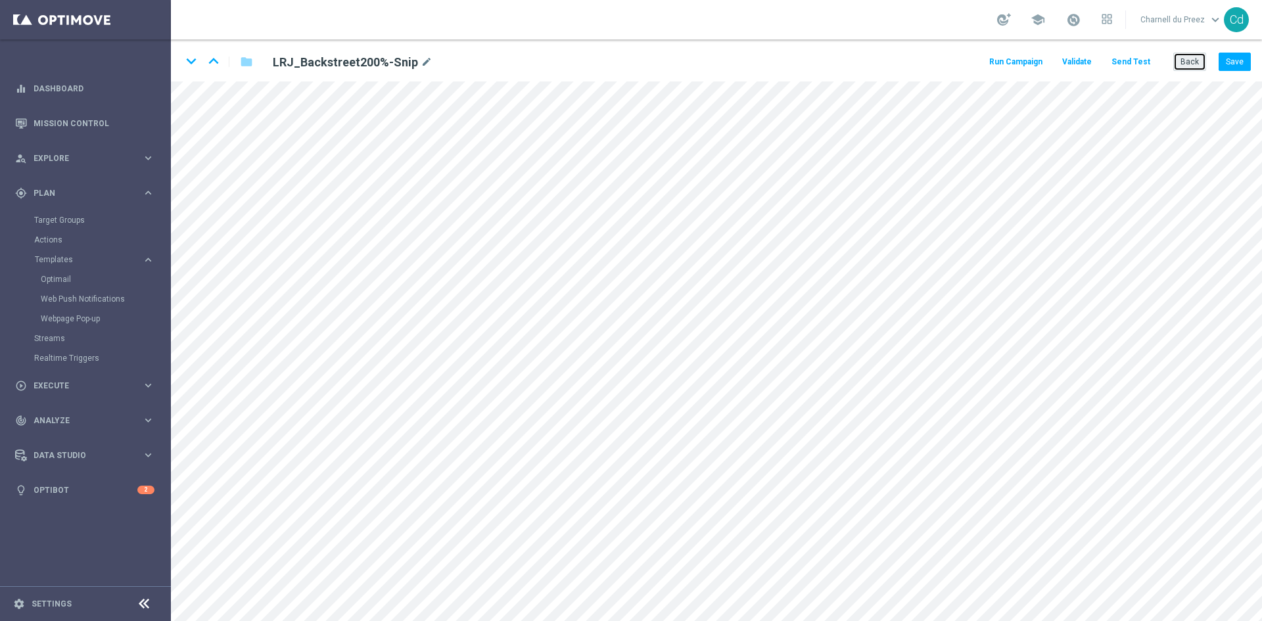
click at [1189, 64] on button "Back" at bounding box center [1189, 62] width 33 height 18
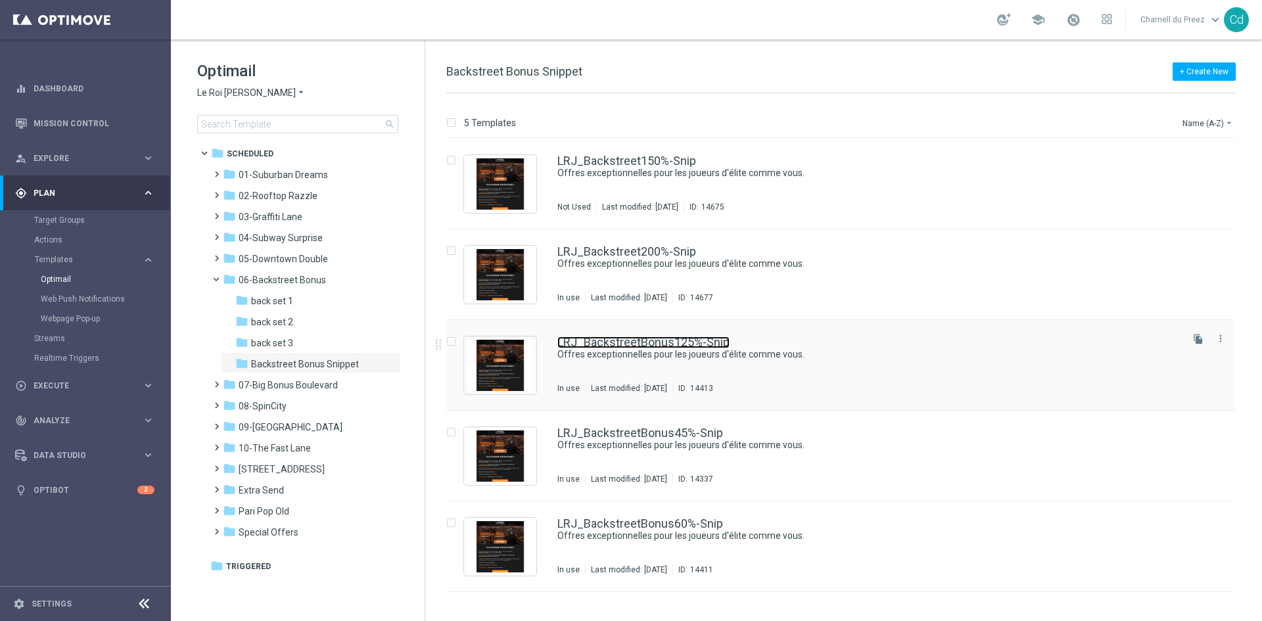
click at [685, 341] on link "LRJ_BackstreetBonus125%-Snip" at bounding box center [643, 342] width 172 height 12
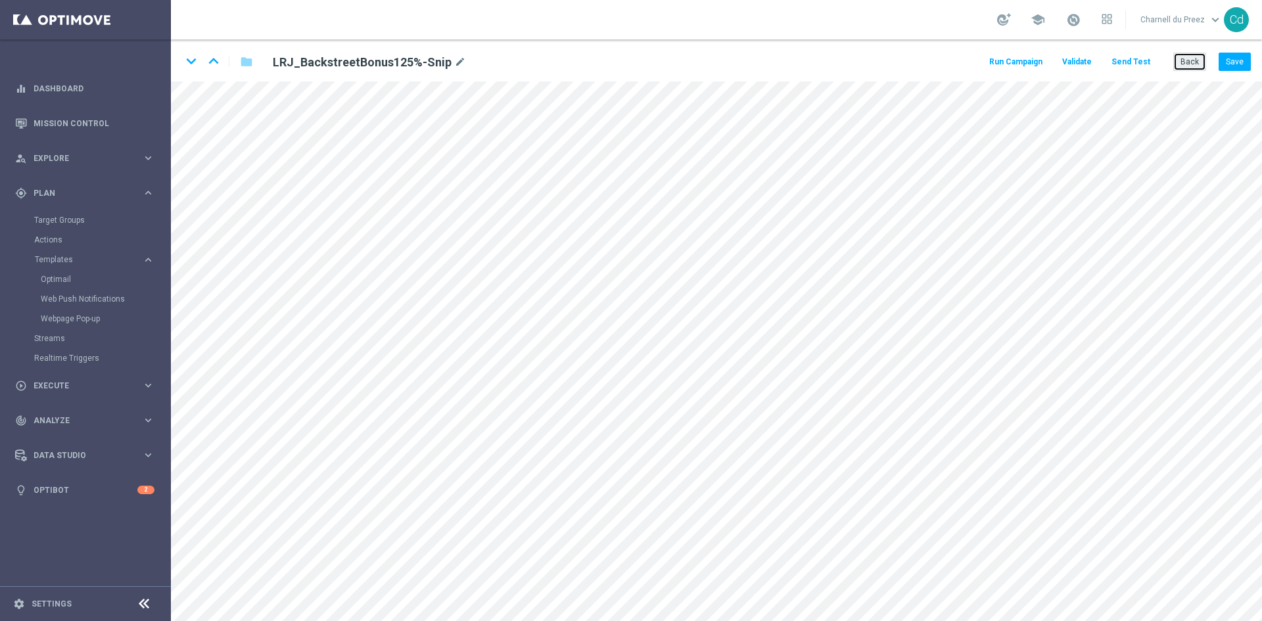
click at [1188, 66] on button "Back" at bounding box center [1189, 62] width 33 height 18
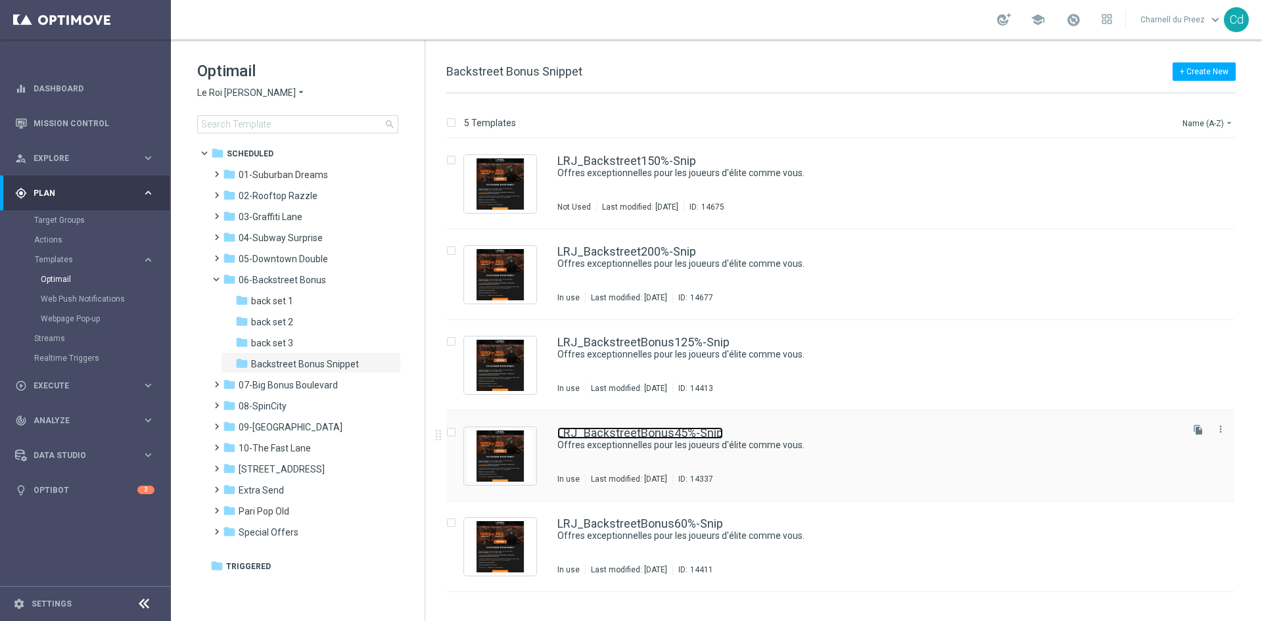
click at [710, 431] on link "LRJ_BackstreetBonus45%-Snip" at bounding box center [640, 433] width 166 height 12
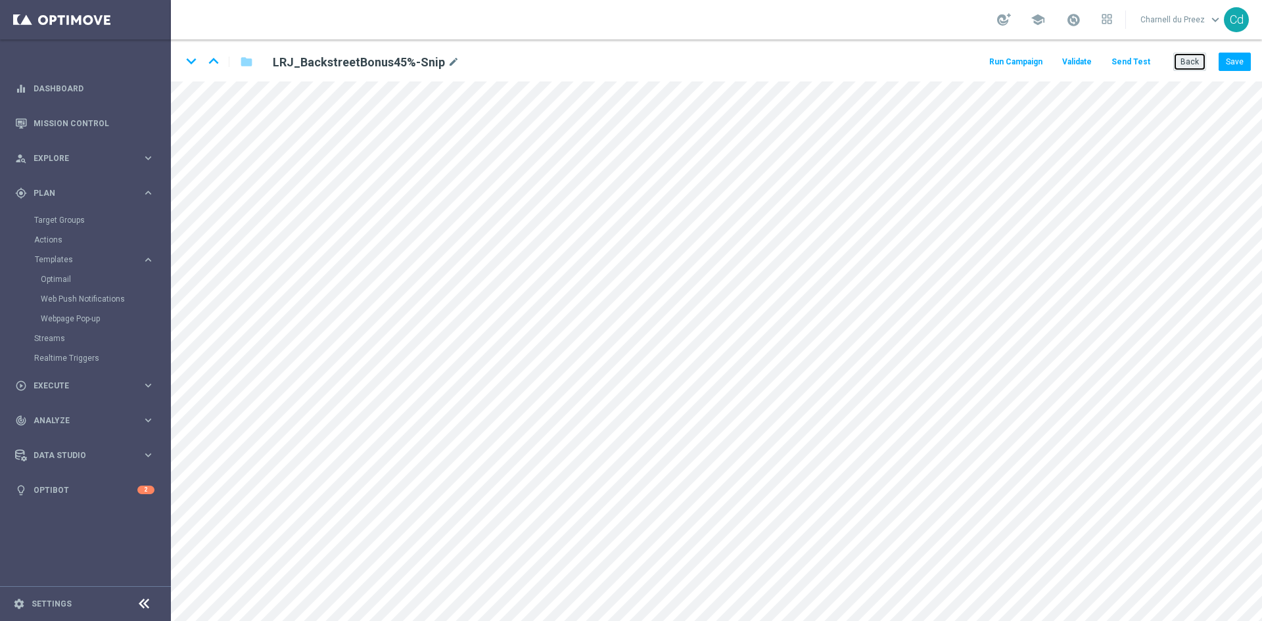
click at [1180, 67] on button "Back" at bounding box center [1189, 62] width 33 height 18
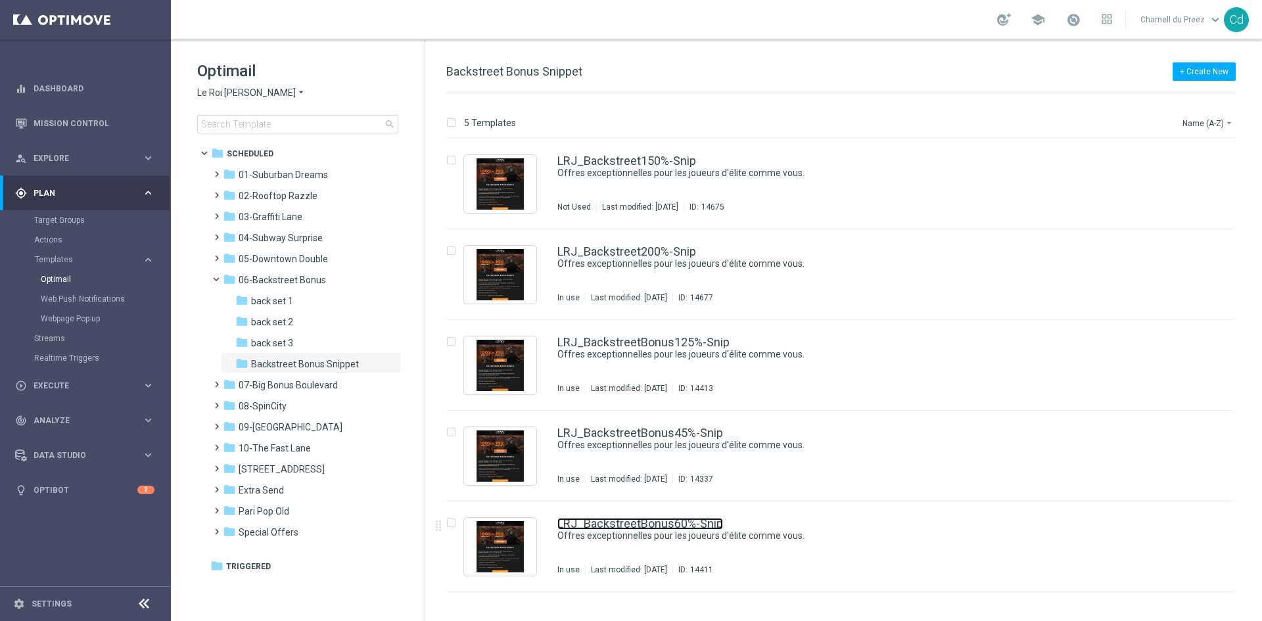
drag, startPoint x: 698, startPoint y: 523, endPoint x: 728, endPoint y: 521, distance: 30.3
click at [697, 523] on link "LRJ_BackstreetBonus60%-Snip" at bounding box center [640, 524] width 166 height 12
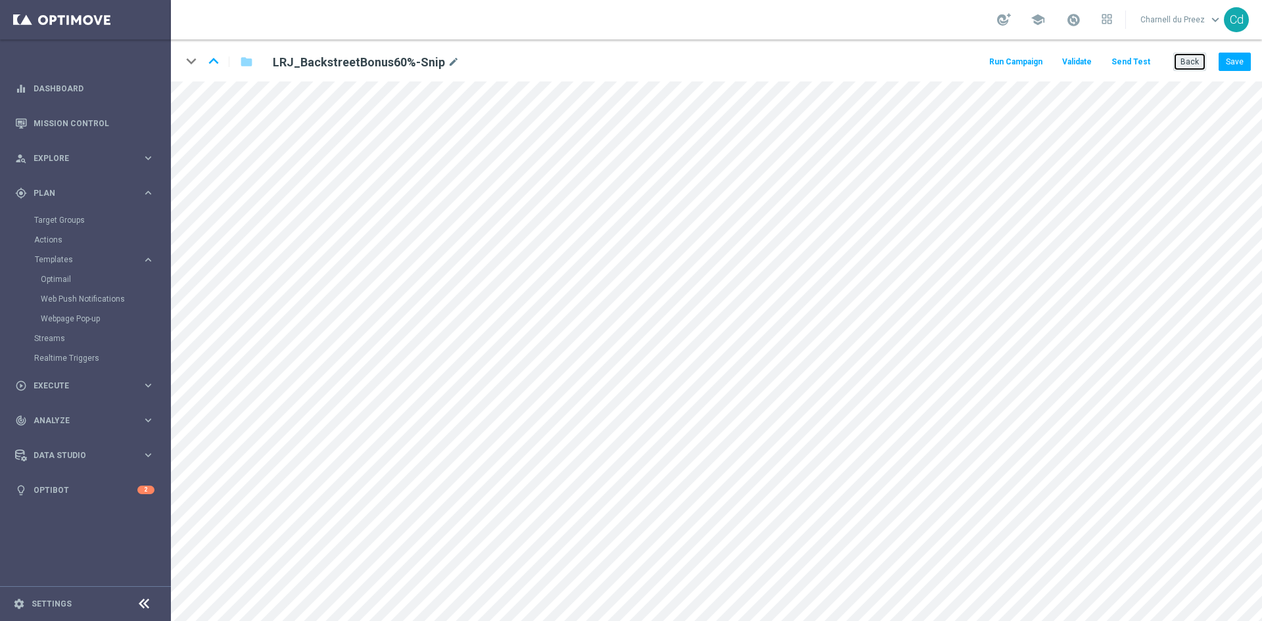
click at [1191, 60] on button "Back" at bounding box center [1189, 62] width 33 height 18
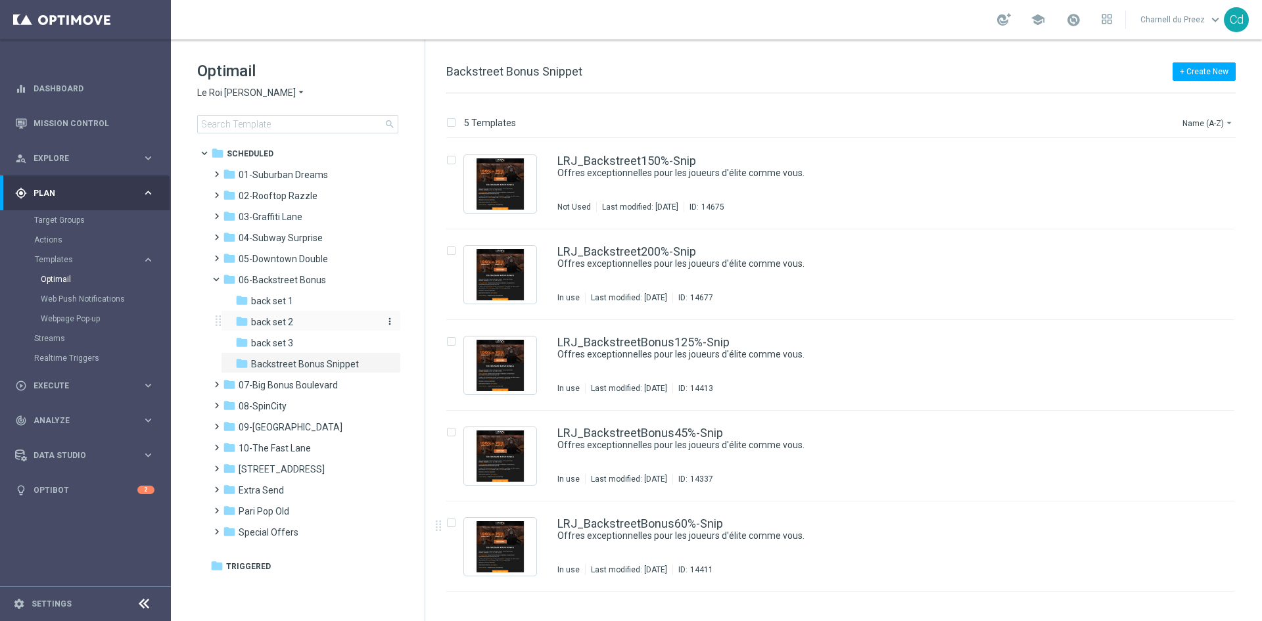
click at [287, 319] on span "back set 2" at bounding box center [272, 322] width 42 height 12
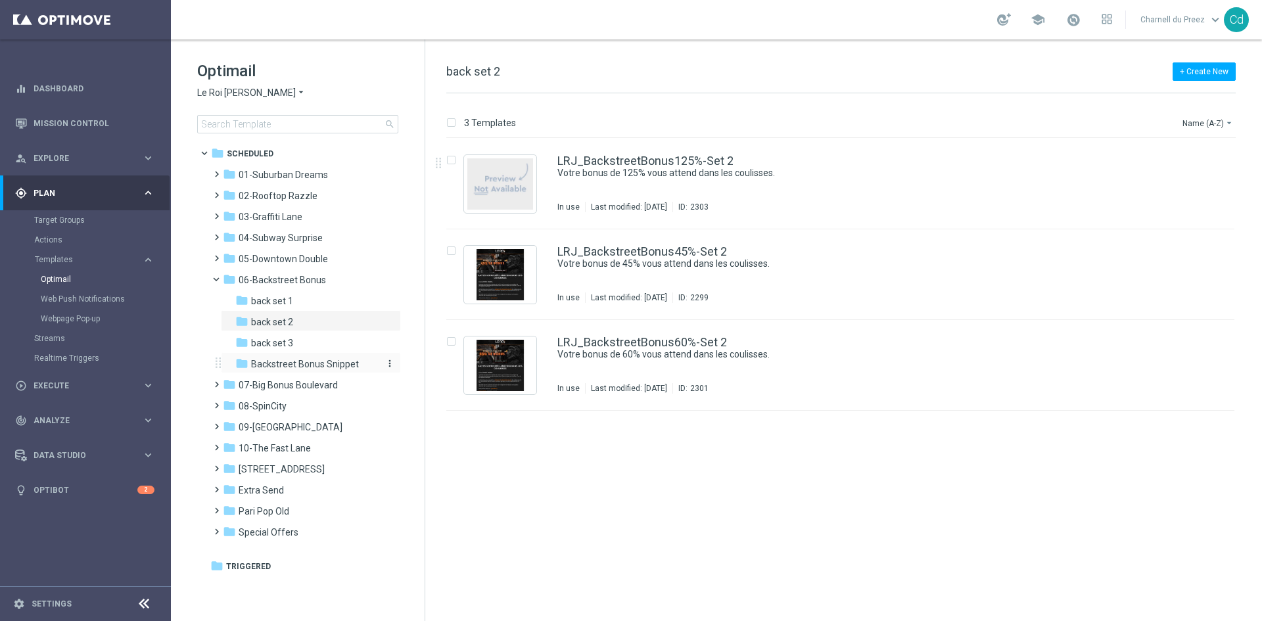
click at [352, 365] on span "Backstreet Bonus Snippet" at bounding box center [305, 364] width 108 height 12
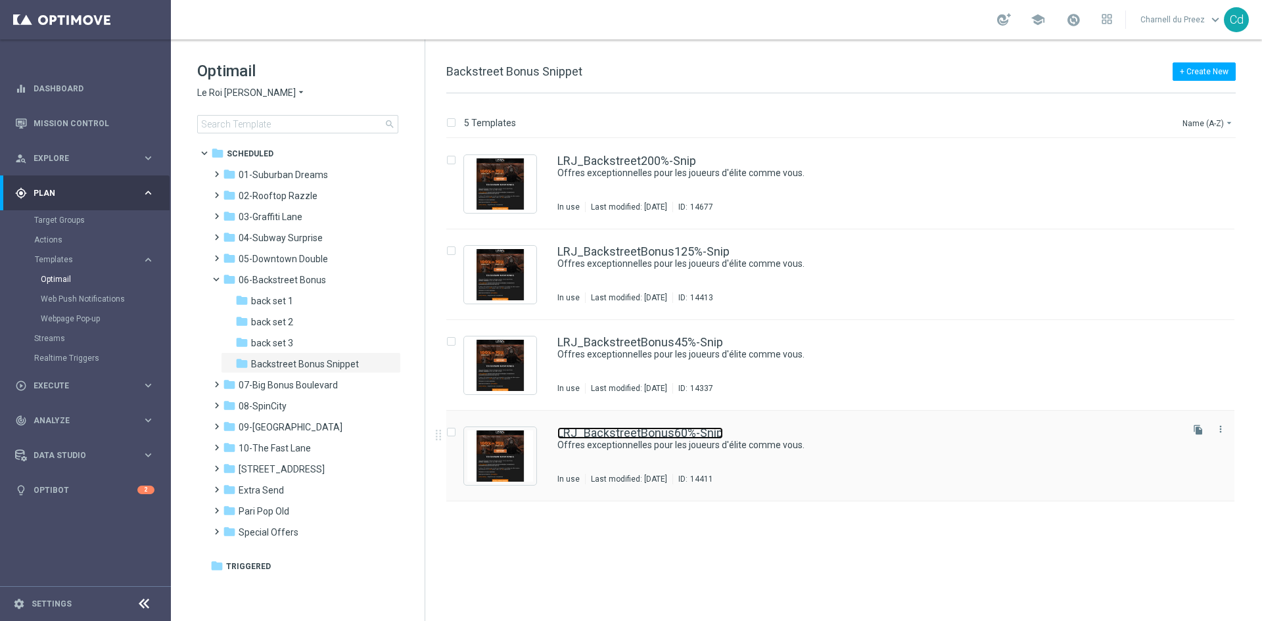
drag, startPoint x: 678, startPoint y: 435, endPoint x: 589, endPoint y: 442, distance: 89.0
click at [678, 435] on link "LRJ_BackstreetBonus60%-Snip" at bounding box center [640, 433] width 166 height 12
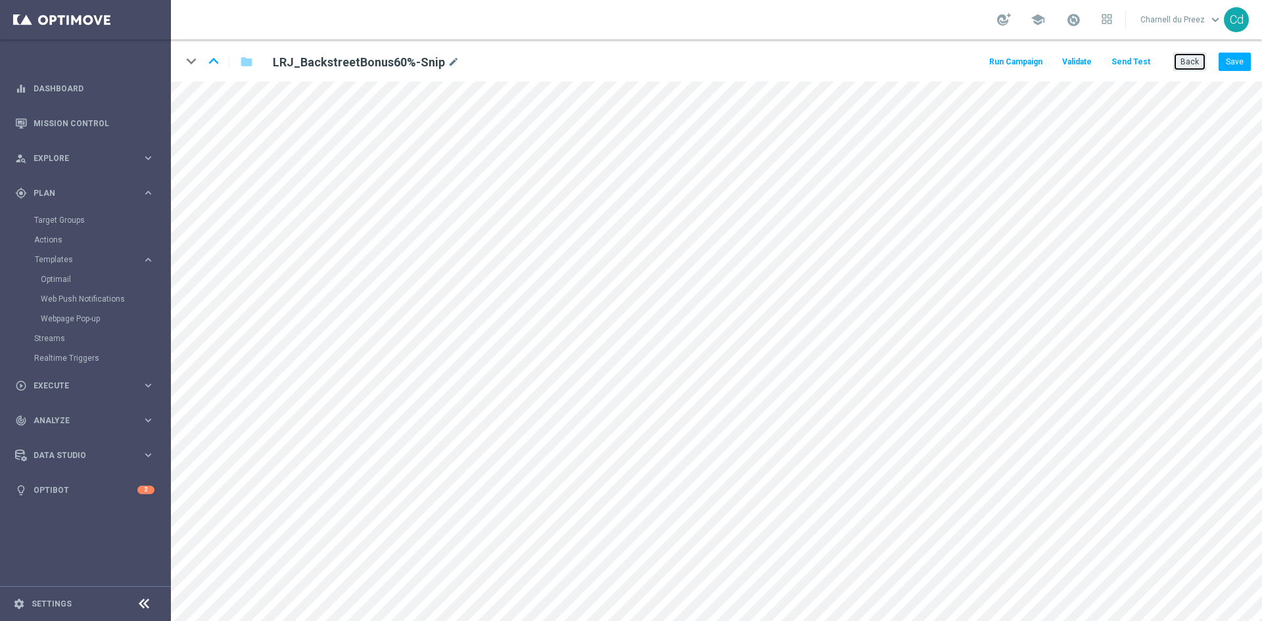
click at [1187, 68] on button "Back" at bounding box center [1189, 62] width 33 height 18
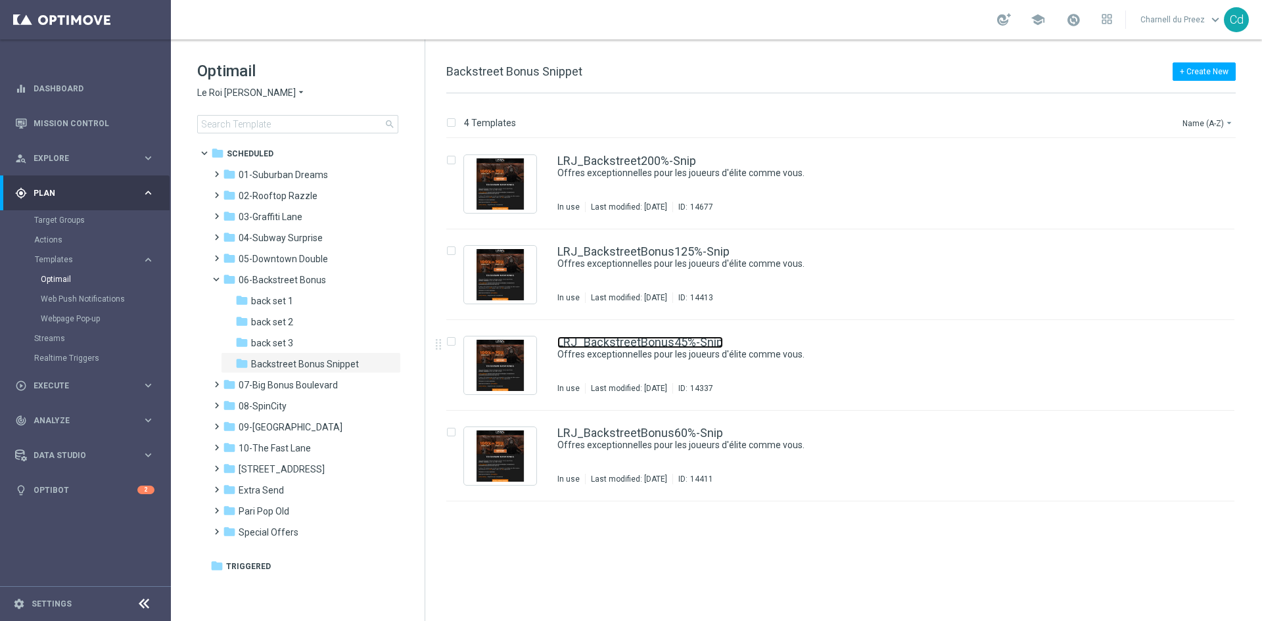
drag, startPoint x: 683, startPoint y: 345, endPoint x: 710, endPoint y: 345, distance: 27.6
click at [683, 345] on link "LRJ_BackstreetBonus45%-Snip" at bounding box center [640, 342] width 166 height 12
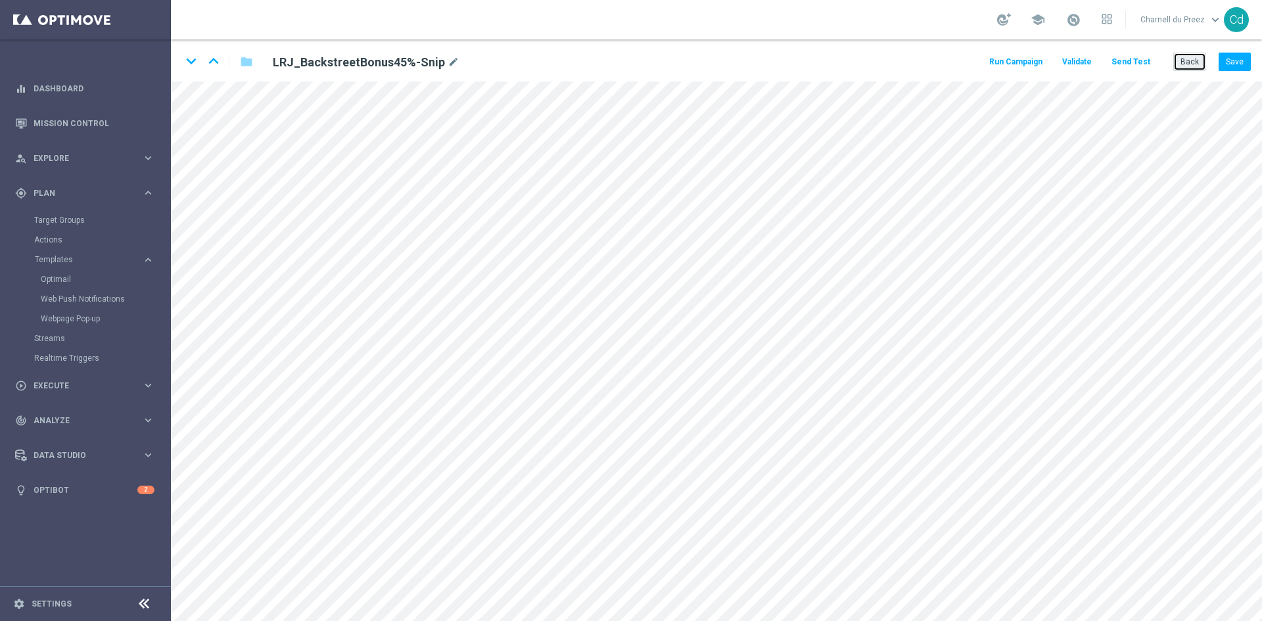
click at [1199, 58] on button "Back" at bounding box center [1189, 62] width 33 height 18
